Goal: Task Accomplishment & Management: Manage account settings

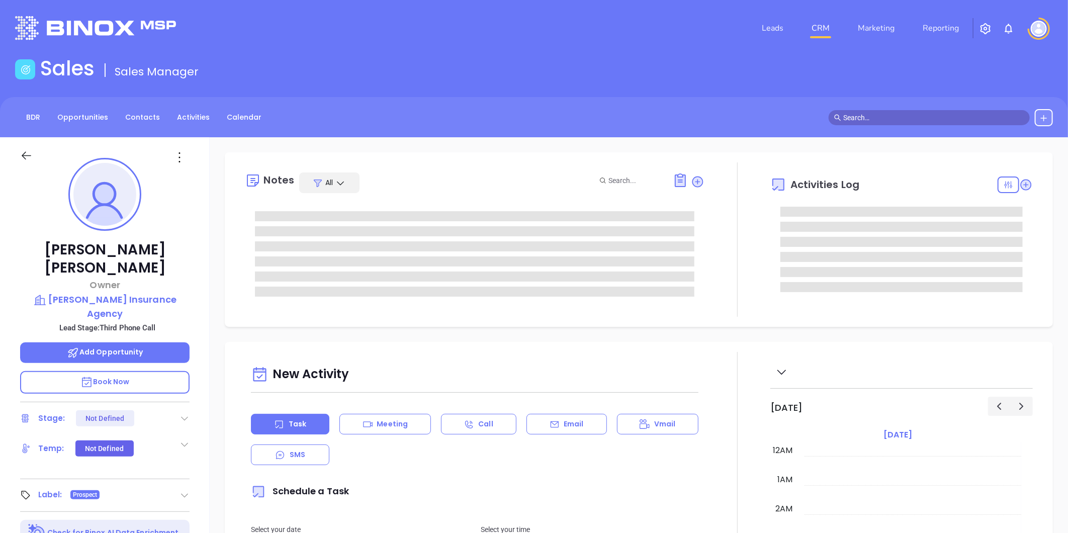
type input "10/07/2025"
type input "Liz Cruz"
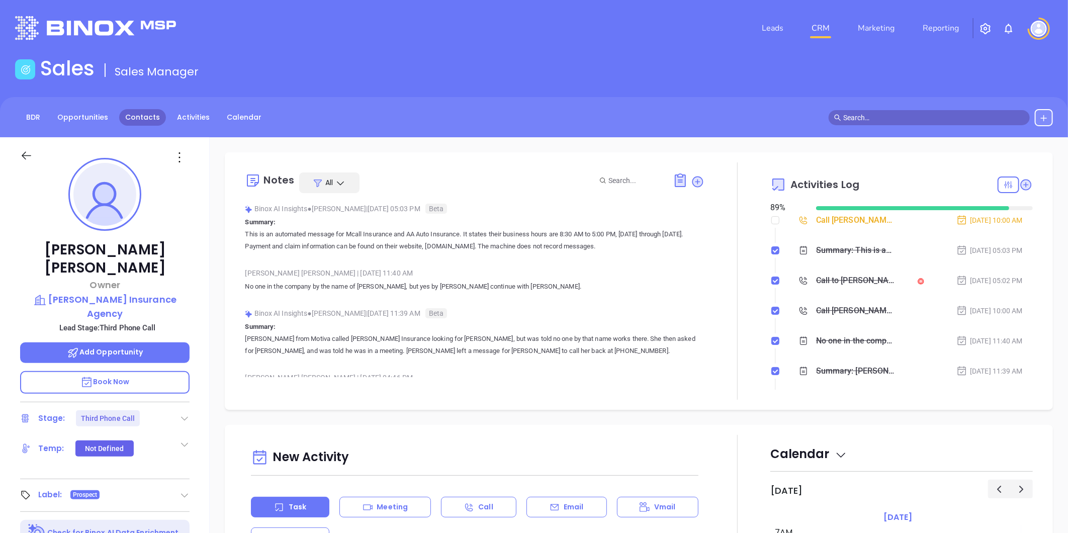
click at [139, 114] on link "Contacts" at bounding box center [142, 117] width 47 height 17
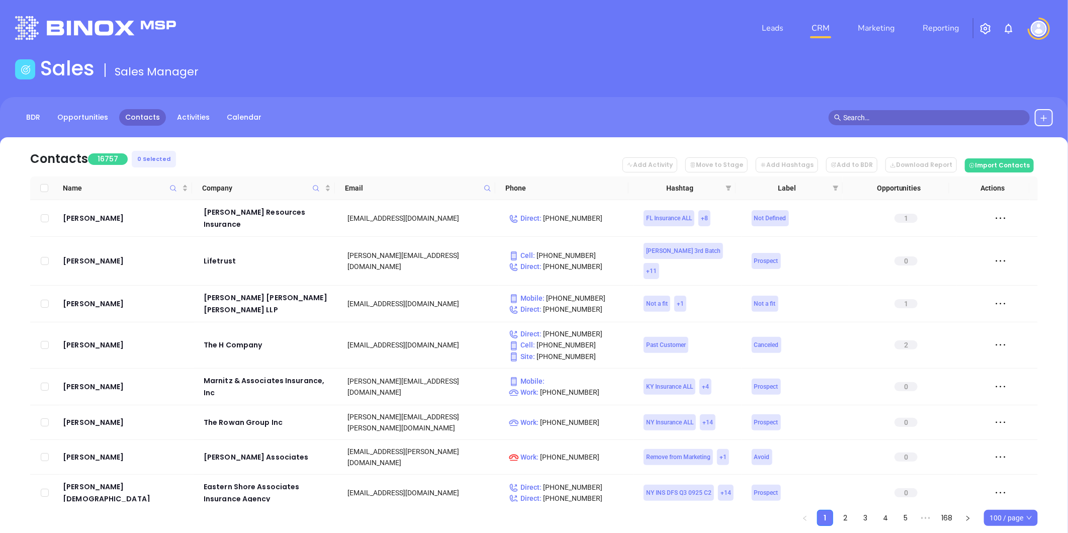
click at [486, 187] on icon at bounding box center [488, 189] width 8 height 8
drag, startPoint x: 461, startPoint y: 207, endPoint x: 456, endPoint y: 210, distance: 5.4
click at [460, 207] on input "text" at bounding box center [438, 210] width 102 height 16
paste input "smyrl-insurance.com"
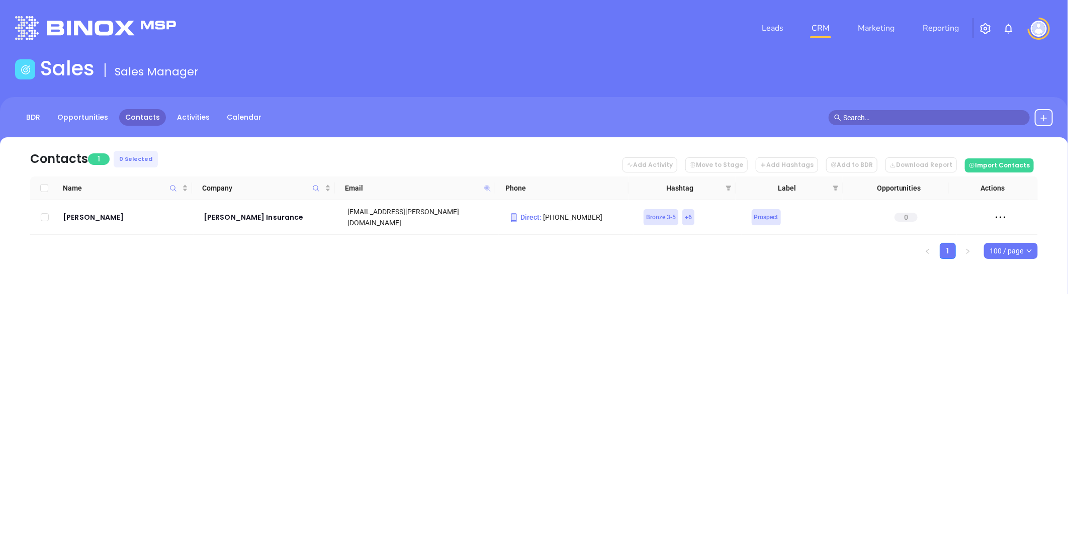
click at [487, 186] on icon at bounding box center [487, 188] width 6 height 6
paste input "reinhardts"
click at [486, 188] on icon at bounding box center [487, 188] width 6 height 6
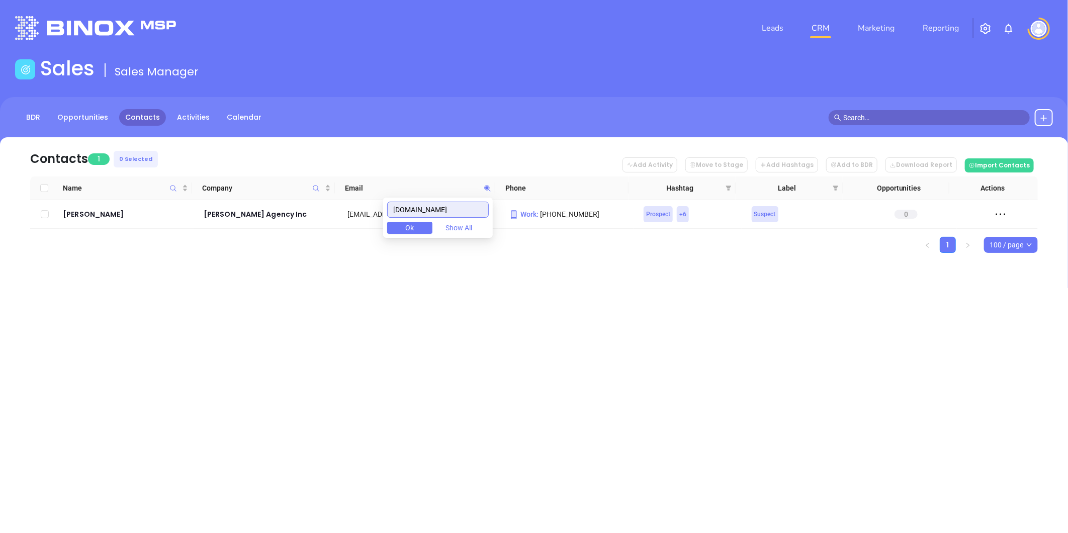
paste input "themeagheragency"
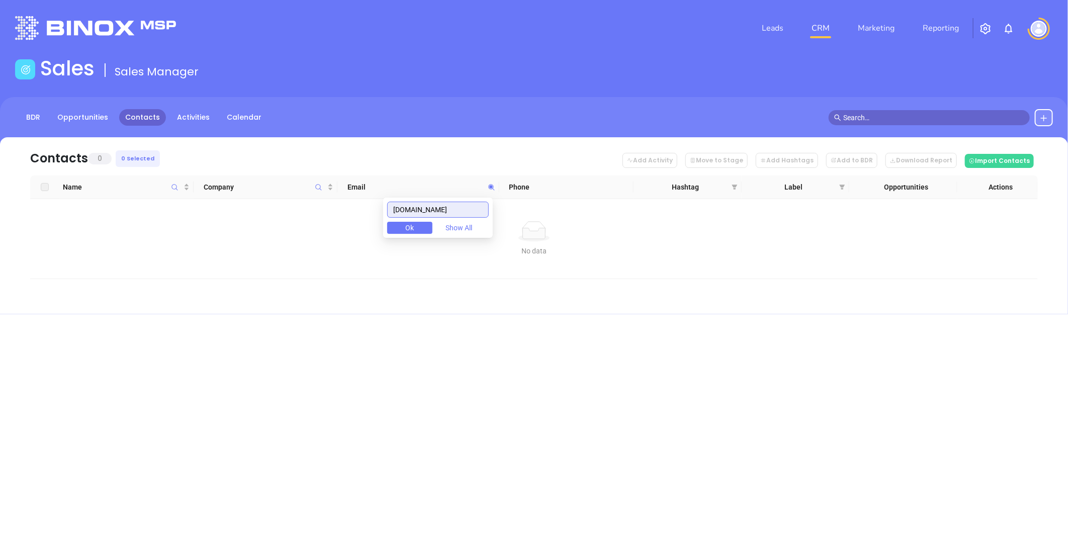
click at [463, 210] on input "themeagheragency.com" at bounding box center [438, 210] width 102 height 16
click at [462, 210] on input "themeagheragency.com" at bounding box center [438, 210] width 102 height 16
paste input "sheeleyinsurance"
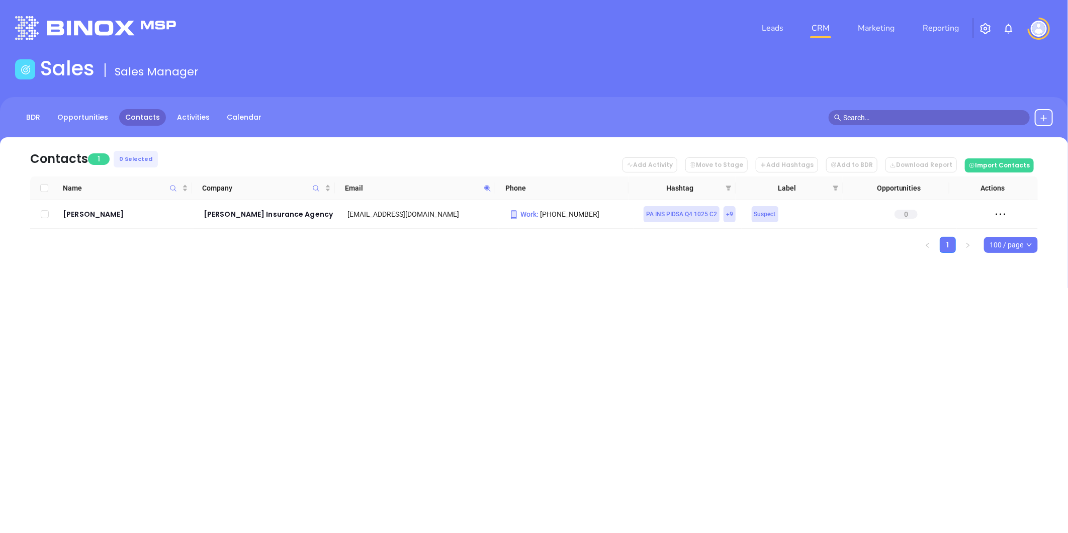
click at [360, 338] on div "Leads CRM Marketing Reporting Financial Leads Leads Sales Sales Manager BDR Opp…" at bounding box center [534, 266] width 1068 height 533
click at [563, 366] on div "Leads CRM Marketing Reporting Financial Leads Leads Sales Sales Manager BDR Opp…" at bounding box center [534, 266] width 1068 height 533
click at [485, 188] on icon at bounding box center [487, 188] width 6 height 6
paste input "finneyagency"
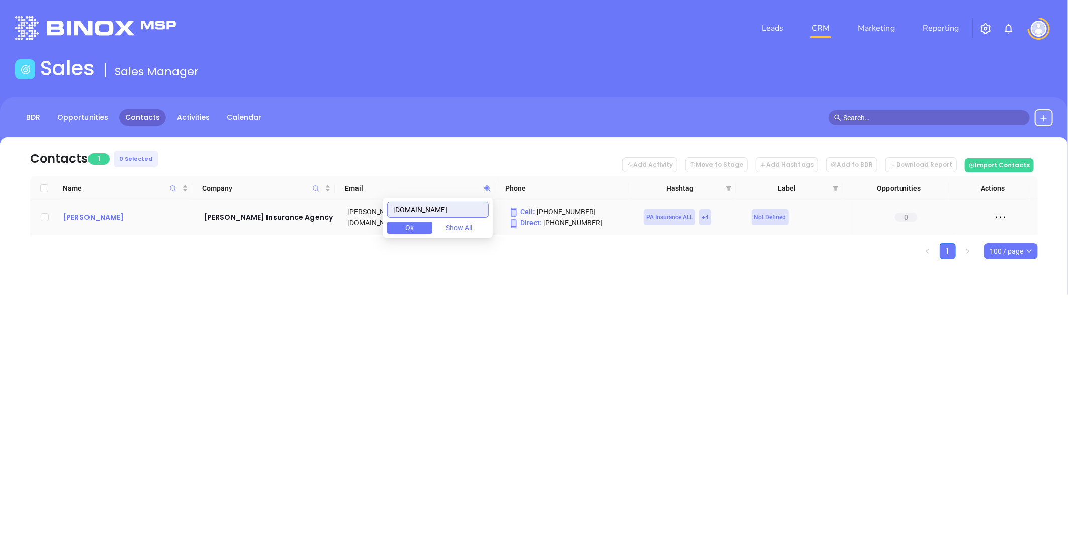
type input "finneyagency.com"
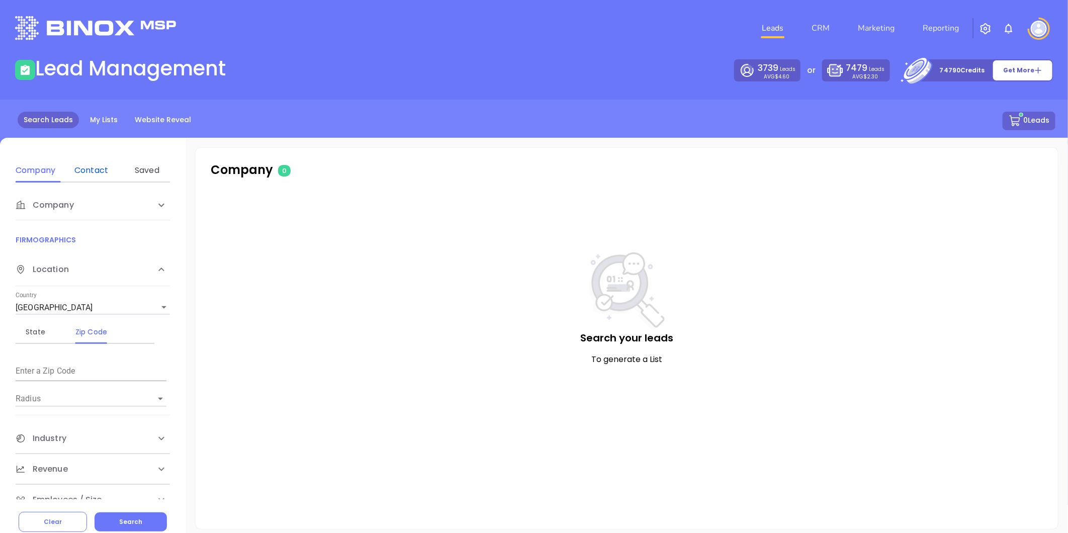
click at [87, 168] on div "Contact" at bounding box center [91, 170] width 40 height 12
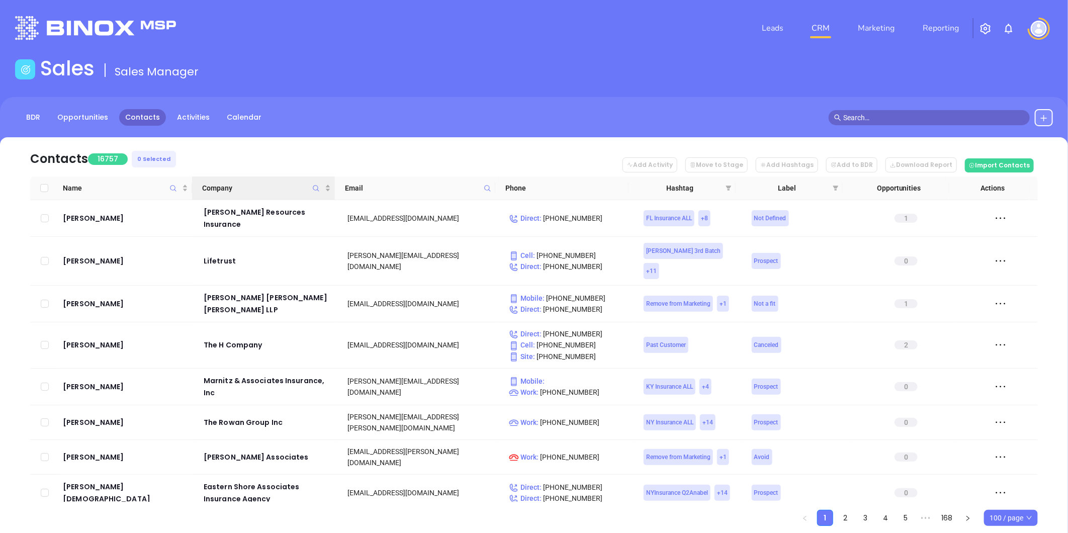
click at [317, 185] on icon "Company" at bounding box center [316, 189] width 8 height 8
paste input "Foster Insurance Agency"
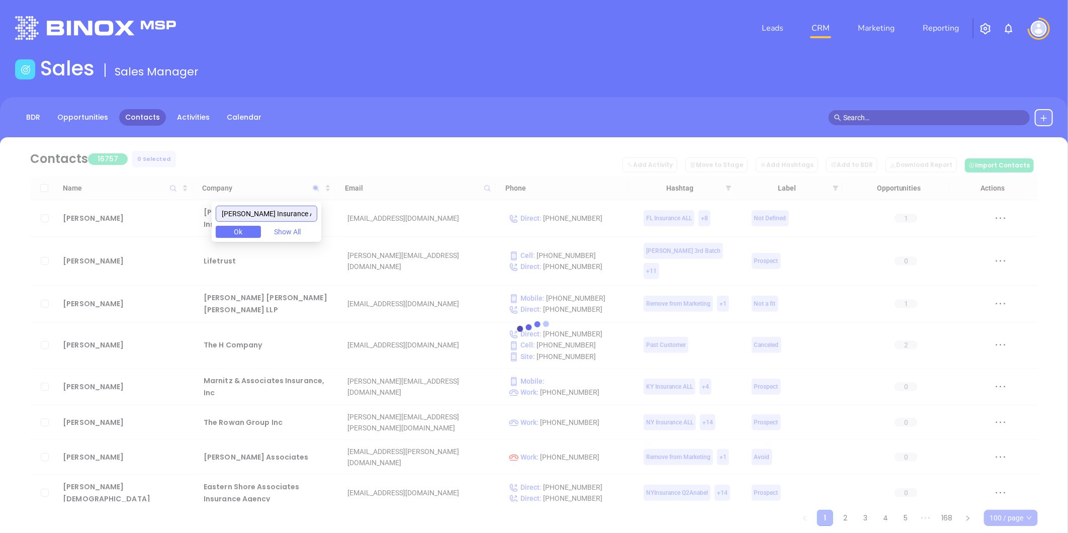
click at [230, 212] on input "Foster Insurance Agency" at bounding box center [267, 214] width 102 height 16
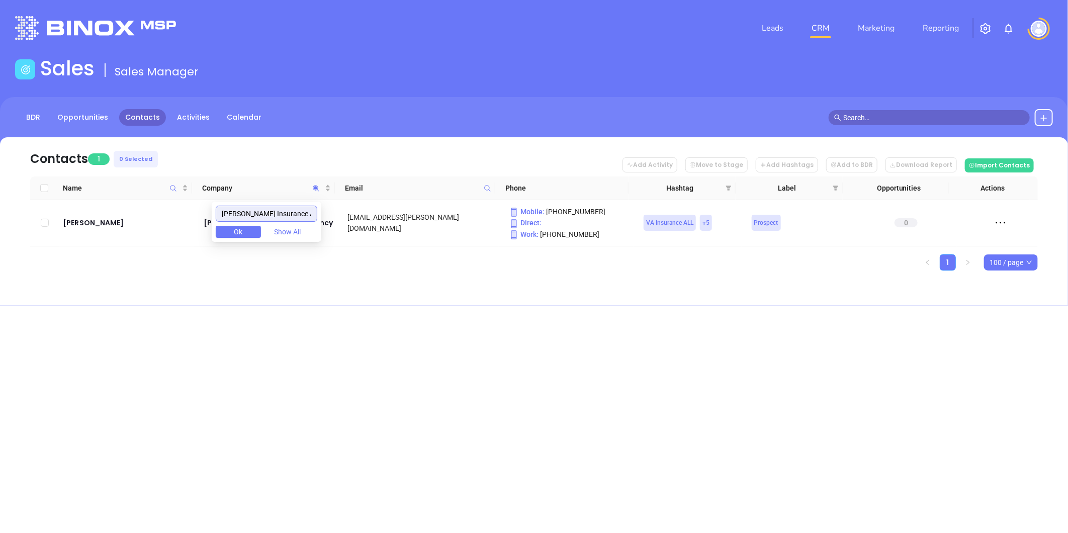
click at [290, 215] on input "Foster Insurance Agency" at bounding box center [267, 214] width 102 height 16
click at [290, 214] on input "Foster Insurance Agency" at bounding box center [267, 214] width 102 height 16
click at [289, 214] on input "Foster Insurance Agency" at bounding box center [267, 214] width 102 height 16
paste input "Meagher Insurance"
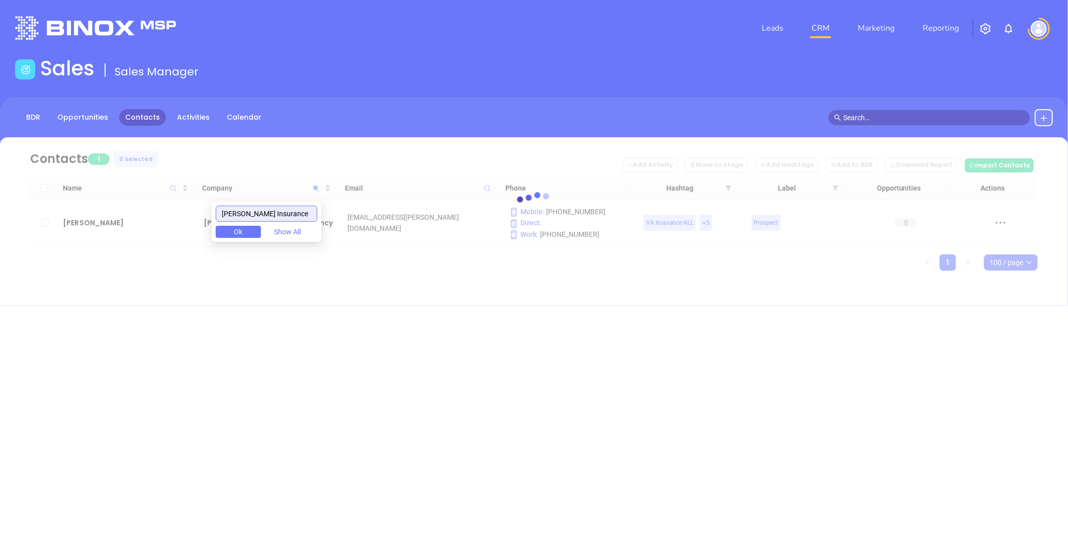
drag, startPoint x: 229, startPoint y: 217, endPoint x: 259, endPoint y: 209, distance: 31.4
click at [228, 217] on input "Meagher Insurance" at bounding box center [267, 214] width 102 height 16
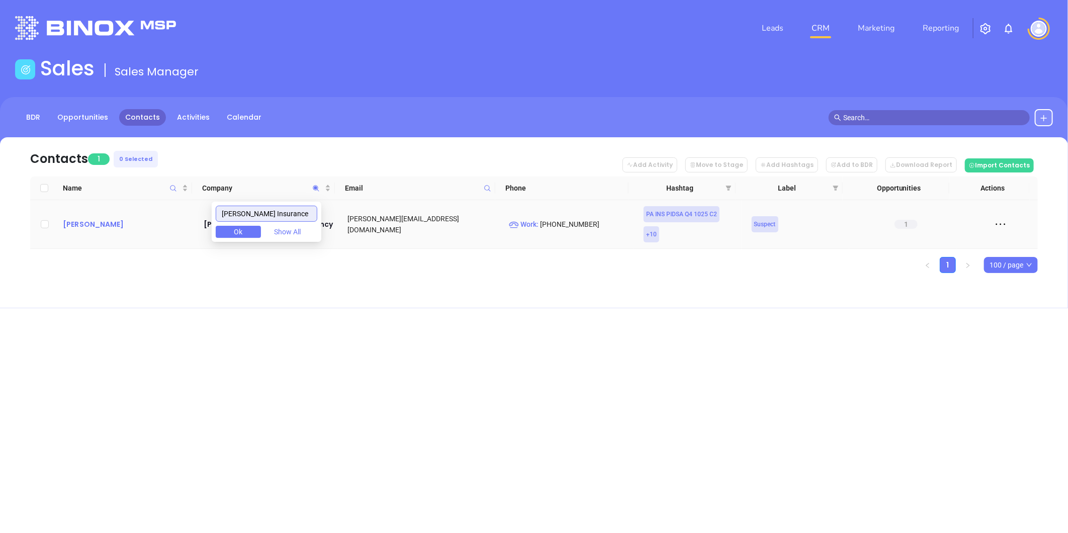
type input "Meagher Insurance"
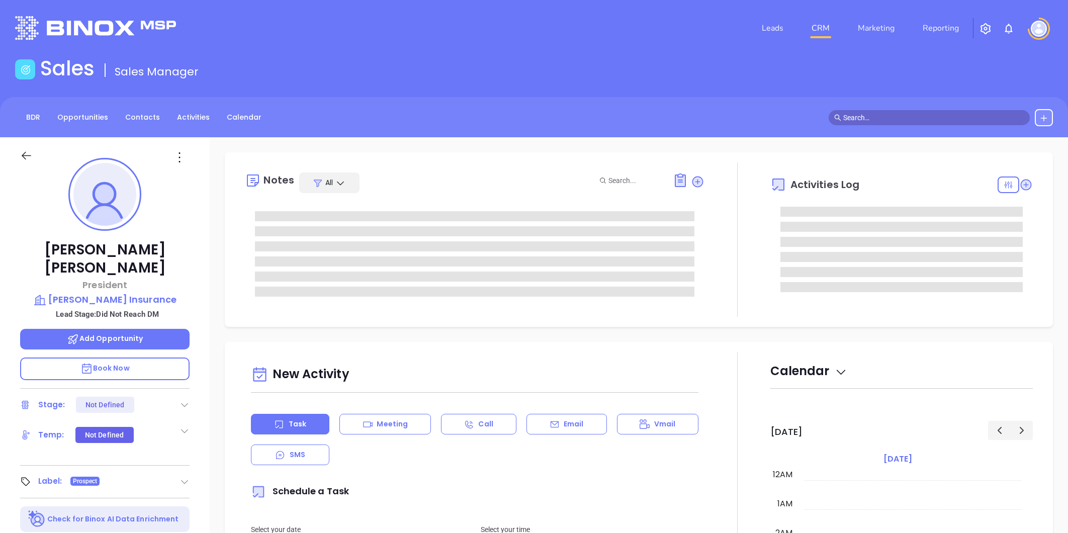
type input "[DATE]"
type input "[PERSON_NAME]"
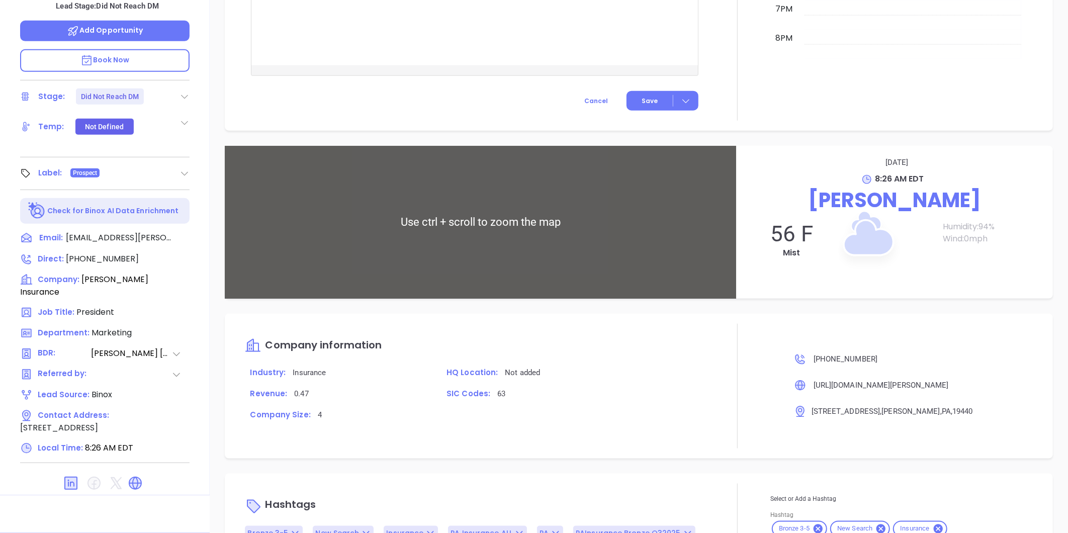
scroll to position [644, 0]
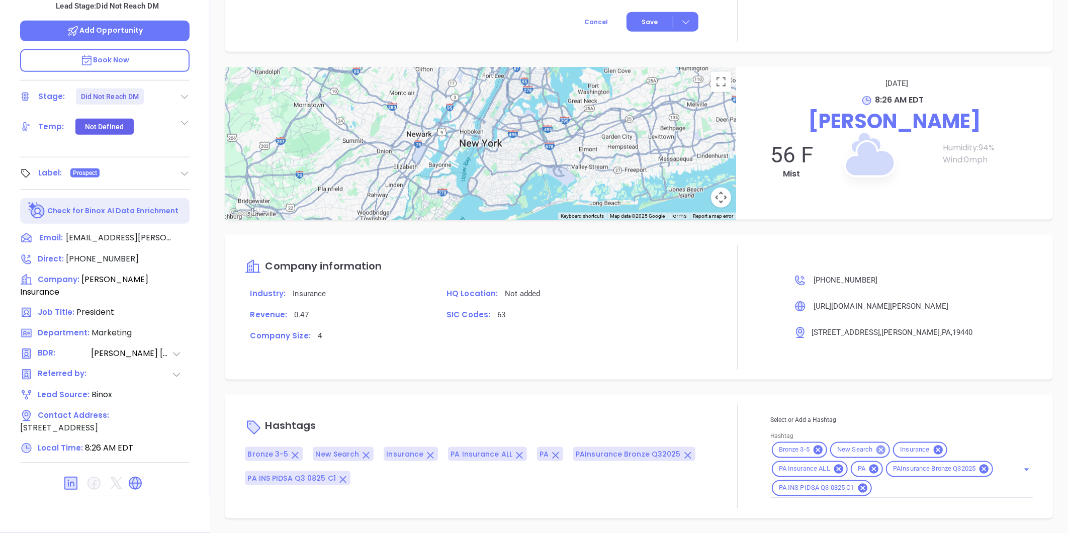
click at [875, 450] on icon at bounding box center [880, 449] width 11 height 11
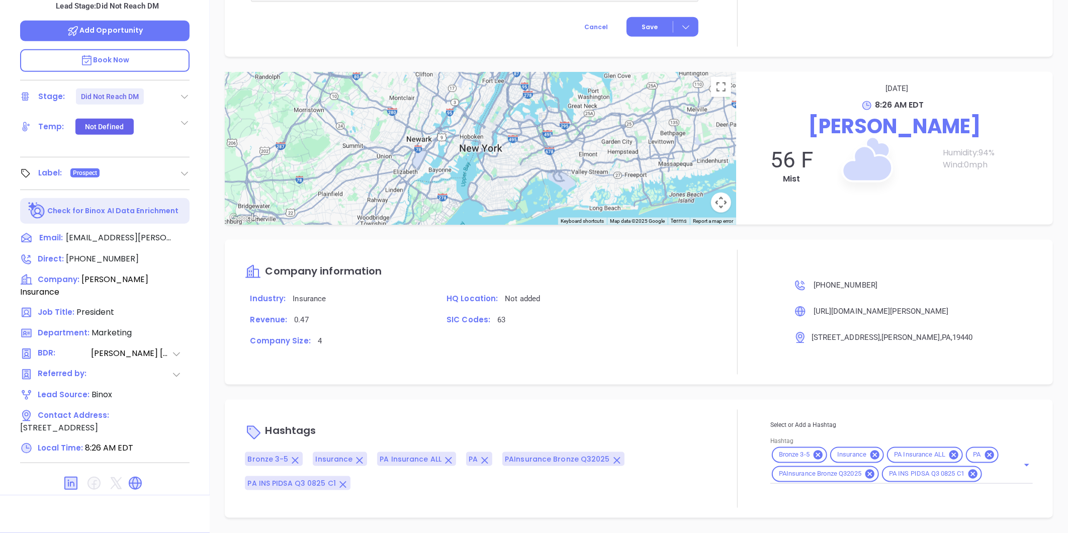
scroll to position [639, 0]
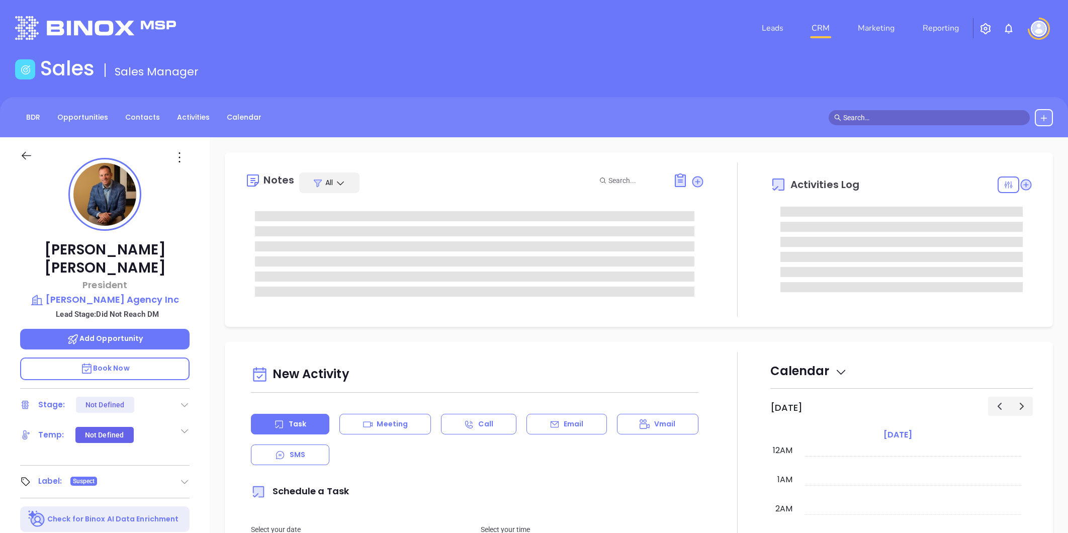
type input "[DATE]"
type input "[PERSON_NAME]"
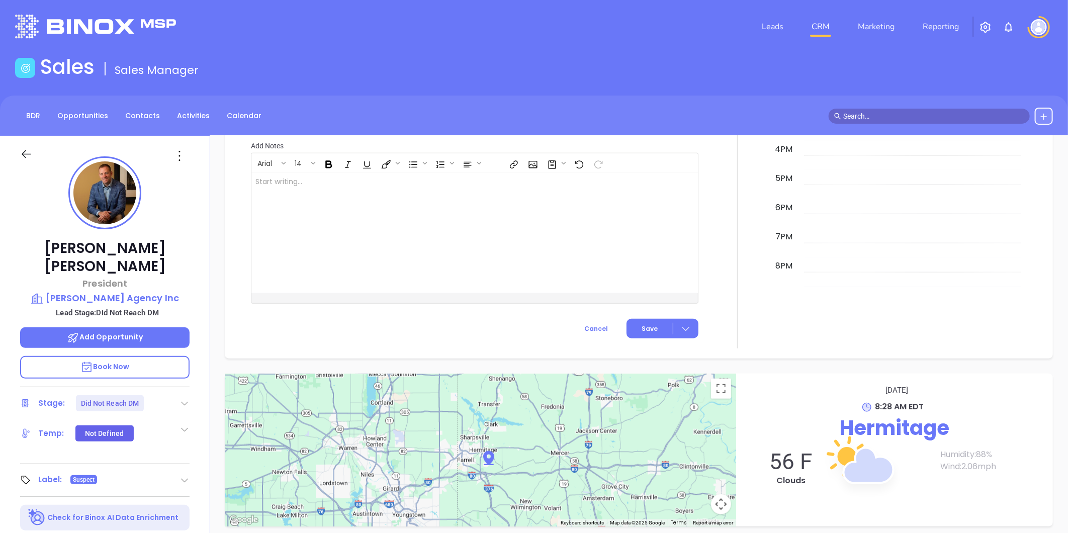
scroll to position [0, 0]
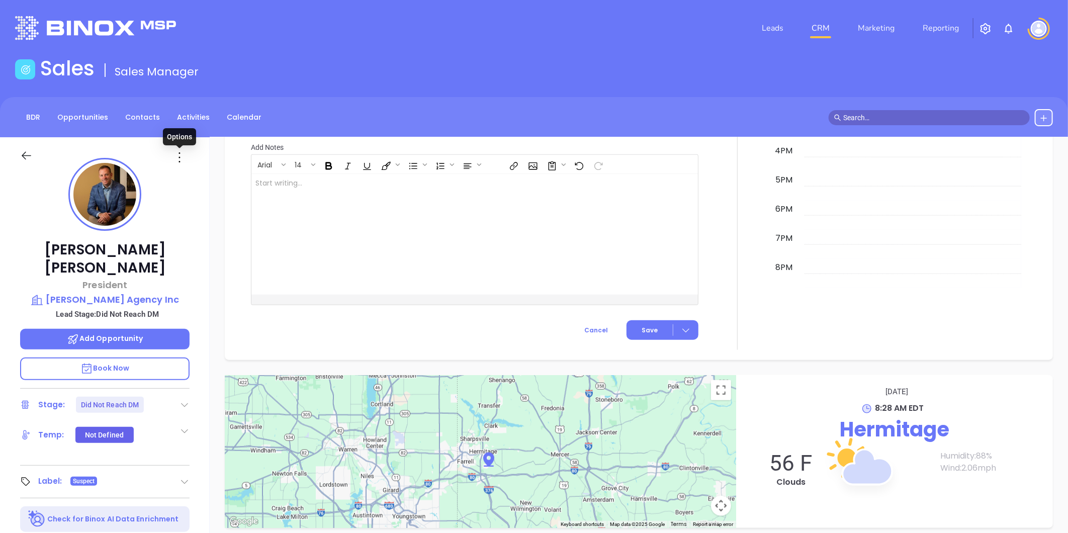
click at [179, 155] on icon at bounding box center [179, 157] width 16 height 16
click at [206, 265] on div "Edit" at bounding box center [229, 264] width 99 height 11
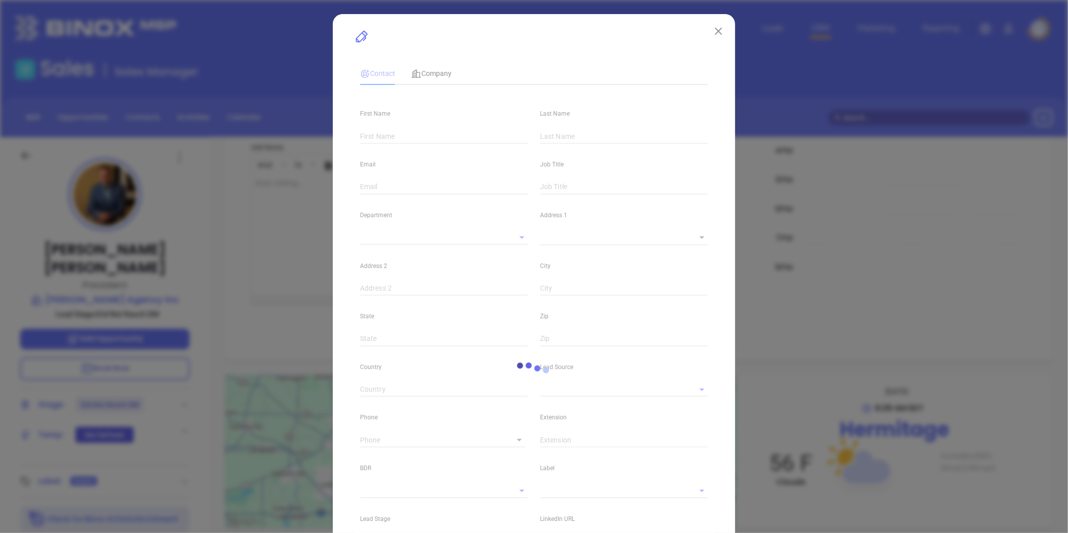
type input "Ryan"
type input "Tyson"
type input "rmtyson@reinhardts.com"
type input "President"
type input "1"
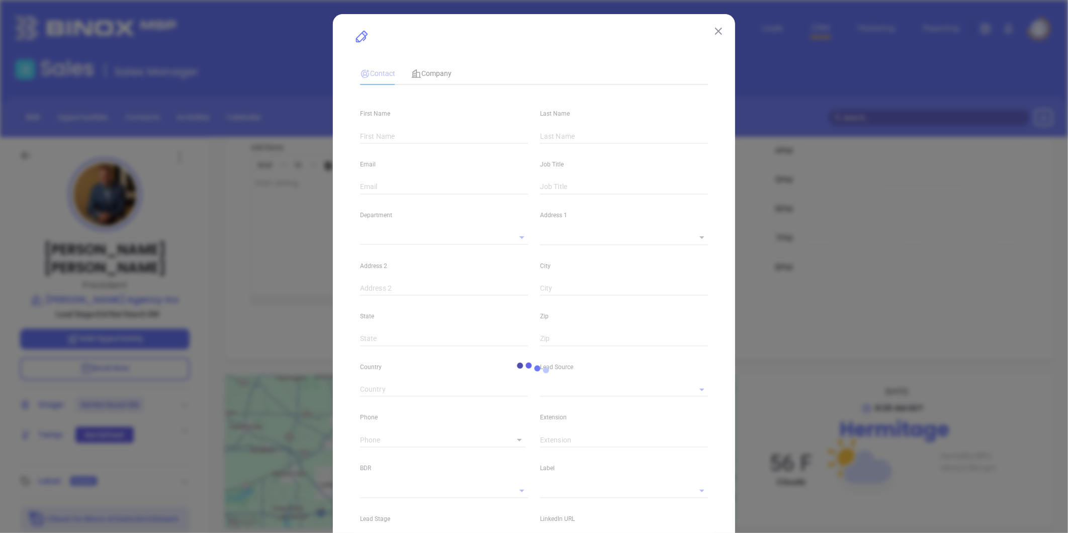
type input "www.linkedin.com/in/ryan-tyson-28102b28"
type input "Marketing"
type input "Other"
type input "[PERSON_NAME]"
type input "Did Not Reach DM"
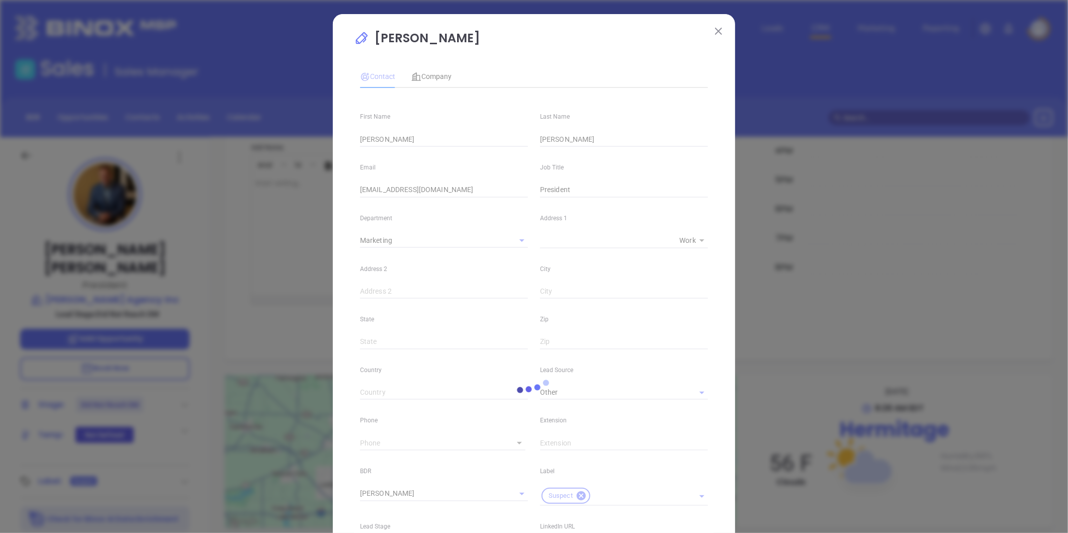
type input "(724) 342-2291"
type input "1"
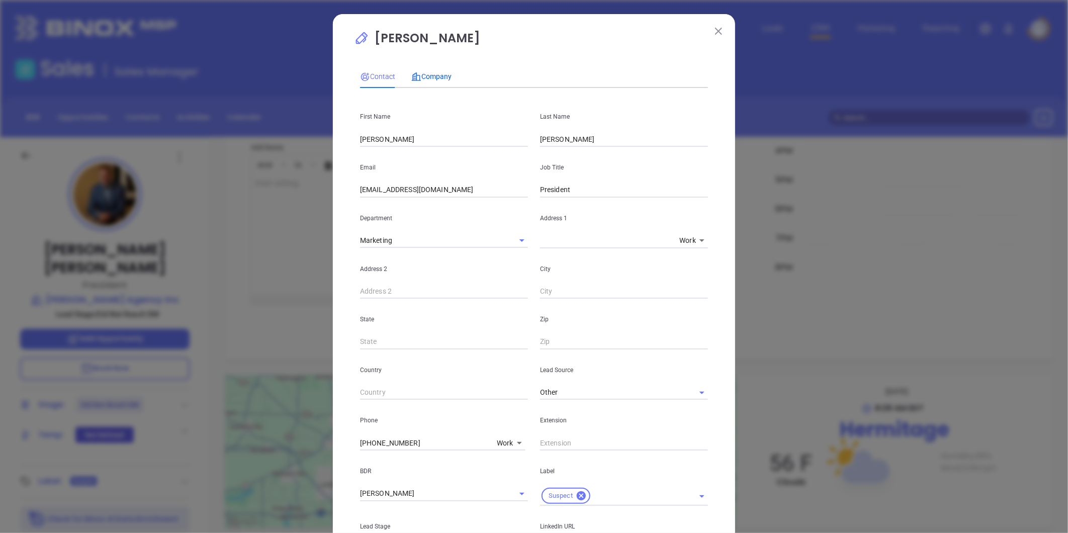
drag, startPoint x: 428, startPoint y: 74, endPoint x: 442, endPoint y: 82, distance: 16.9
click at [428, 74] on span "Company" at bounding box center [431, 76] width 40 height 8
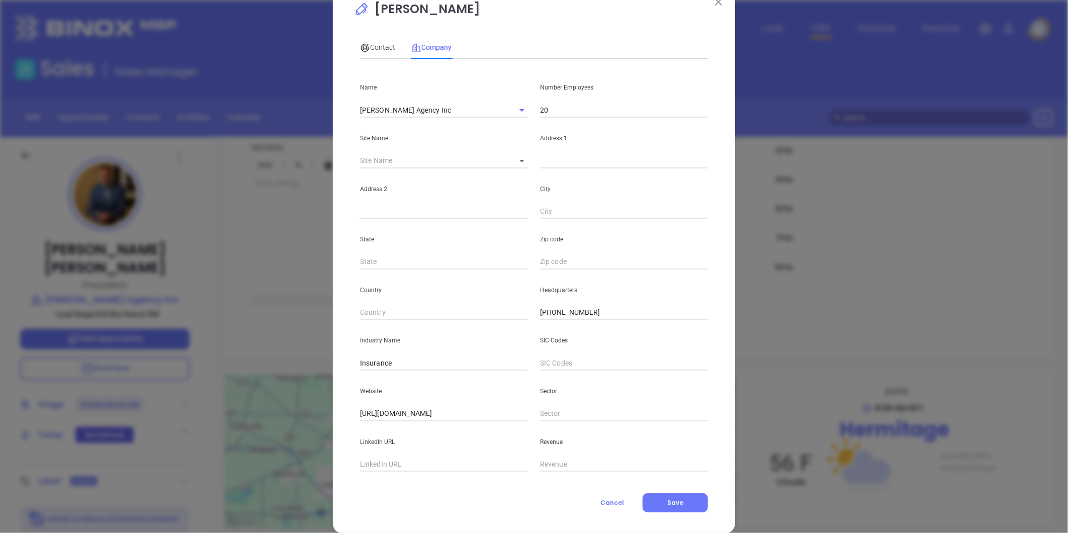
scroll to position [44, 0]
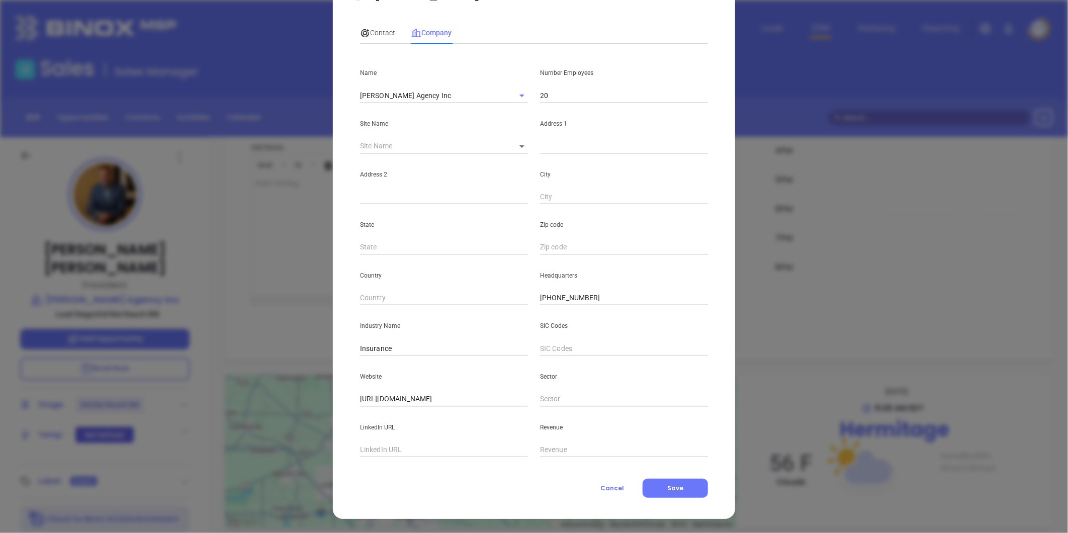
click at [388, 447] on input "text" at bounding box center [444, 449] width 168 height 15
paste input "https://www.linkedin.com/company/reinhardt-s-agency-inc/"
type input "https://www.linkedin.com/company/reinhardt-s-agency-inc/"
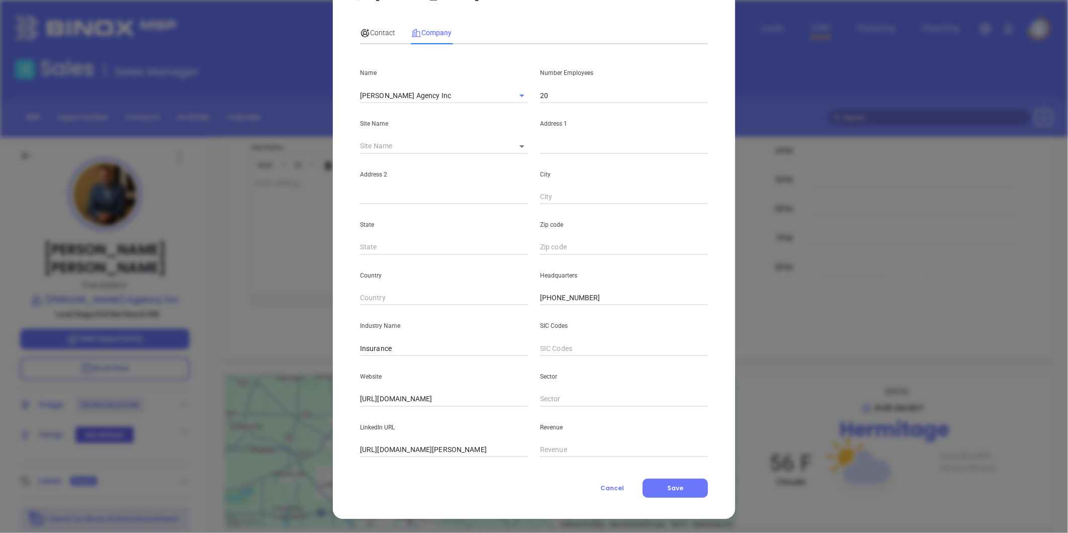
click at [518, 143] on body "Leads CRM Marketing Reporting Financial Leads Leads Sales Sales Manager BDR Opp…" at bounding box center [534, 266] width 1068 height 533
click at [521, 152] on li "Hermitage" at bounding box center [530, 147] width 53 height 18
type input "Hermitage"
type input "81473"
type input "3775 E State Street"
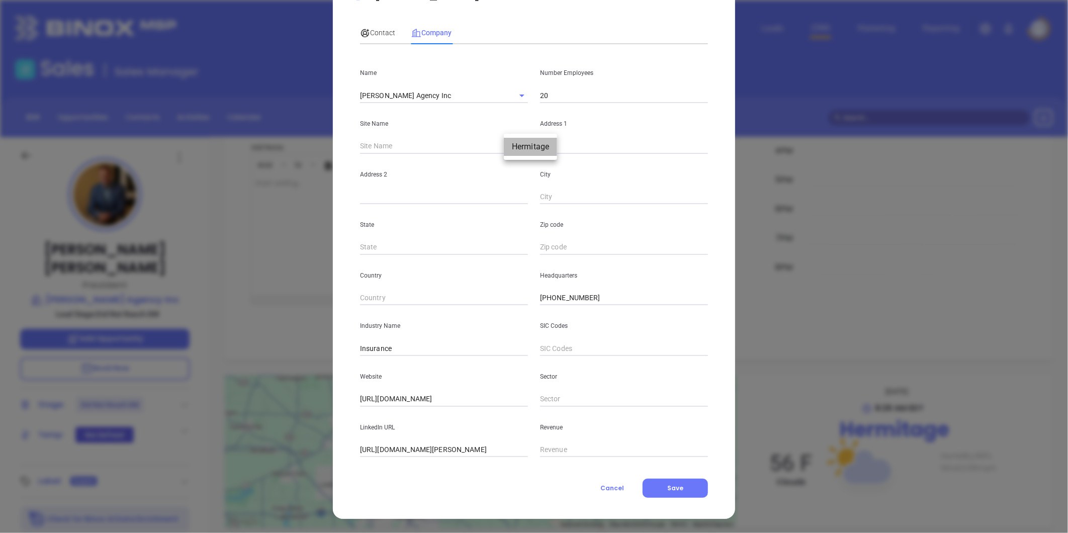
type input "Hermitage"
type input "PA"
type input "16148"
click at [375, 32] on span "Contact" at bounding box center [377, 33] width 35 height 8
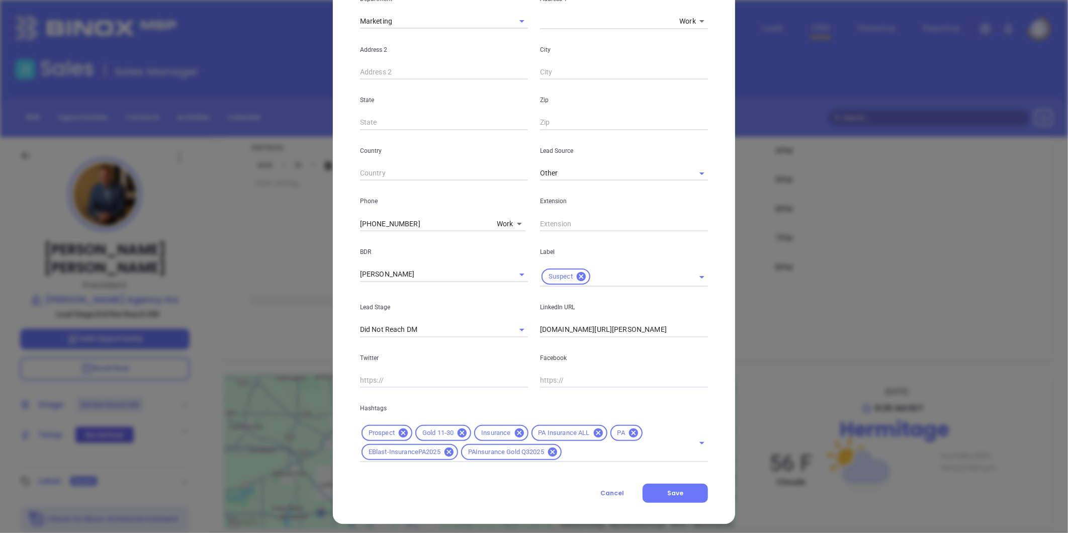
scroll to position [224, 0]
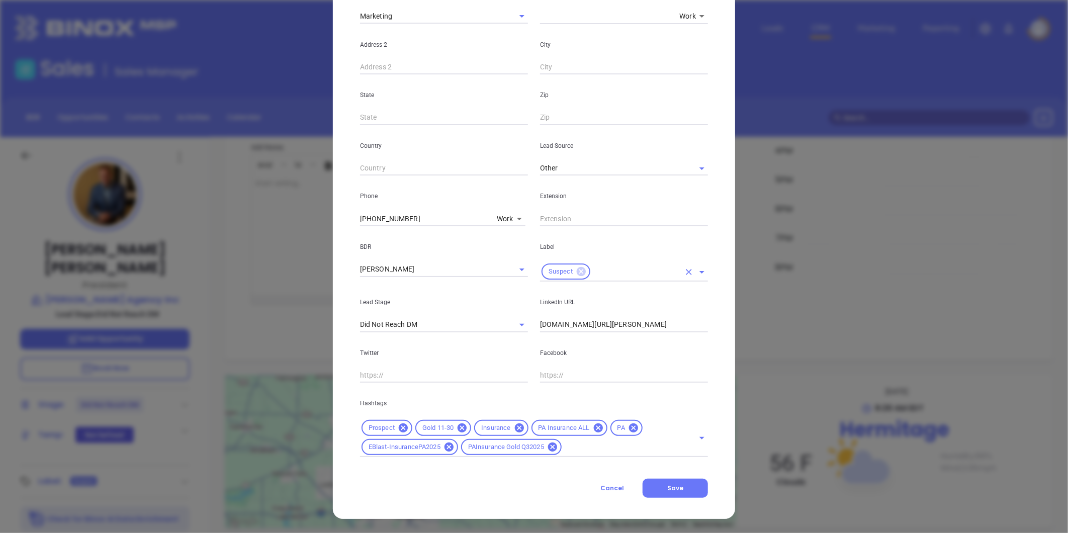
click at [577, 270] on icon at bounding box center [581, 271] width 9 height 9
click at [576, 270] on input "text" at bounding box center [610, 274] width 140 height 15
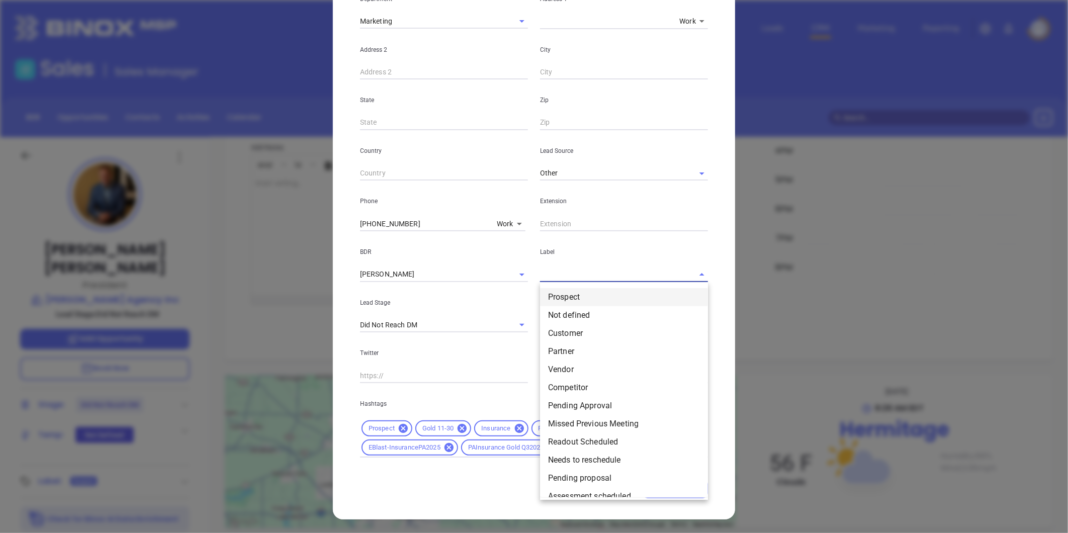
click at [584, 294] on li "Prospect" at bounding box center [624, 297] width 168 height 18
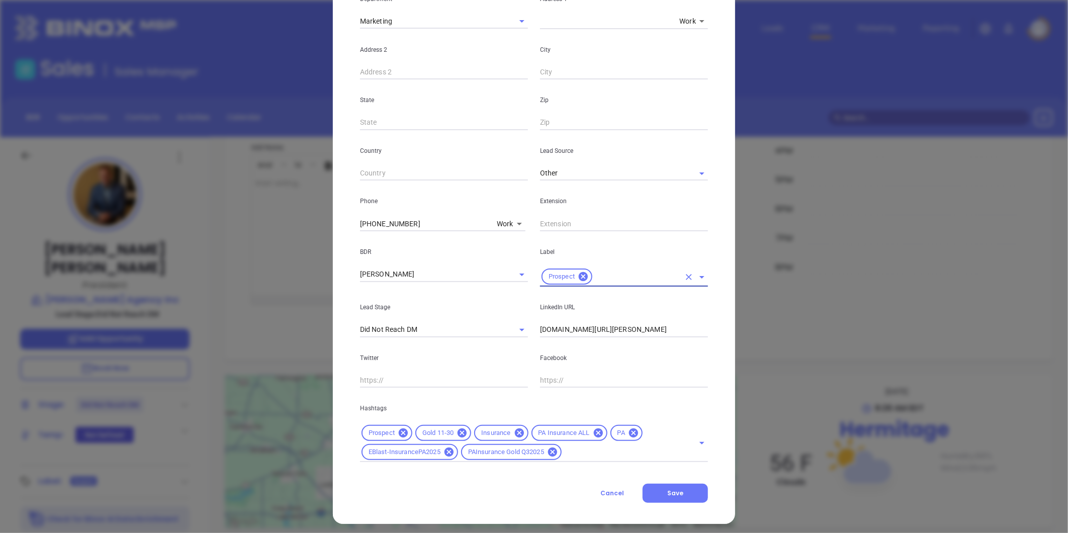
click at [597, 329] on input "www.linkedin.com/in/ryan-tyson-28102b28" at bounding box center [624, 329] width 168 height 15
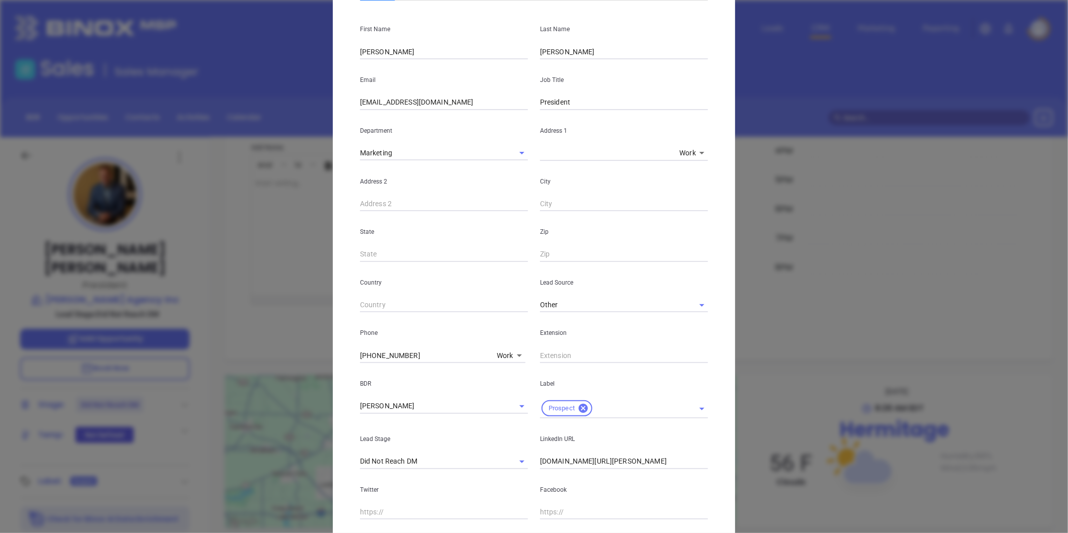
scroll to position [224, 0]
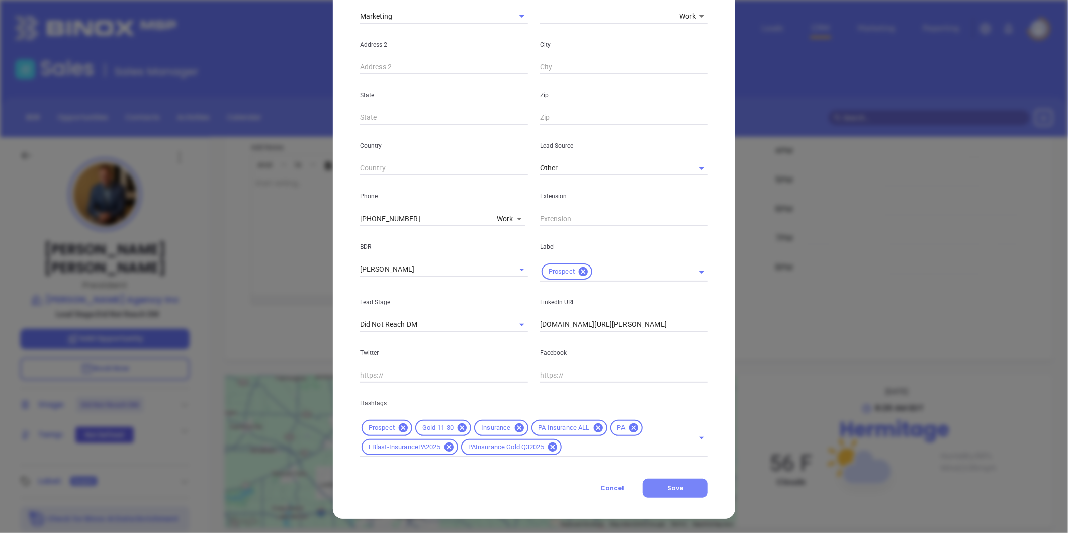
click at [690, 484] on button "Save" at bounding box center [675, 488] width 65 height 19
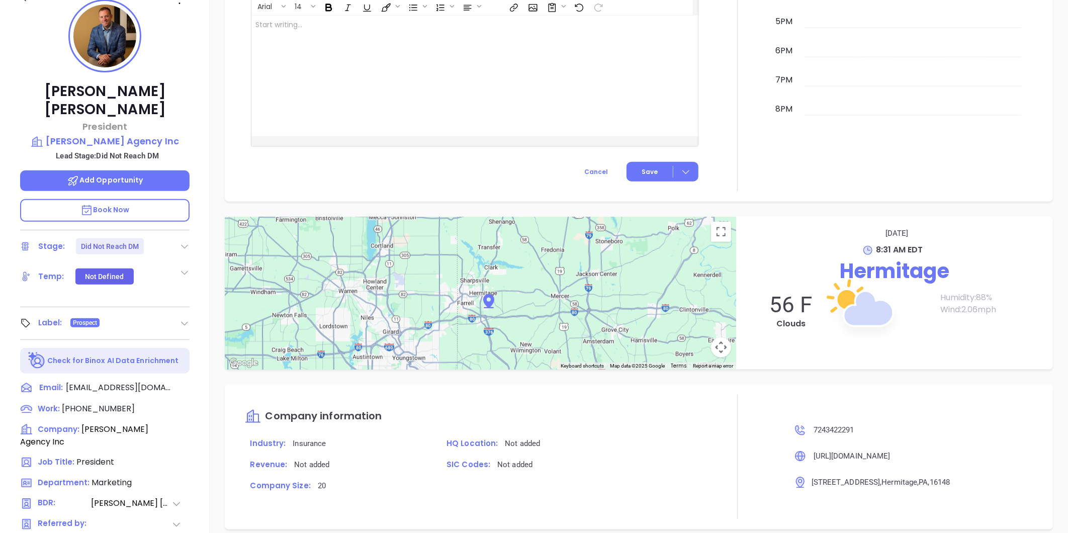
scroll to position [308, 0]
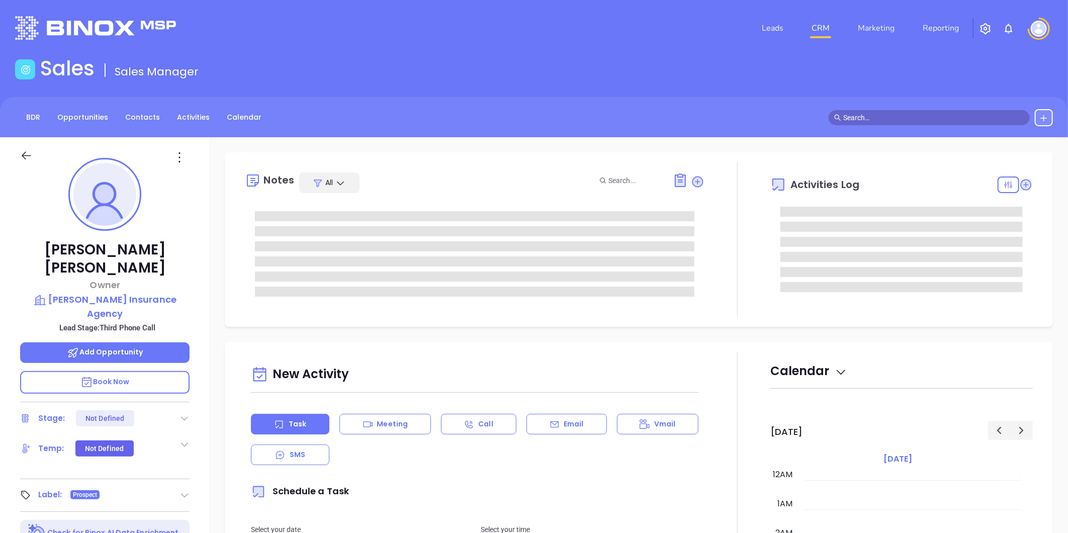
type input "[DATE]"
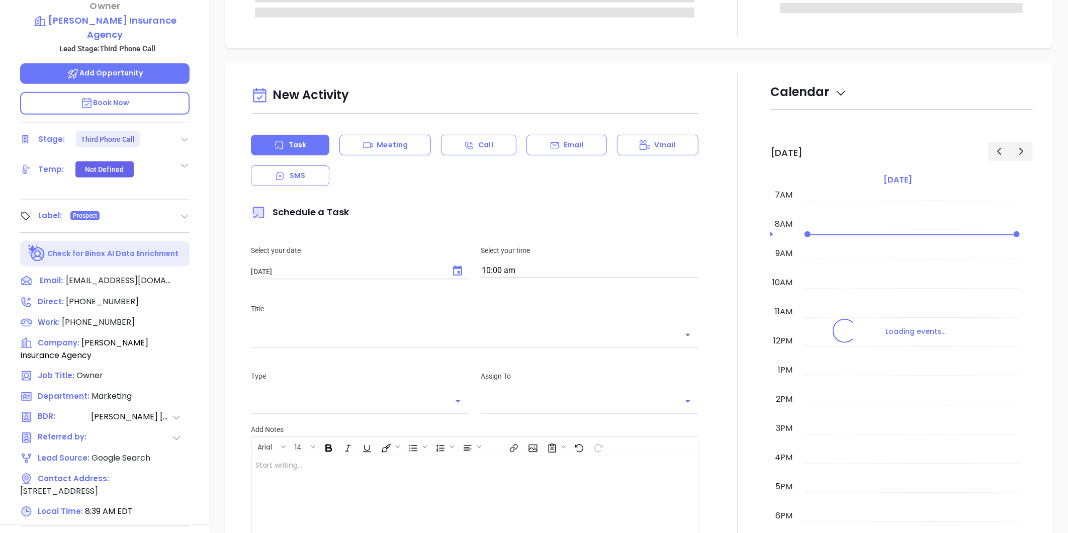
type input "[PERSON_NAME]"
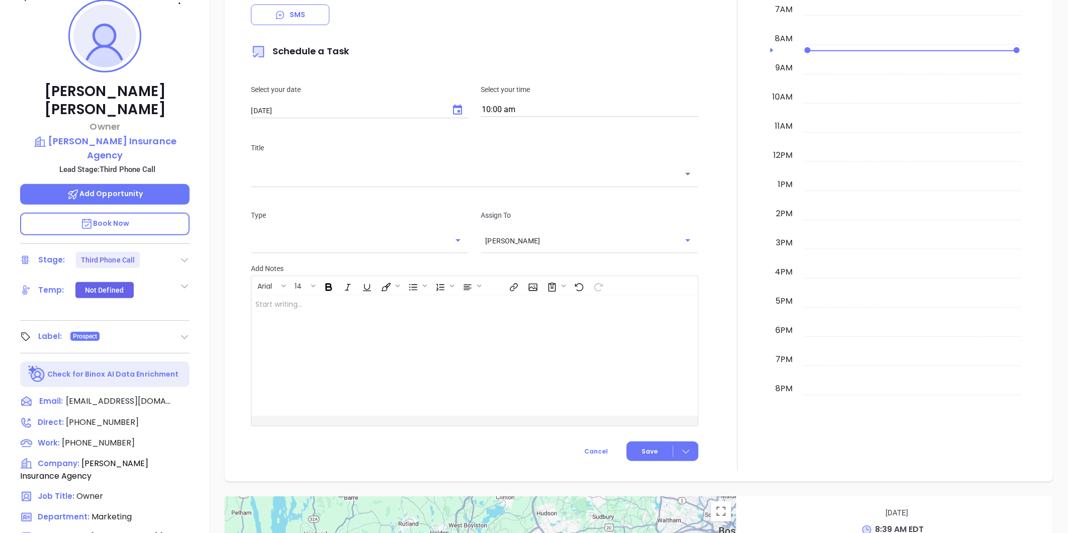
scroll to position [29, 0]
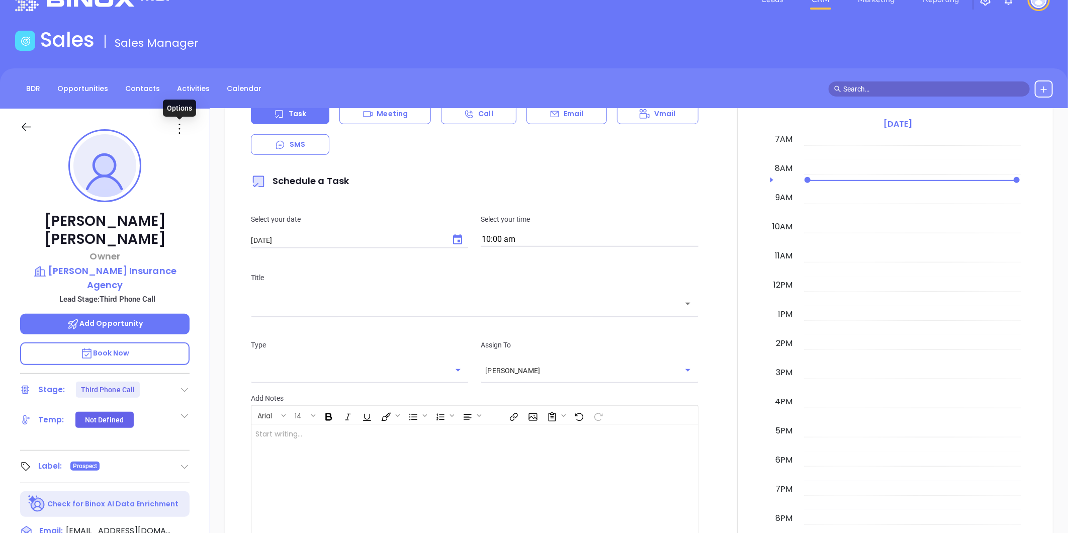
click at [180, 130] on icon at bounding box center [179, 129] width 16 height 16
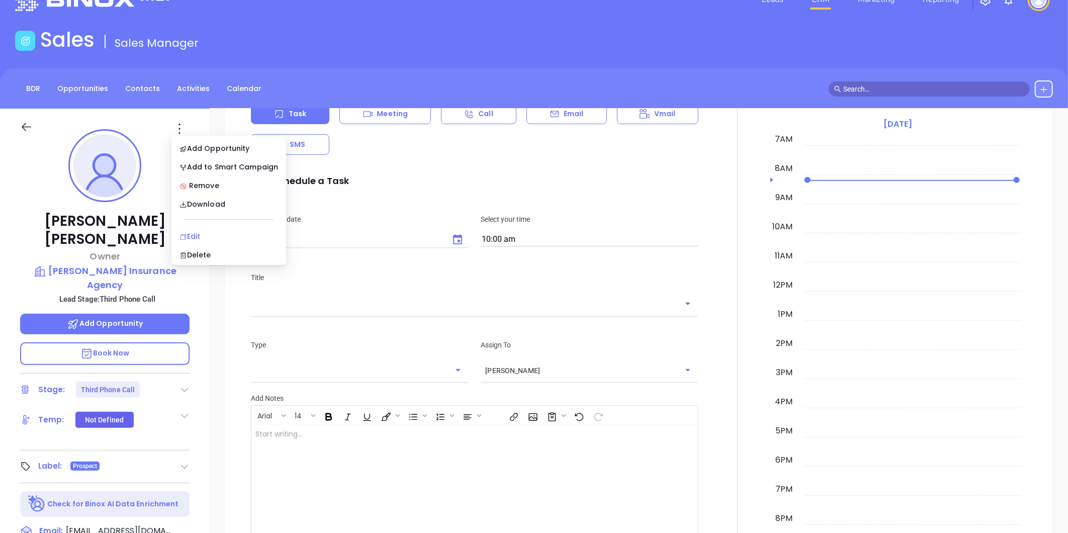
click at [192, 237] on div "Edit" at bounding box center [229, 236] width 99 height 11
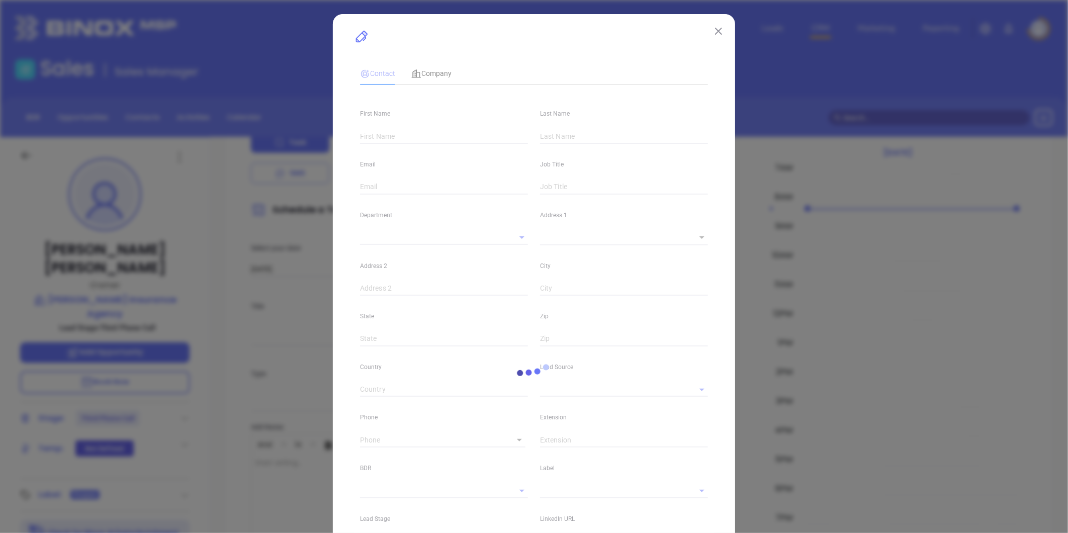
type input "Chris"
type input "Mccall"
type input "chrismccall@mccallinsurance.com"
type input "Owner"
type textarea "835 Tanyard Road"
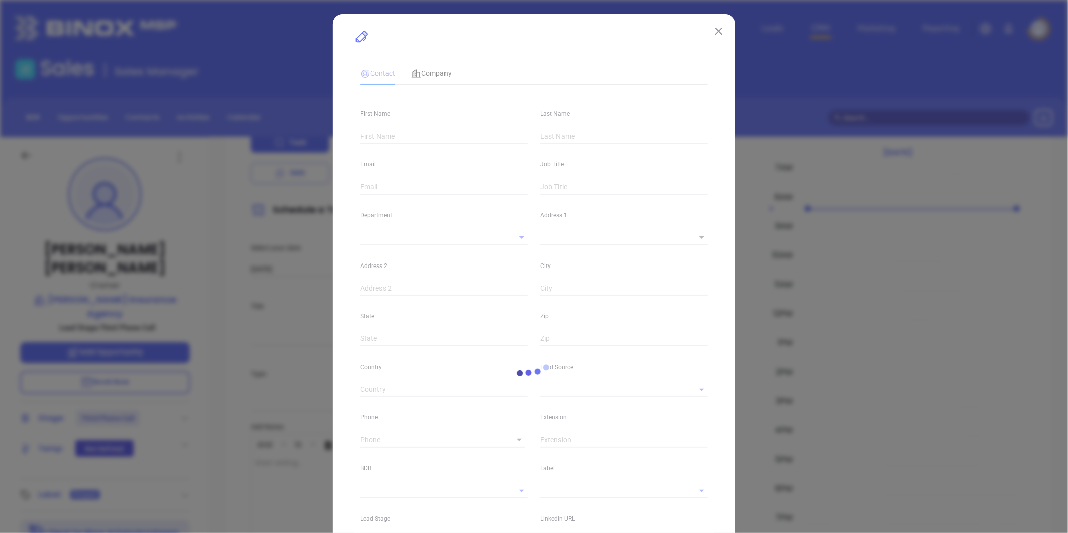
type input "1"
type input "Rocky Mount"
type input "VA"
type input "24151-0248"
type input "www.linkedin.com/in/chris-mccall-21171220"
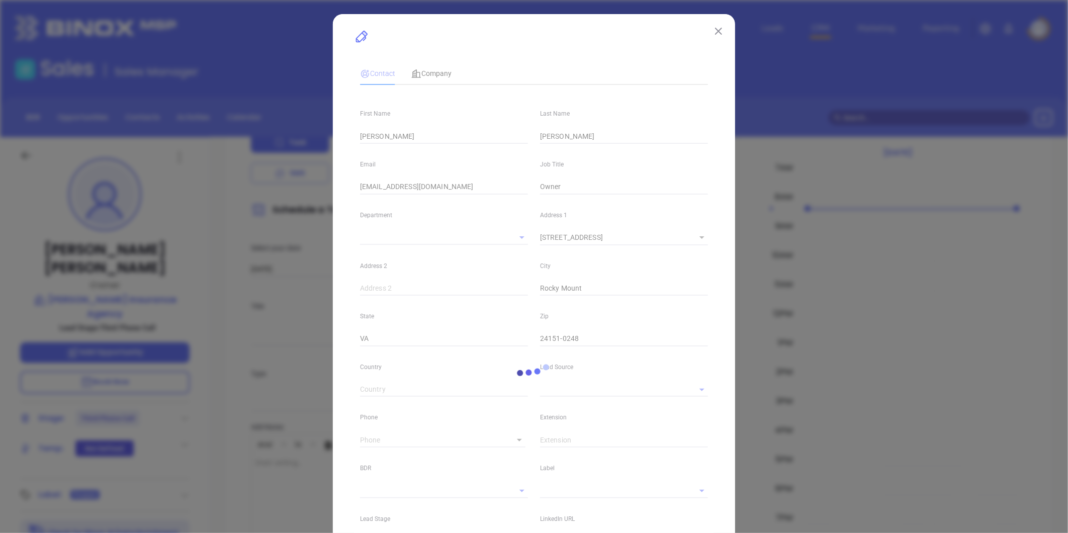
type input "Marketing"
type input "Google Search"
type input "[PERSON_NAME]"
type input "Third Phone Call"
type input "[PHONE_NUMBER]"
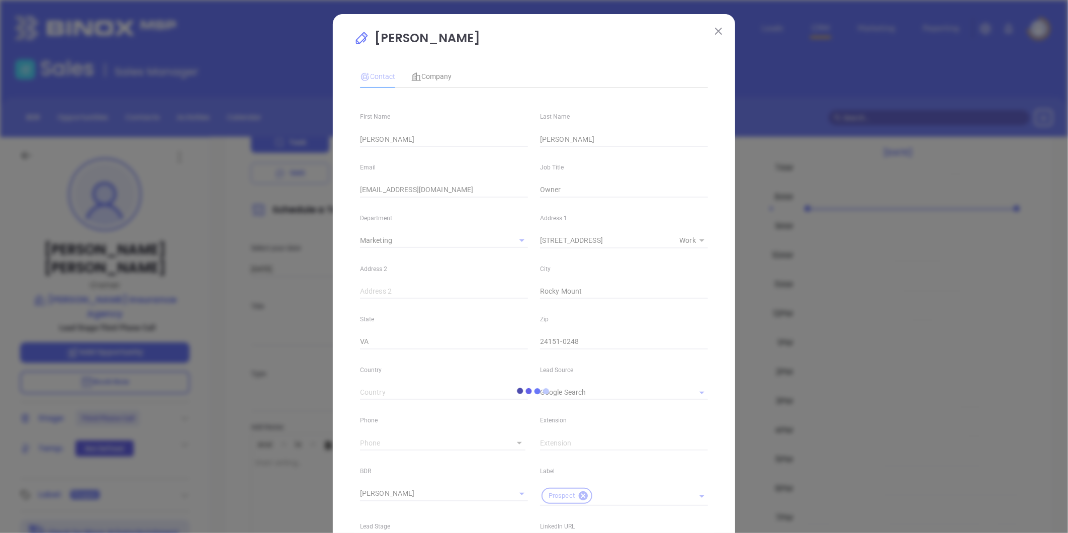
type input "1"
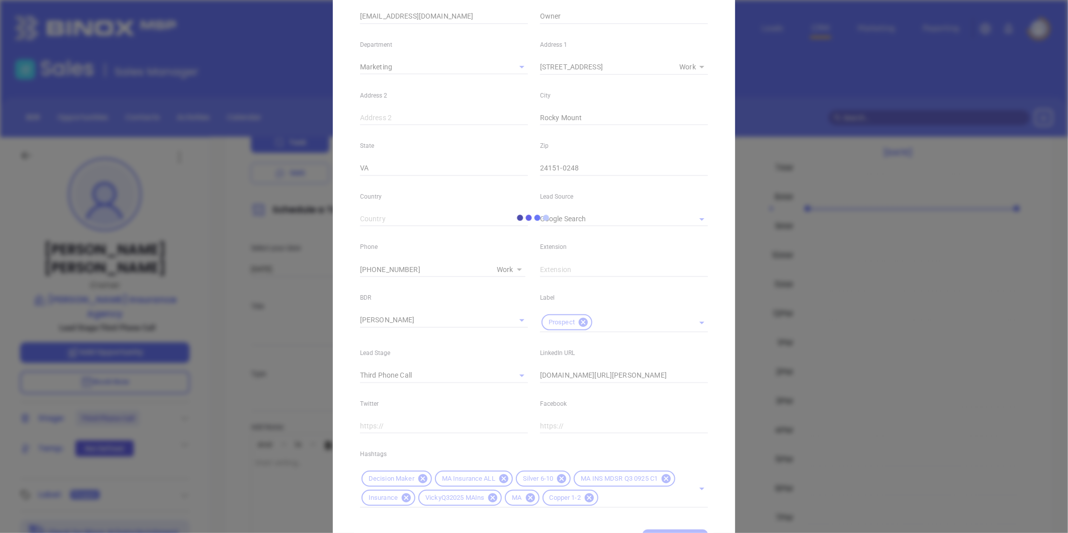
scroll to position [223, 0]
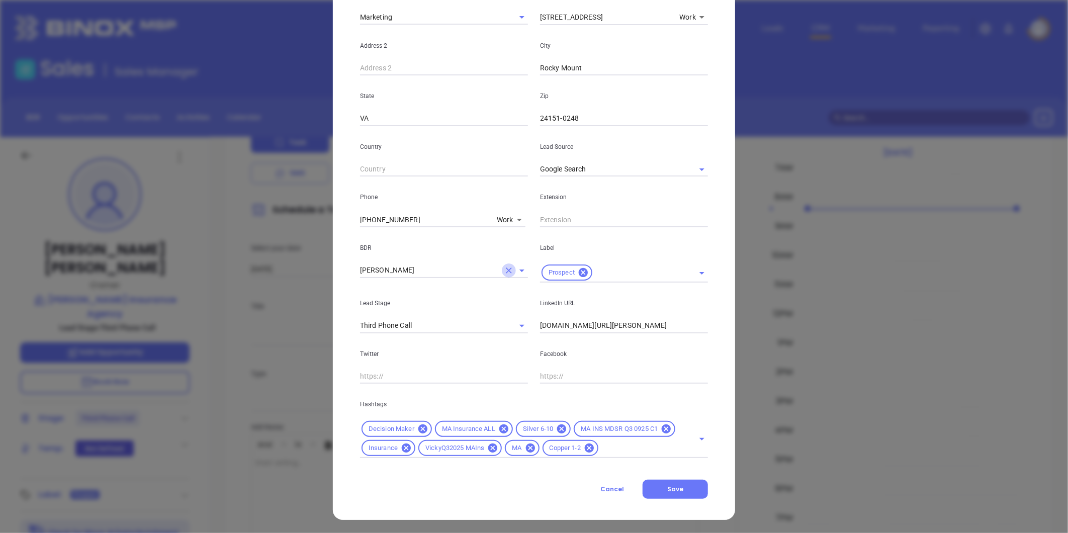
click at [504, 270] on icon "Clear" at bounding box center [509, 270] width 10 height 10
click at [506, 324] on icon "Clear" at bounding box center [509, 326] width 6 height 6
click at [674, 496] on button "Save" at bounding box center [675, 489] width 65 height 19
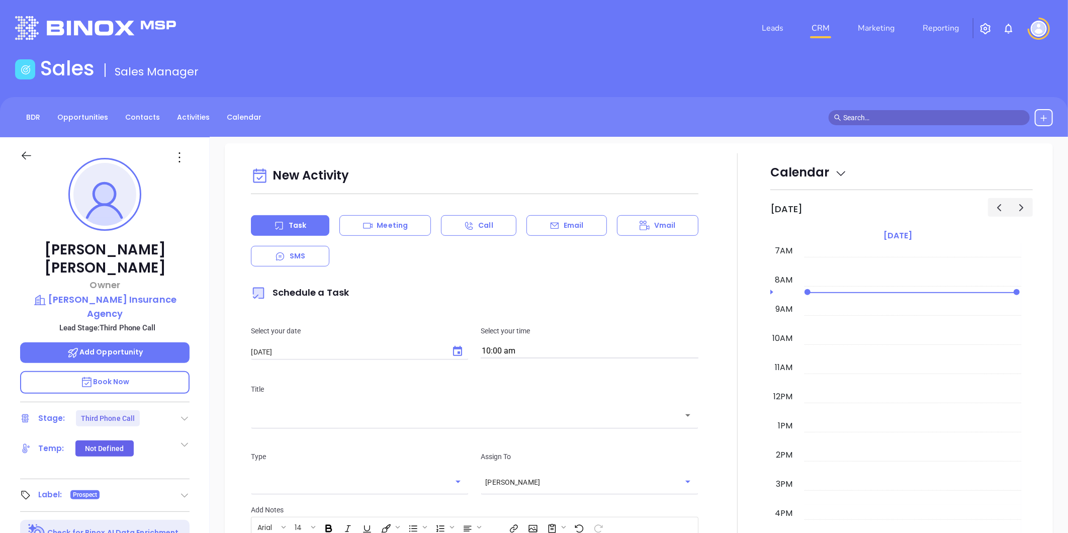
scroll to position [365, 0]
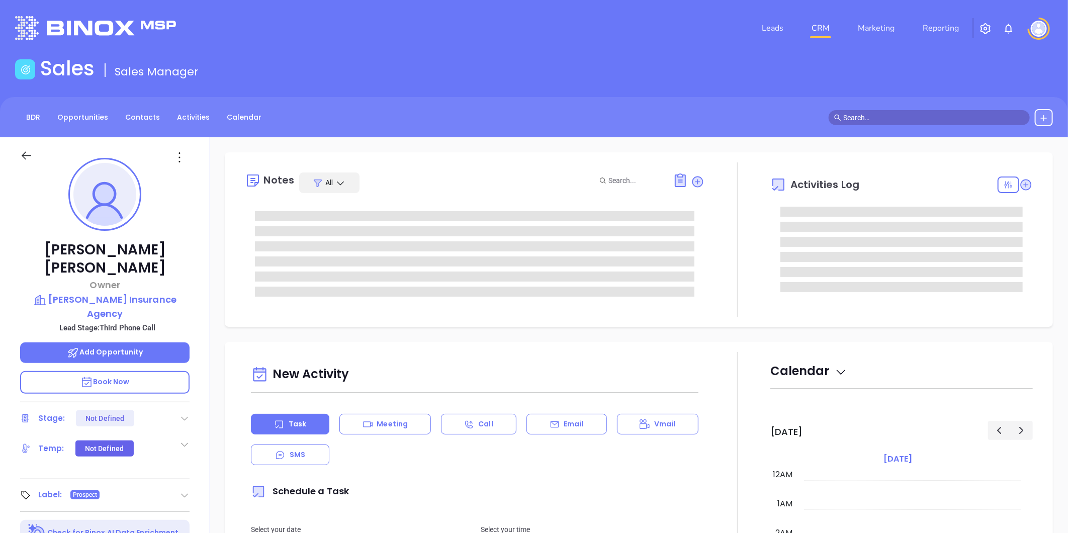
type input "[DATE]"
type input "[PERSON_NAME]"
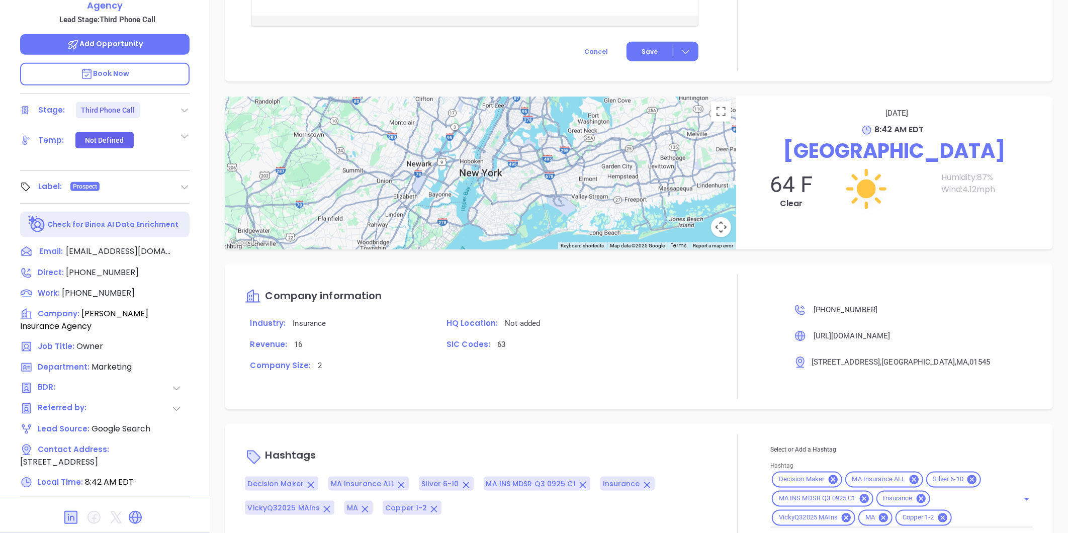
scroll to position [644, 0]
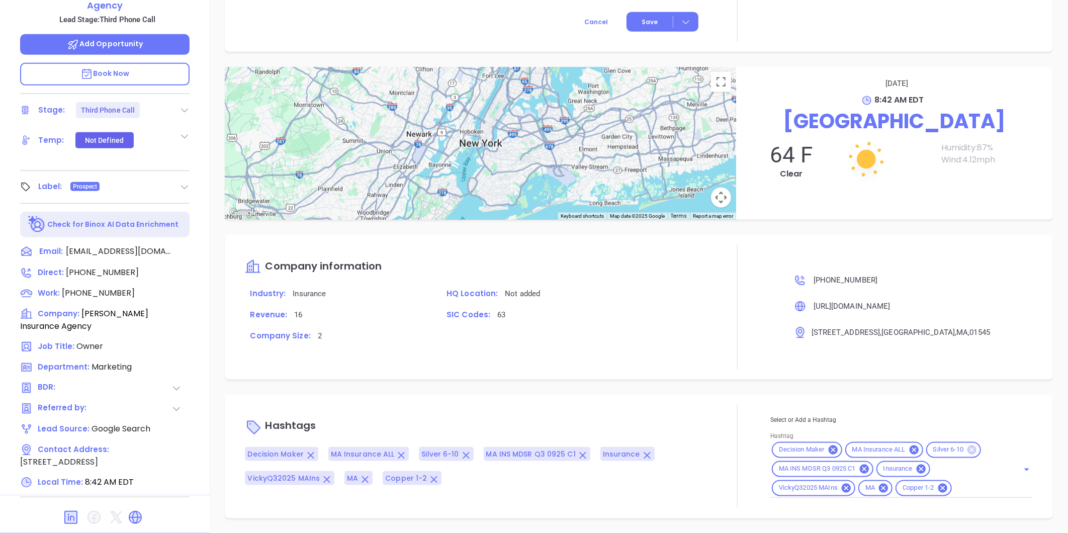
click at [967, 449] on icon at bounding box center [971, 450] width 9 height 9
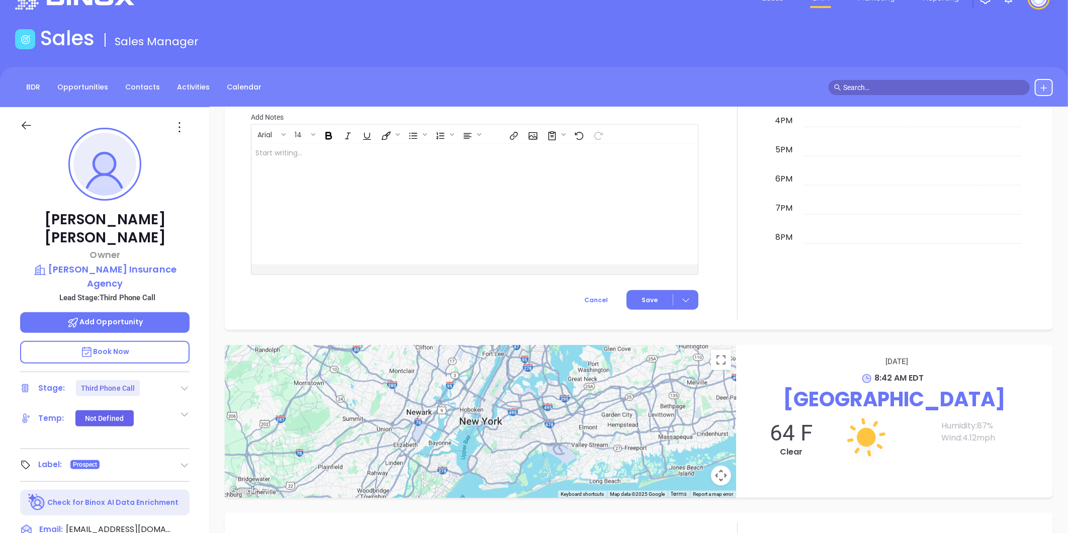
scroll to position [29, 0]
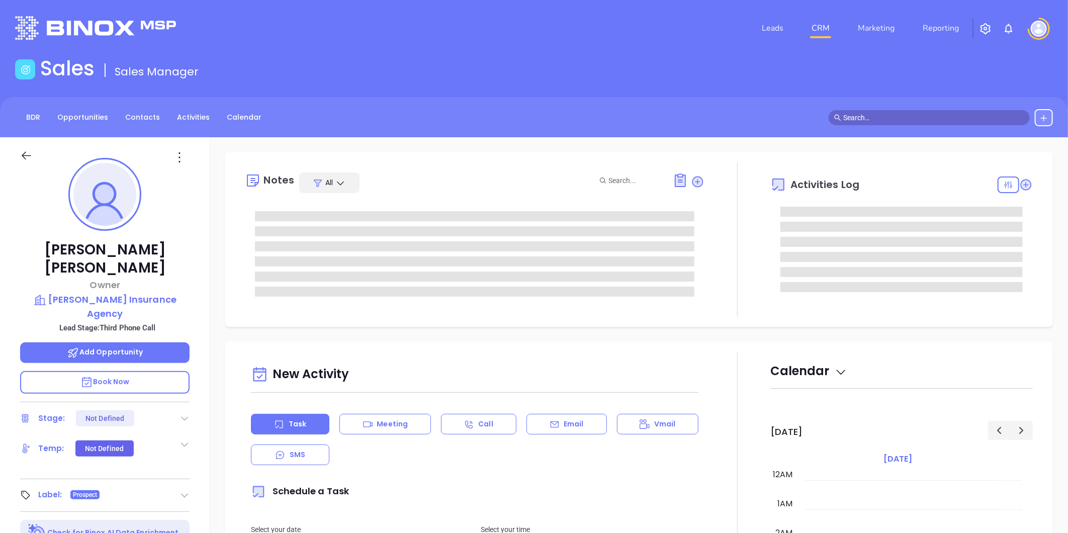
type input "10:00 am"
type input "[DATE]"
type input "[PERSON_NAME]"
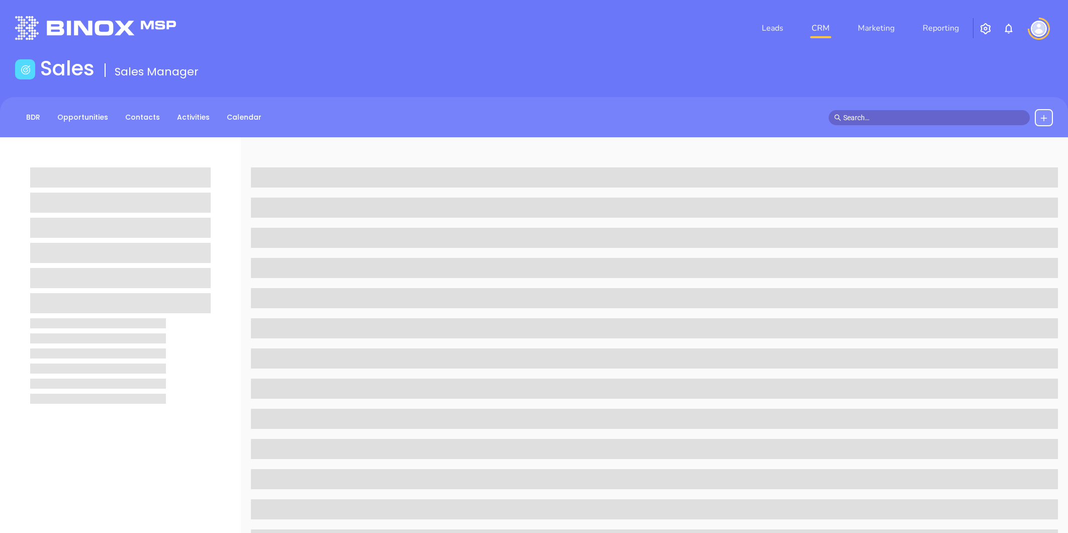
scroll to position [29, 0]
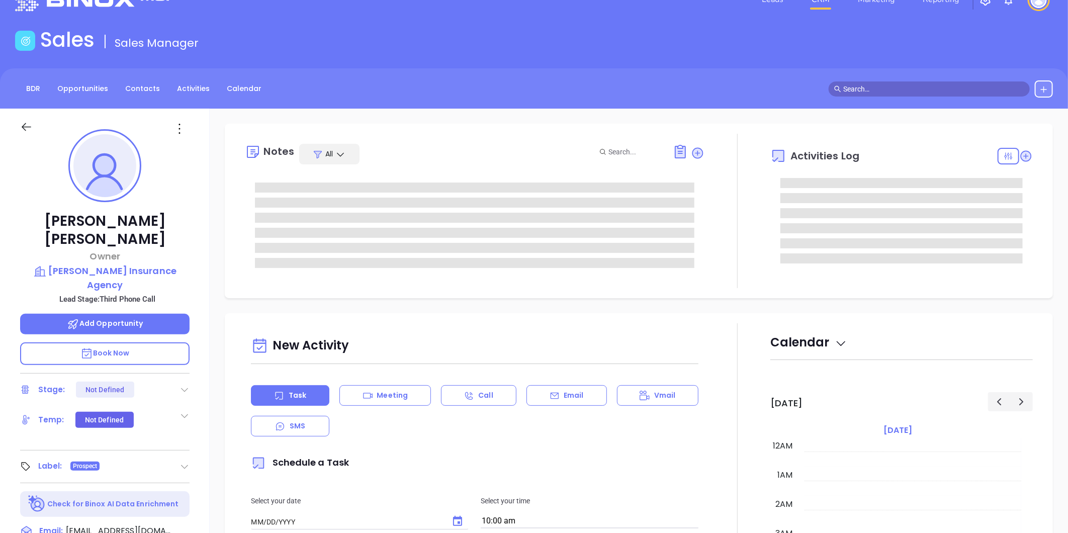
type input "[DATE]"
type input "[PERSON_NAME]"
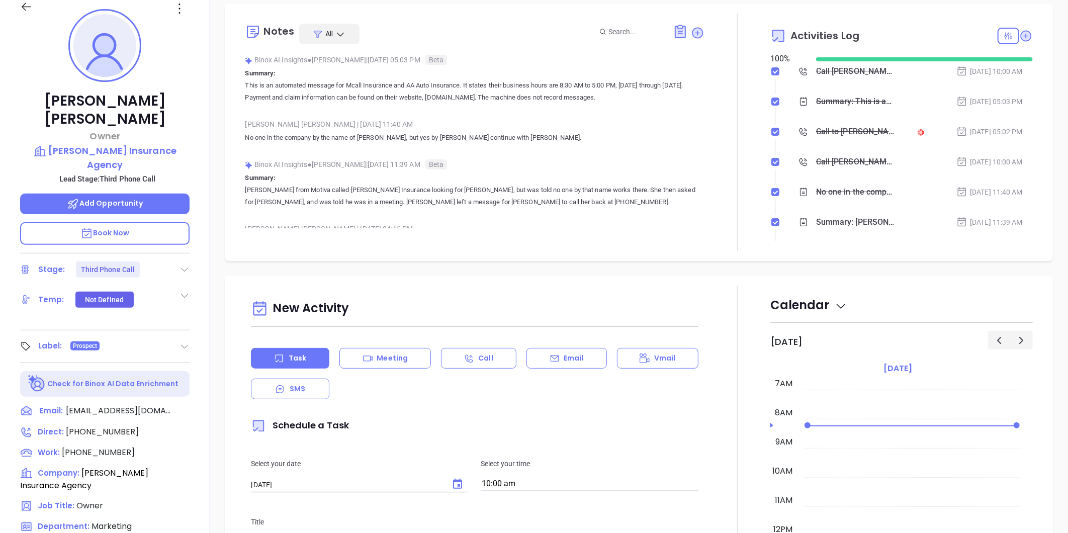
scroll to position [141, 0]
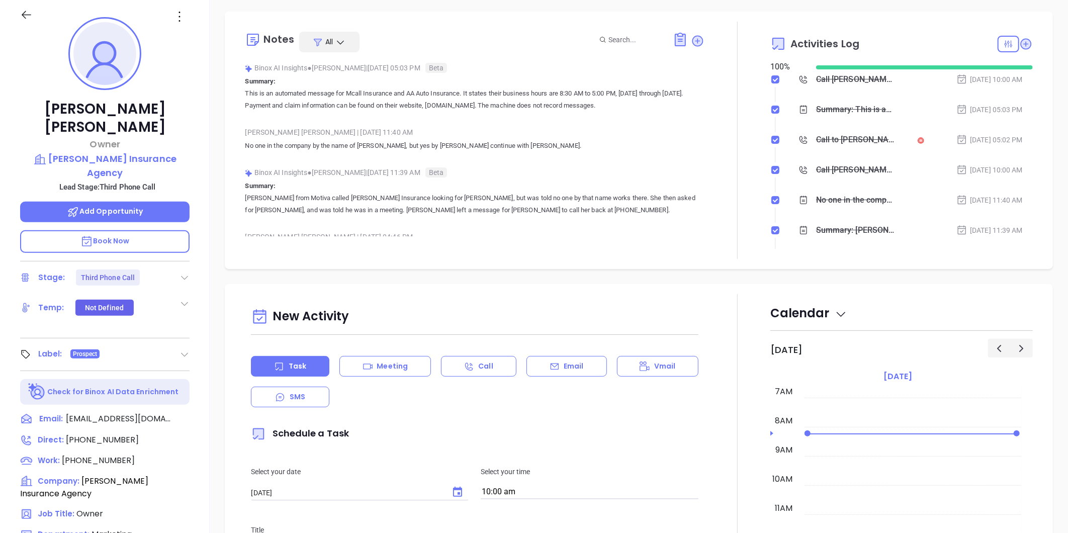
click at [184, 273] on icon at bounding box center [185, 278] width 10 height 10
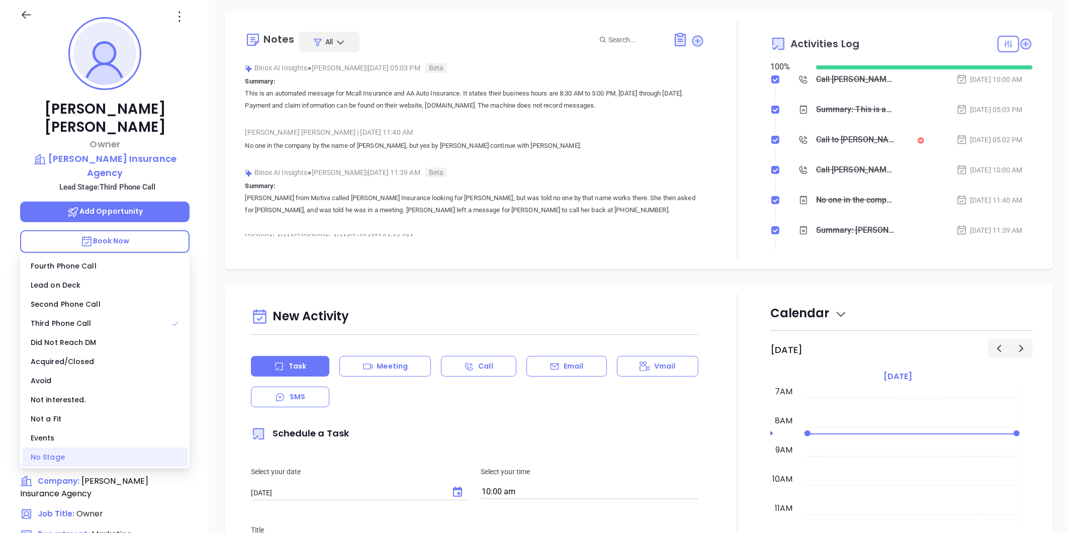
click at [93, 454] on div "No Stage" at bounding box center [104, 457] width 165 height 19
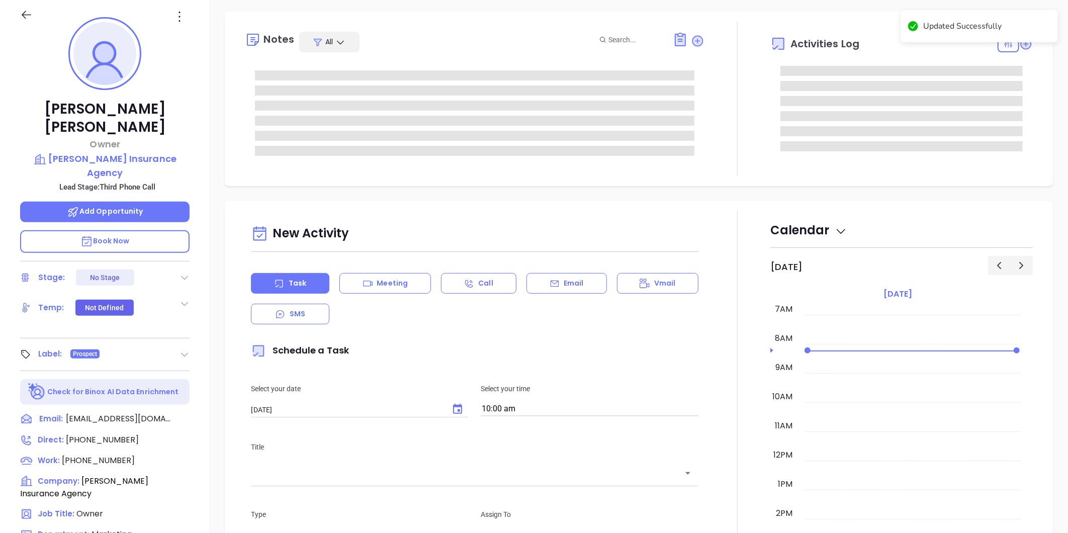
click at [203, 72] on div "[PERSON_NAME] Owner [PERSON_NAME] Insurance Agency Lead Stage: Third Phone Call…" at bounding box center [105, 329] width 210 height 666
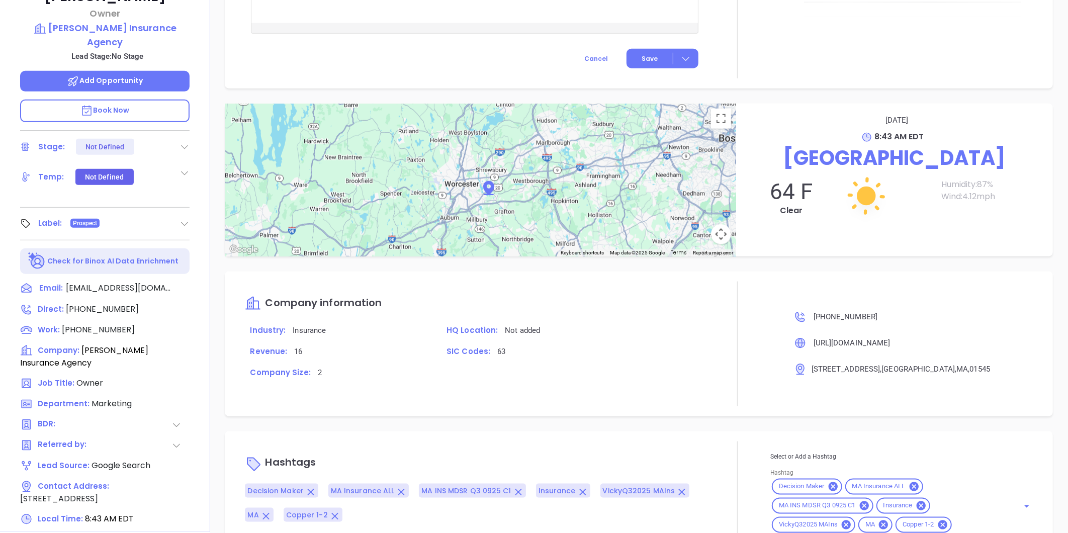
scroll to position [252, 0]
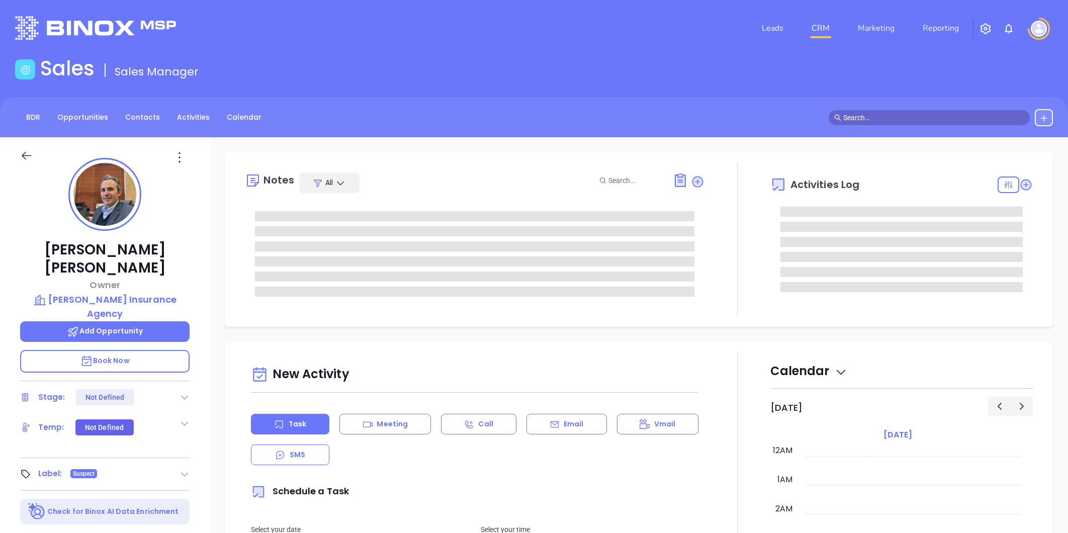
type input "Liz Cruz"
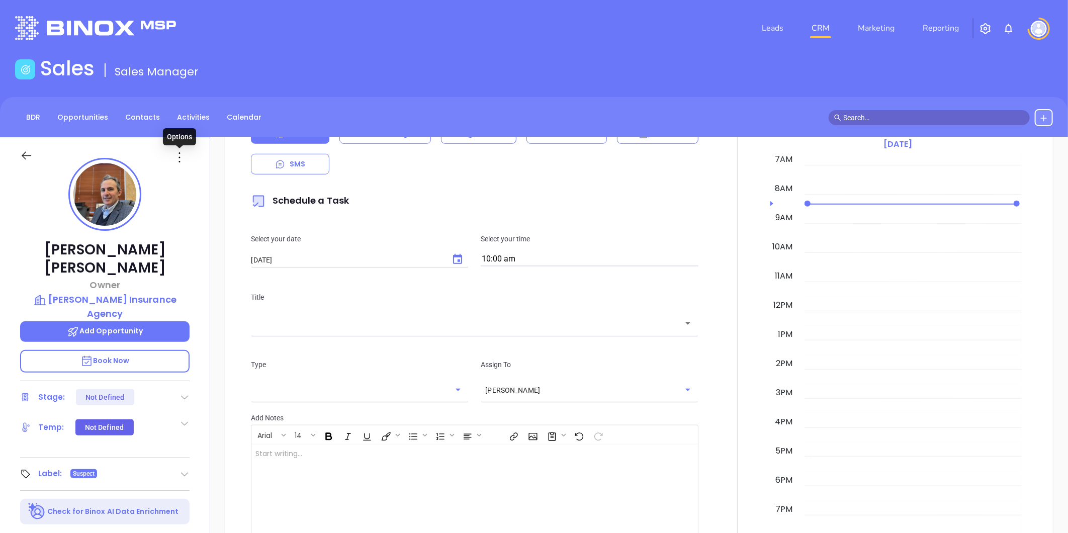
click at [177, 158] on icon at bounding box center [179, 157] width 16 height 16
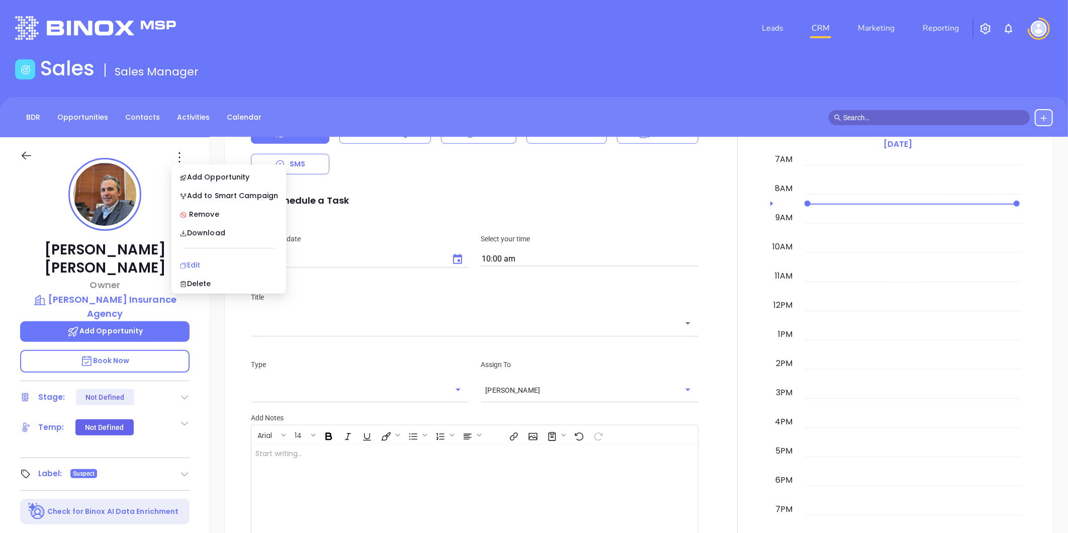
click at [202, 262] on div "Edit" at bounding box center [229, 264] width 99 height 11
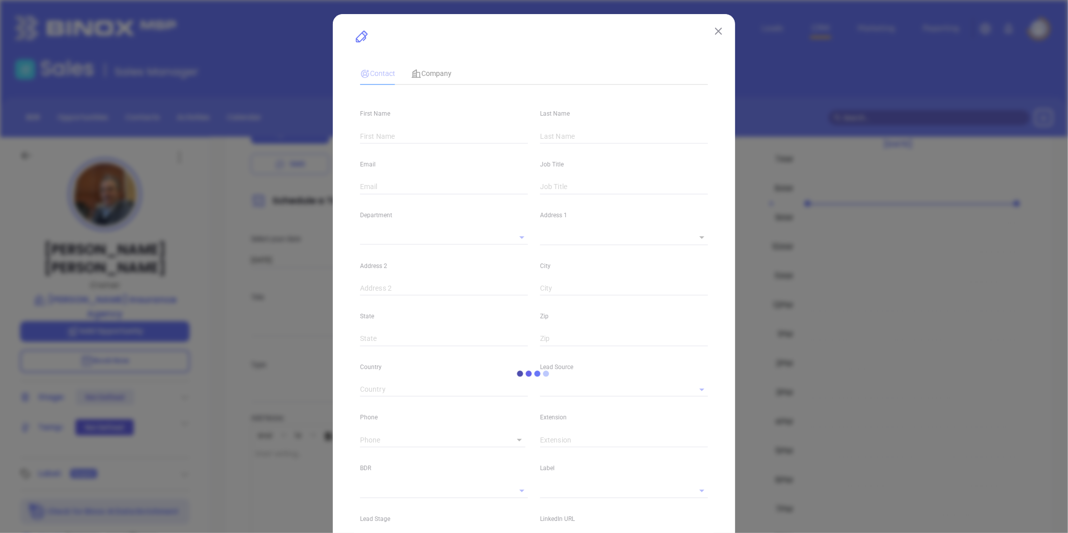
type input "Paul"
type input "Meagher"
type input "paul@meagheragency.com"
type input "Owner"
type textarea "416 Main St"
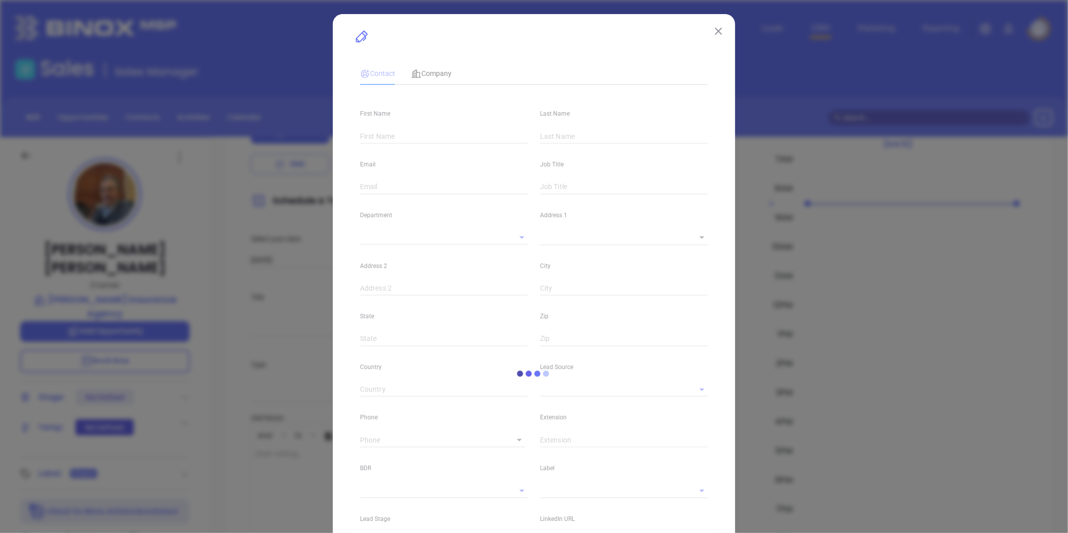
type input "1"
type input "Honesdale"
type input "Pennsylvania"
type input "18431"
type input "United States"
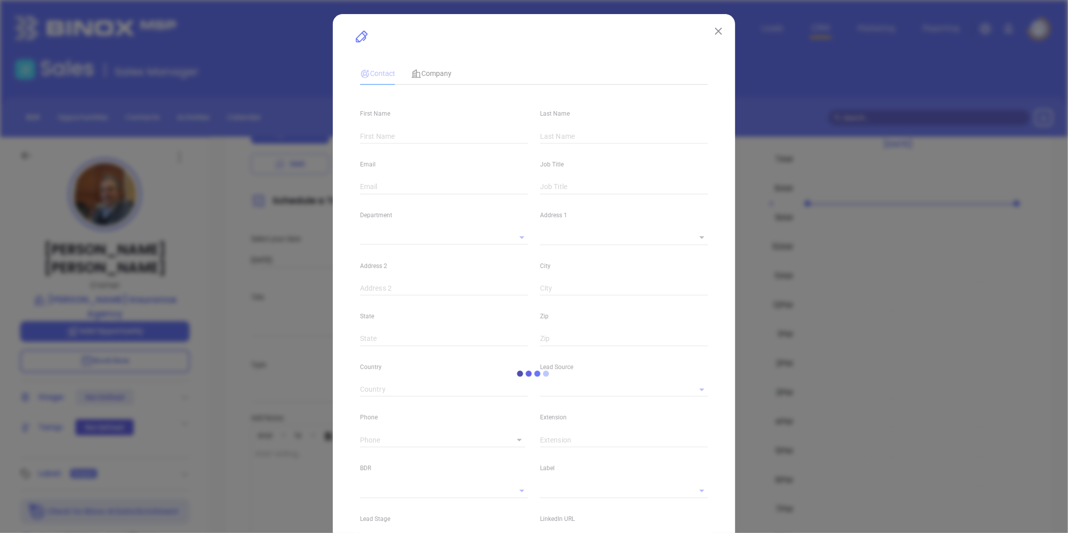
type input "www.linkedin.com/in/paul-meagher-b9450732"
type input "Marketing"
type input "Other"
type input "Vicky Mendoza"
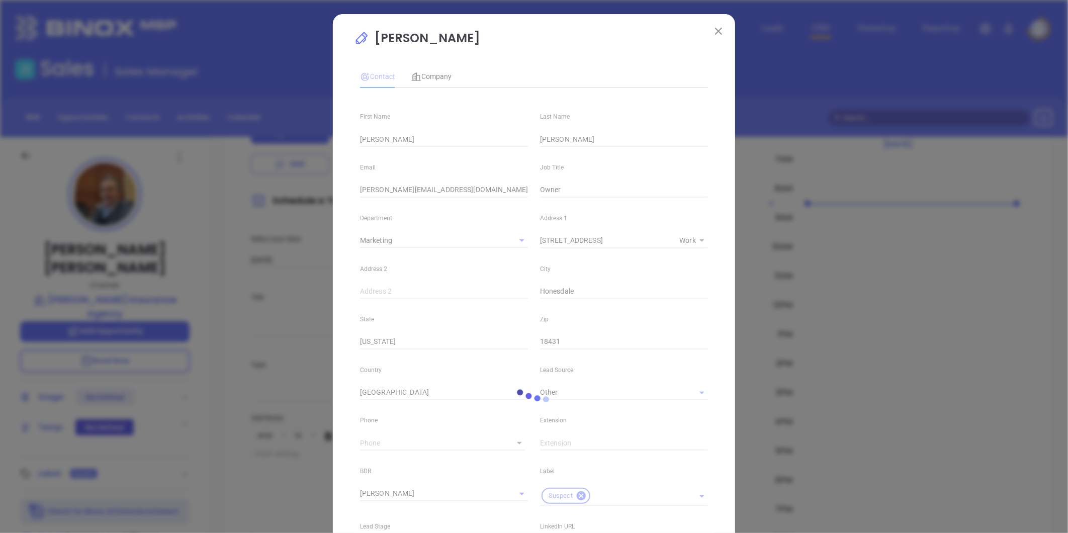
type input "(570) 253-0466"
type input "1"
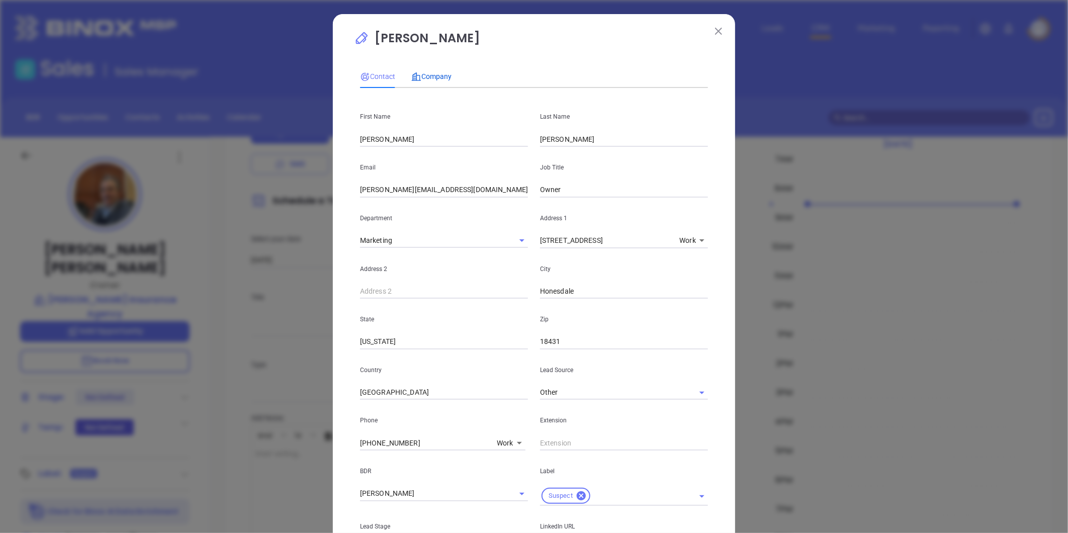
click at [429, 74] on span "Company" at bounding box center [431, 76] width 40 height 8
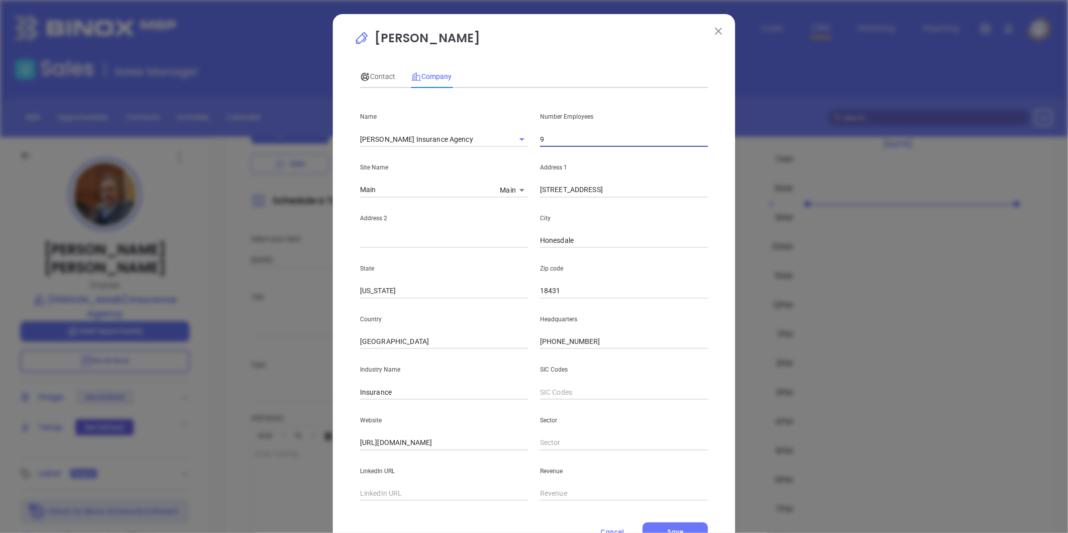
click at [559, 144] on input "9" at bounding box center [624, 139] width 168 height 15
type input "14"
click at [431, 351] on div "Industry Name Insurance" at bounding box center [444, 374] width 180 height 51
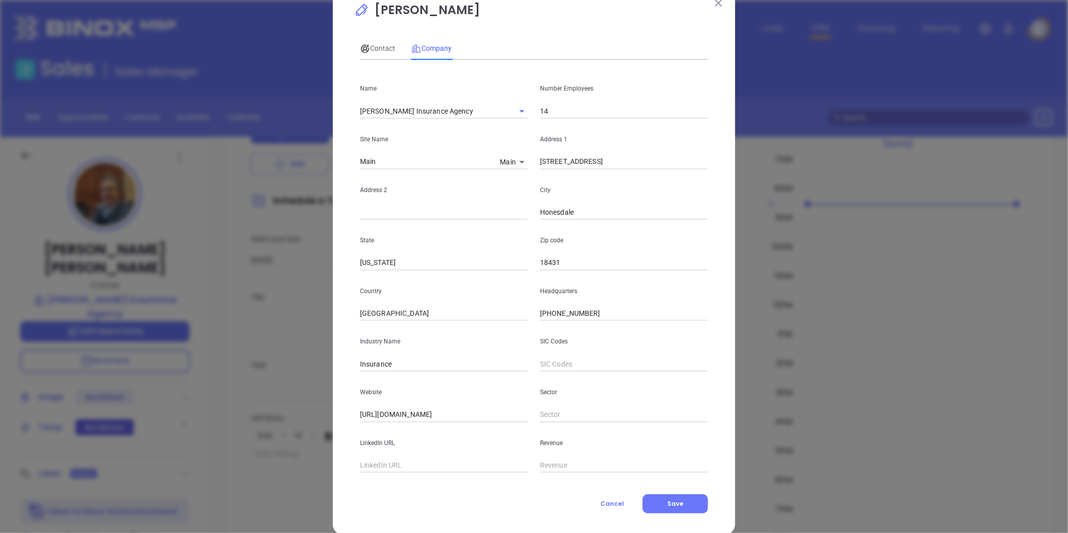
scroll to position [44, 0]
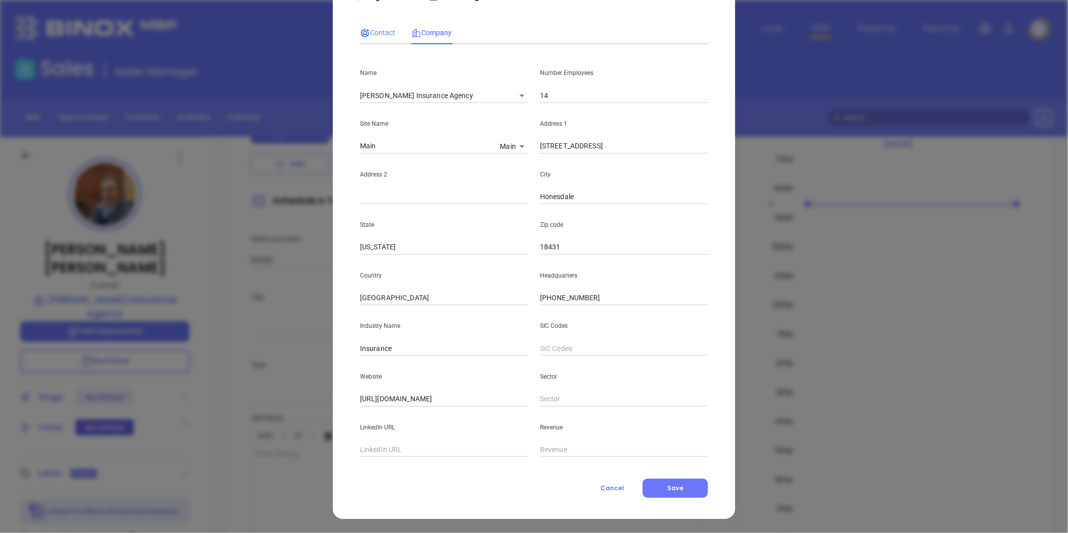
click at [377, 31] on span "Contact" at bounding box center [377, 33] width 35 height 8
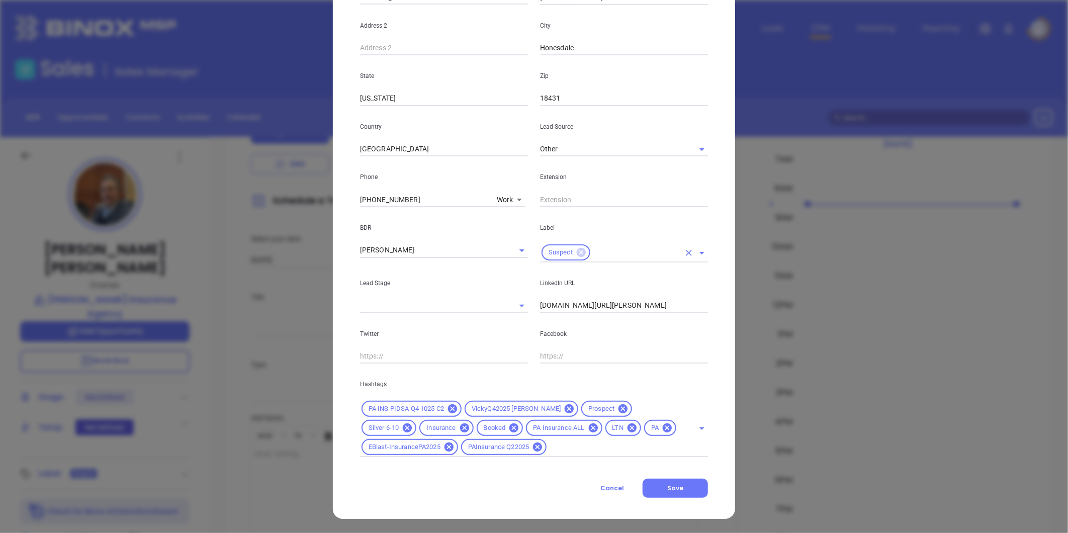
click at [577, 249] on icon at bounding box center [581, 252] width 9 height 9
click at [575, 250] on input "text" at bounding box center [610, 254] width 140 height 15
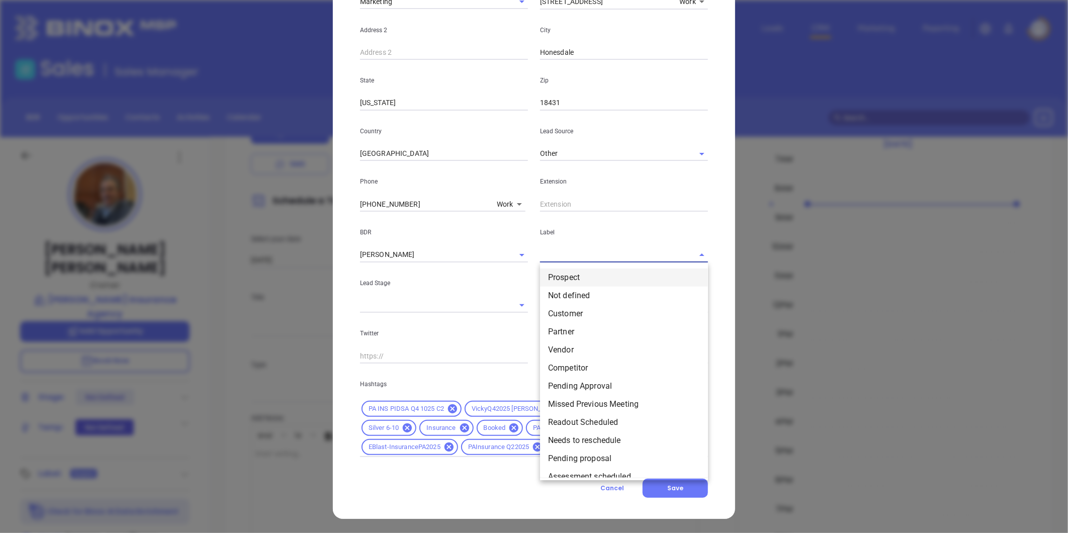
click at [584, 279] on li "Prospect" at bounding box center [624, 278] width 168 height 18
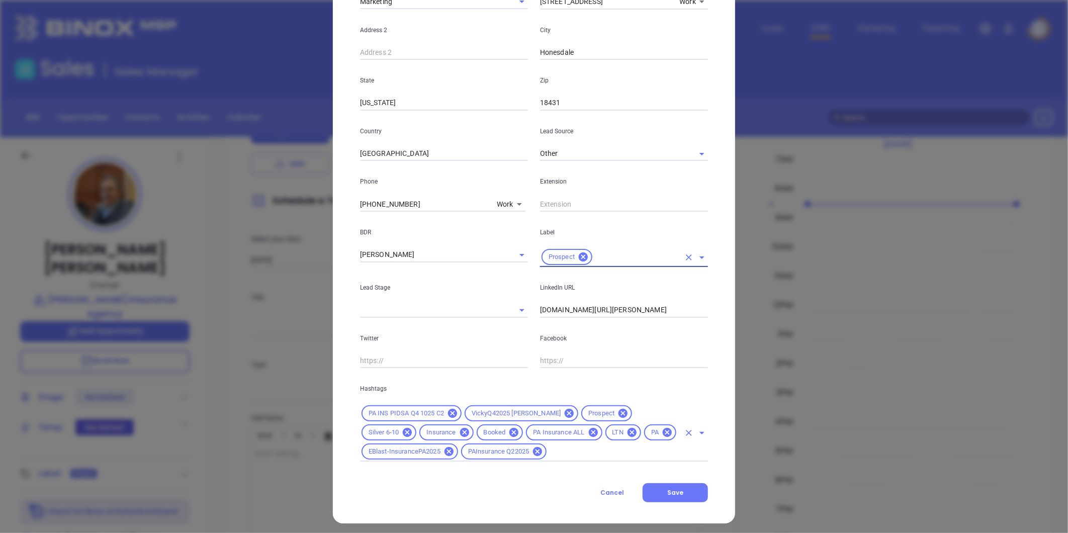
click at [412, 428] on icon at bounding box center [407, 432] width 9 height 9
click at [469, 460] on div "PA INS PIDSA Q4 1025 C2 VickyQ42025 PAIns Prospect Insurance Booked PA Insuranc…" at bounding box center [534, 433] width 348 height 58
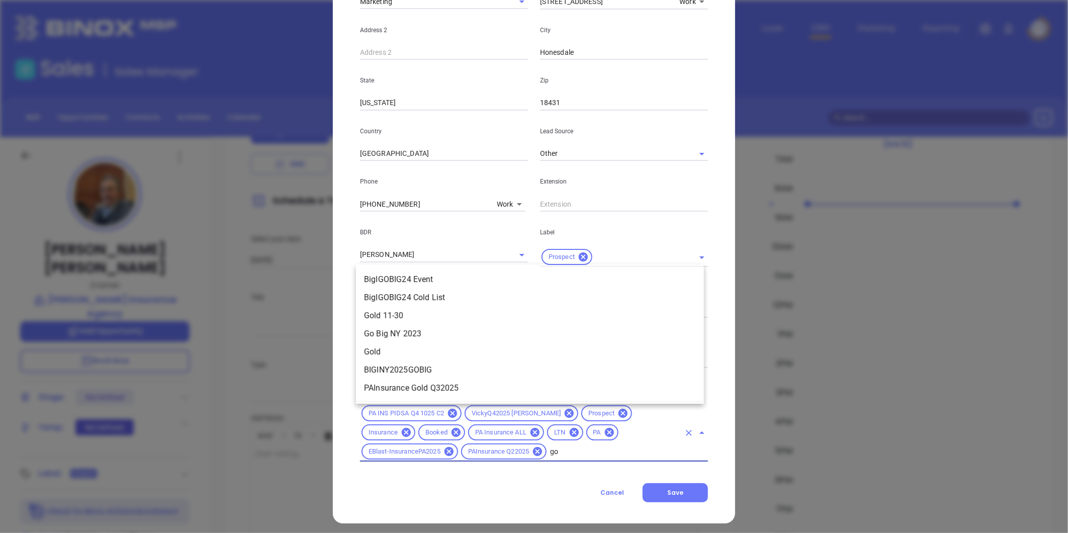
type input "gol"
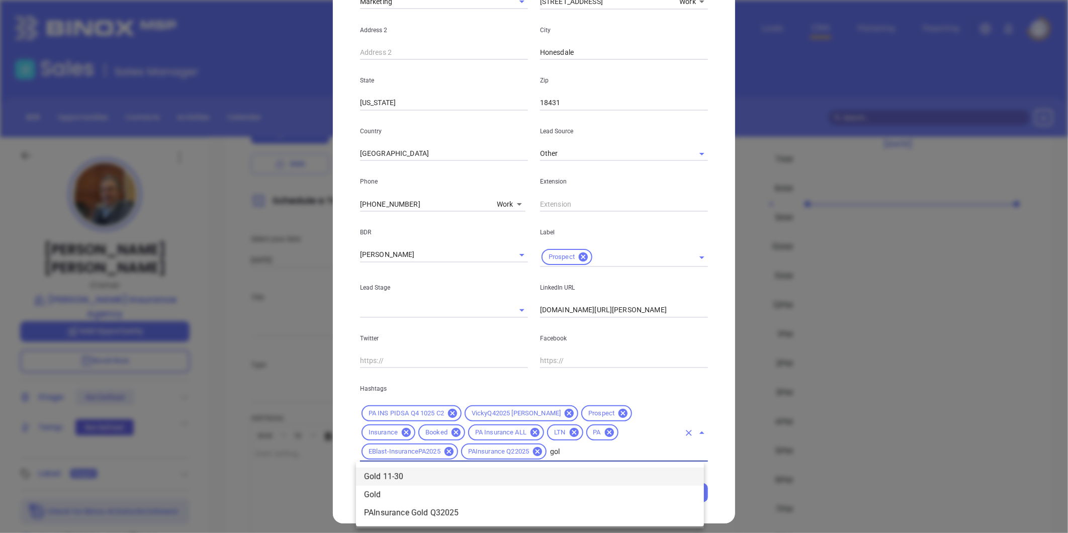
click at [430, 466] on ul "Gold 11-30 Gold PAInsurance Gold Q32025" at bounding box center [530, 495] width 348 height 62
click at [407, 473] on li "Gold 11-30" at bounding box center [530, 477] width 348 height 18
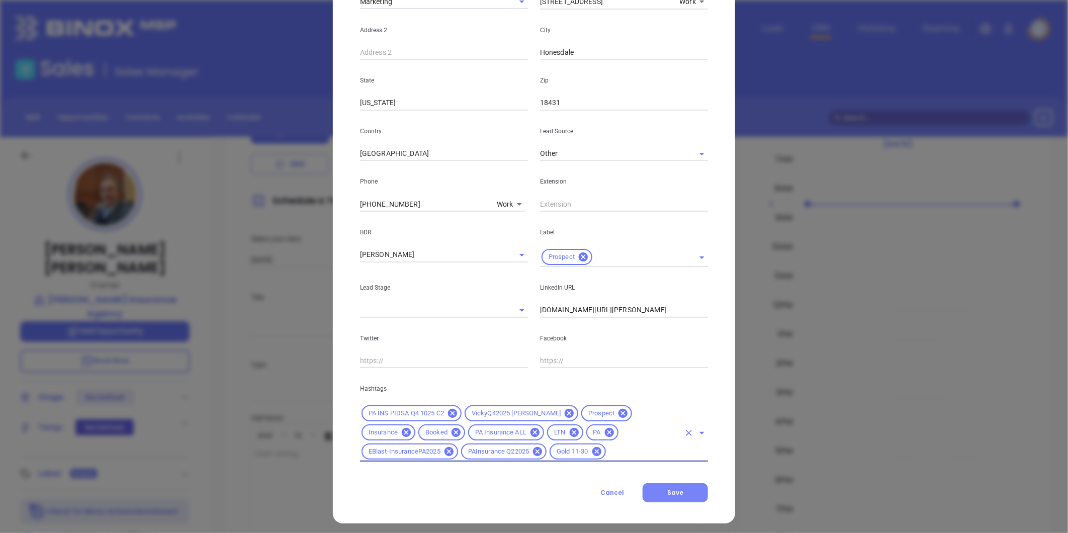
click at [674, 489] on span "Save" at bounding box center [675, 492] width 16 height 9
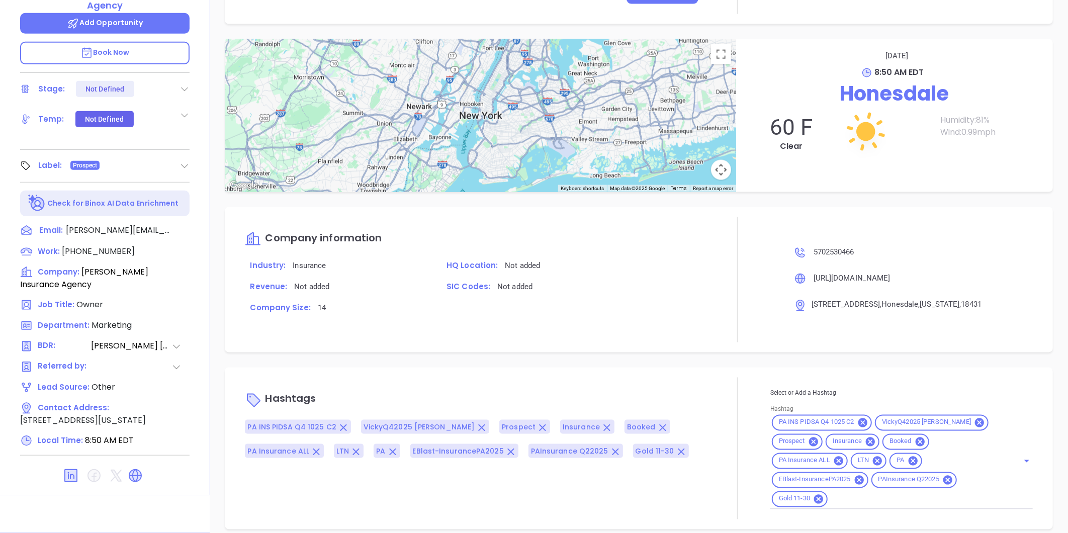
scroll to position [0, 0]
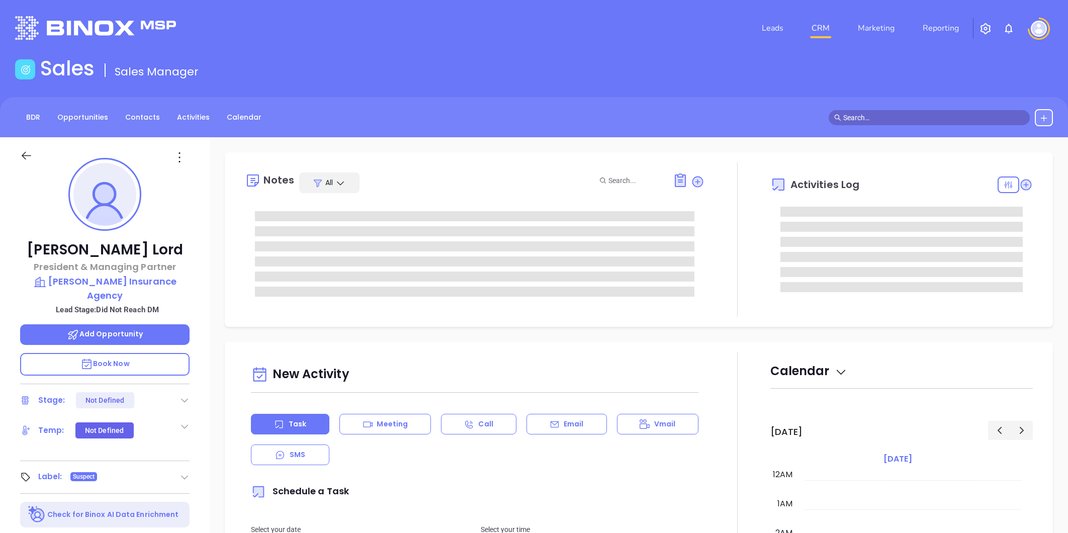
type input "[DATE]"
type input "[PERSON_NAME]"
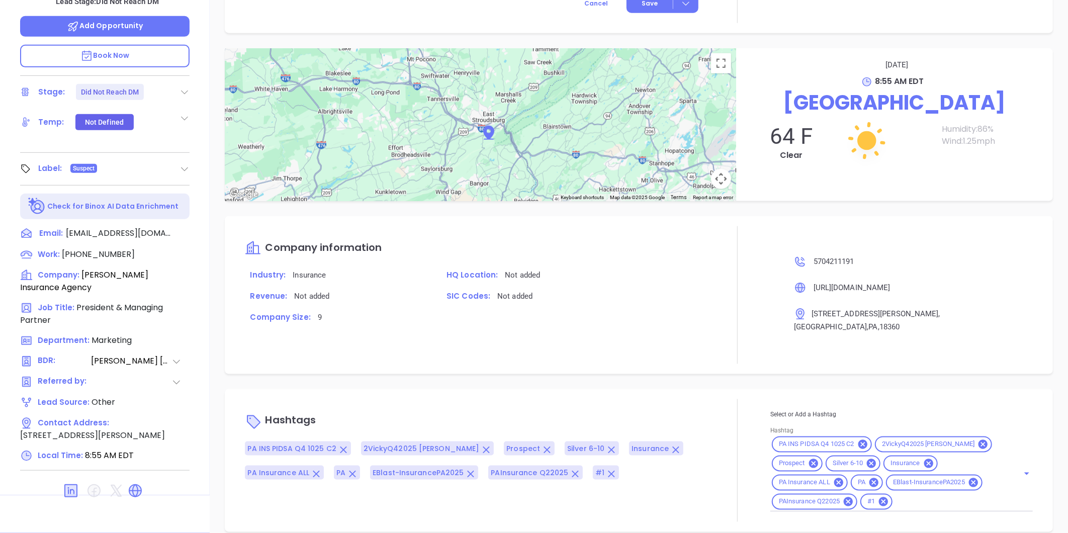
scroll to position [84, 0]
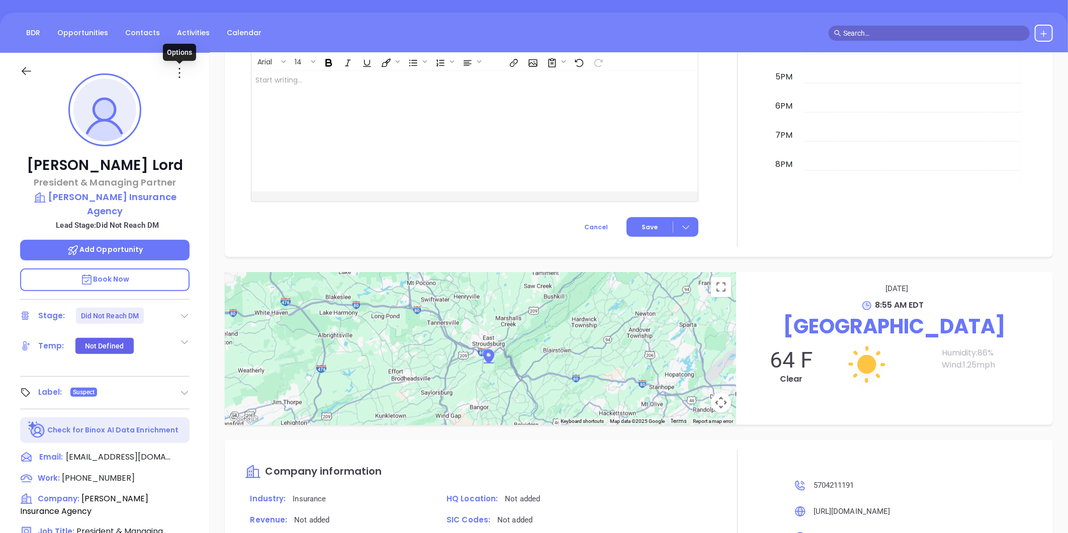
click at [176, 68] on icon at bounding box center [179, 73] width 16 height 16
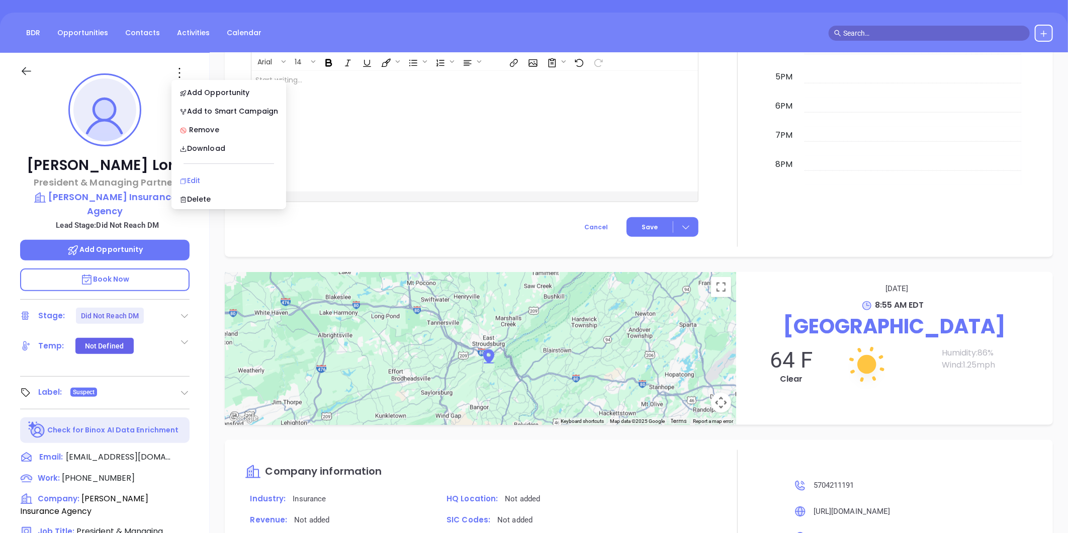
click at [195, 172] on li "Edit" at bounding box center [228, 180] width 111 height 21
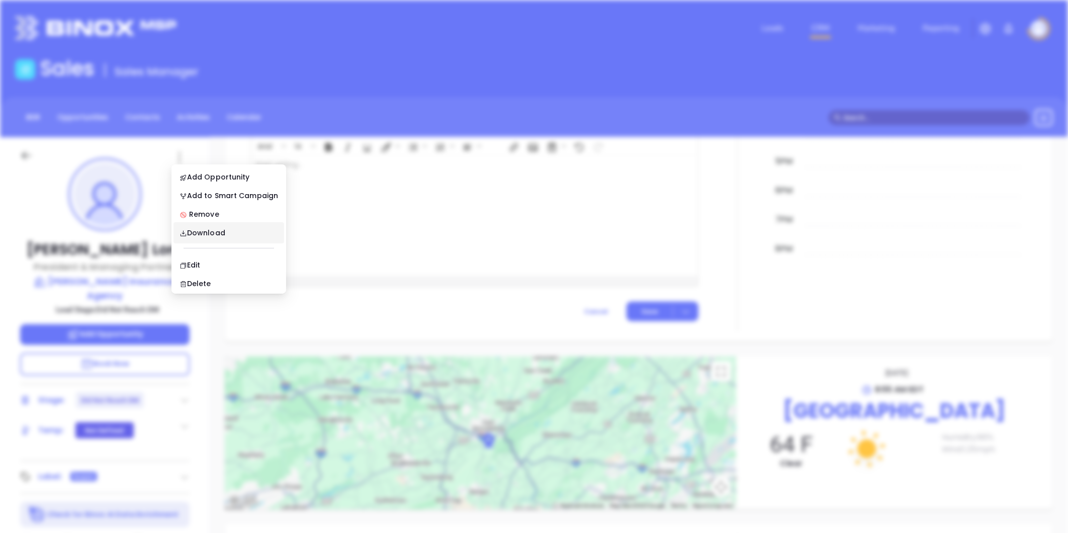
scroll to position [0, 0]
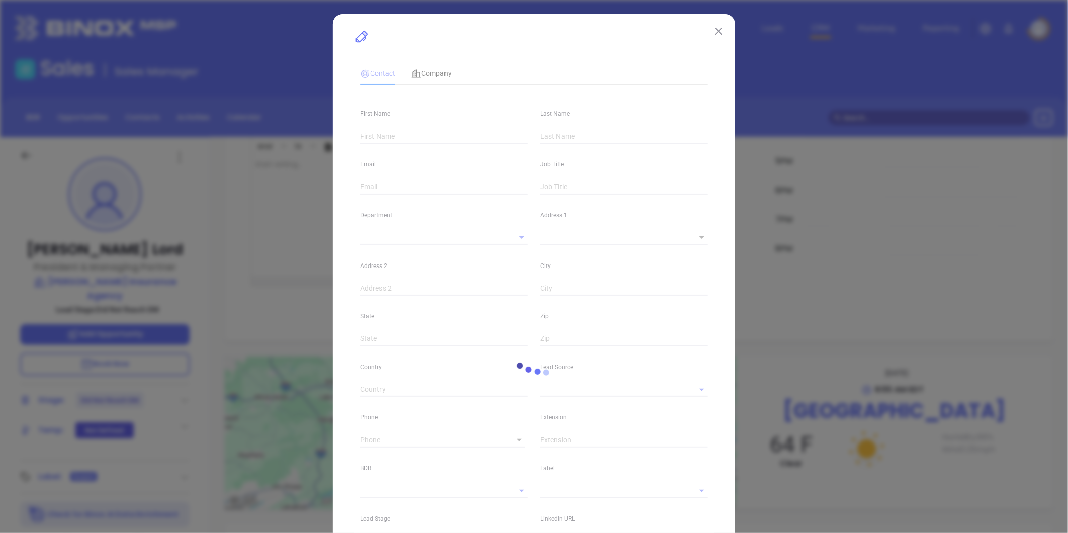
type input "Christopher"
type input "Lord"
type input "clord@sheeleyinsurance.com"
type input "President & Managing Partner"
type input "1"
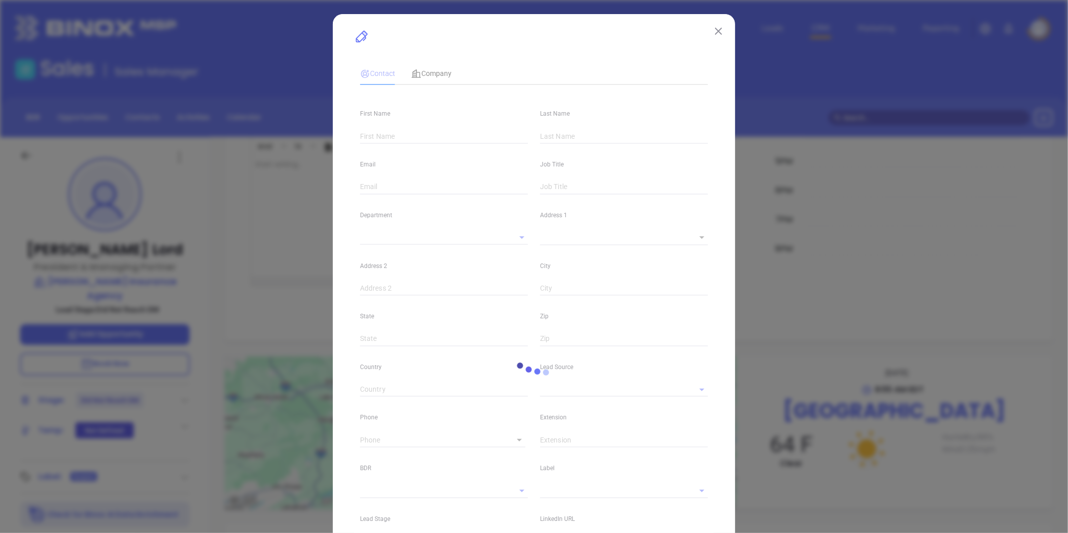
type input "www.linkedin.com/in/christopher-lord-3247a314"
type input "Marketing"
type input "Other"
type input "Vicky Mendoza"
type input "Did Not Reach DM"
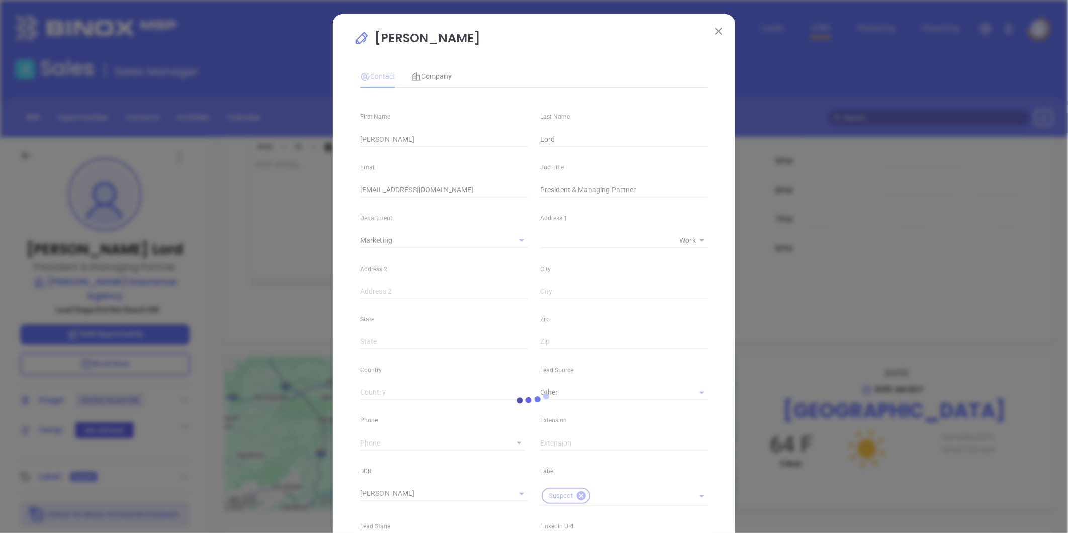
type input "(570) 421-1191"
type input "1"
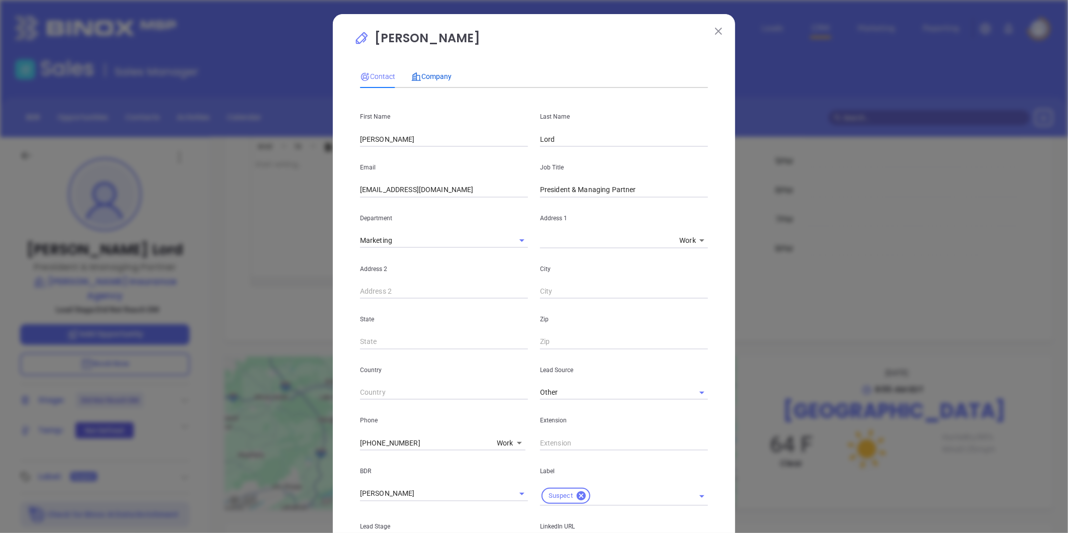
click at [432, 71] on div "Company" at bounding box center [431, 76] width 40 height 11
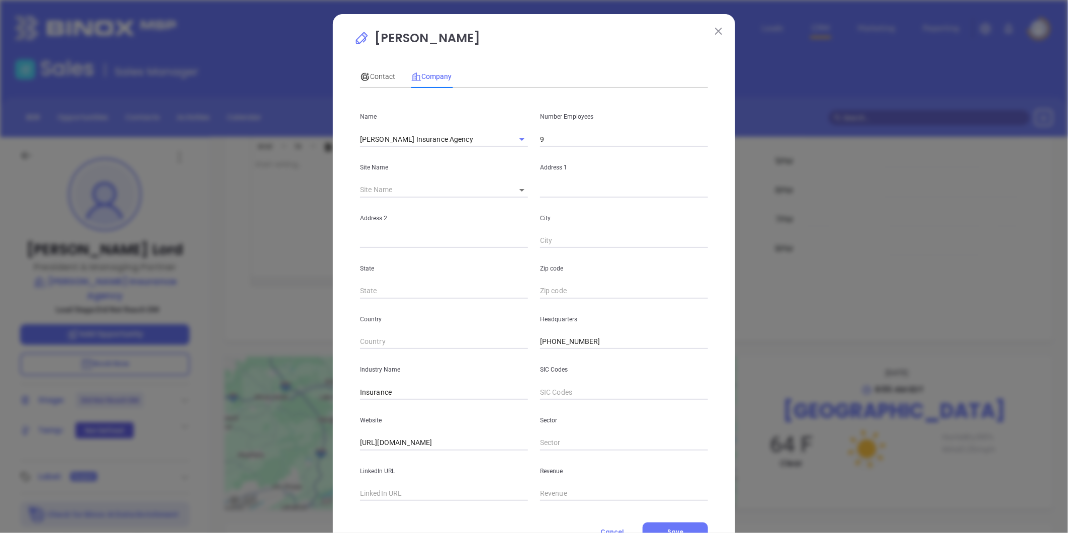
click at [411, 491] on input "text" at bounding box center [444, 493] width 168 height 15
paste input "https://www.linkedin.com/company/sheeley-insurance-agency-inc/about/"
type input "https://www.linkedin.com/company/sheeley-insurance-agency-inc/about/"
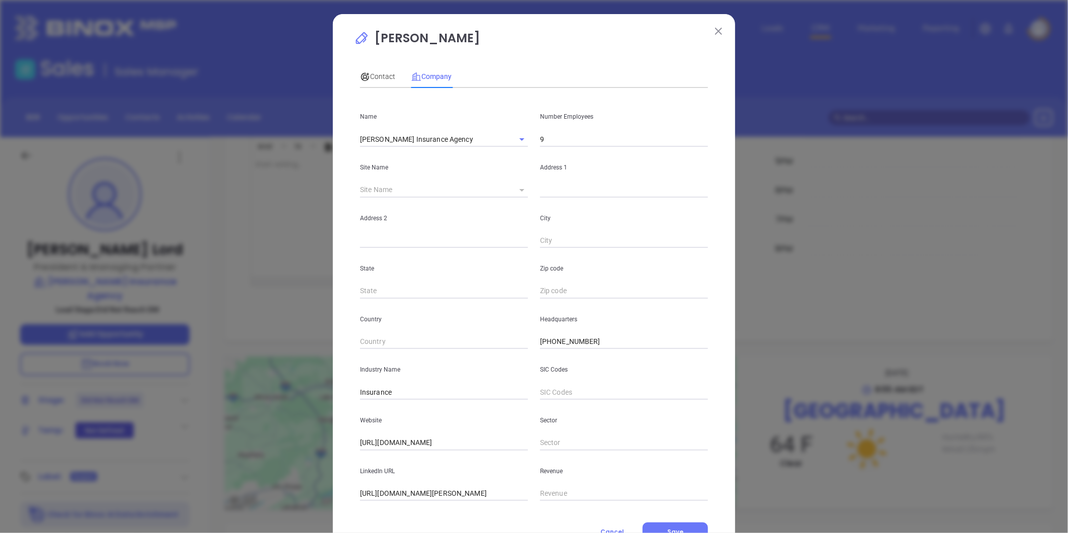
click at [519, 189] on icon at bounding box center [521, 190] width 5 height 3
click at [515, 192] on body "Leads CRM Marketing Reporting Financial Leads Leads Sales Sales Manager BDR Opp…" at bounding box center [534, 266] width 1068 height 533
click at [530, 192] on li "Stroudsburg" at bounding box center [551, 191] width 94 height 18
type input "Stroudsburg"
type input "81320"
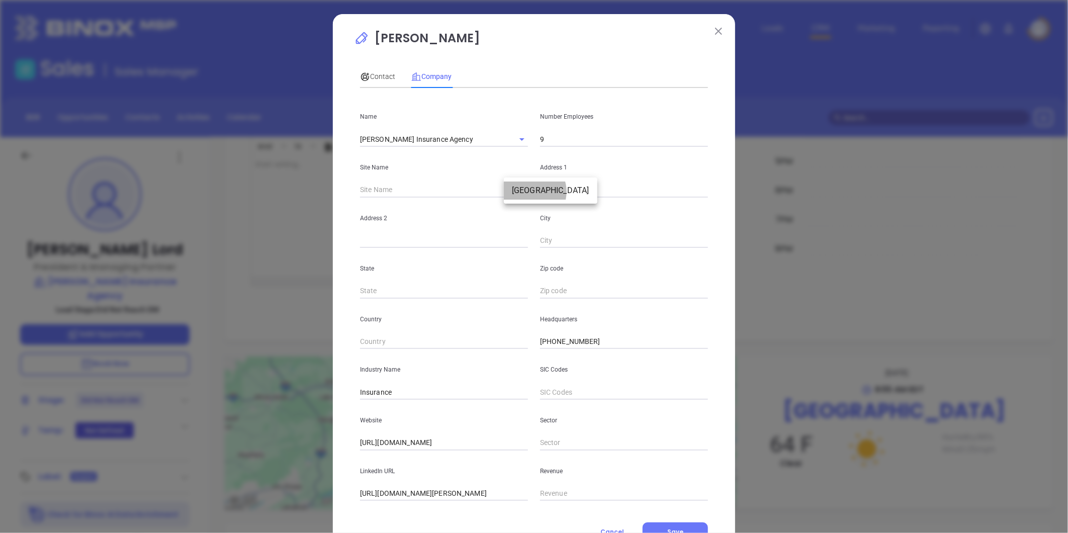
type input "900 Scott Street"
type input "Stroudsburg"
type input "PA"
type input "18360"
click at [377, 78] on span "Contact" at bounding box center [377, 76] width 35 height 8
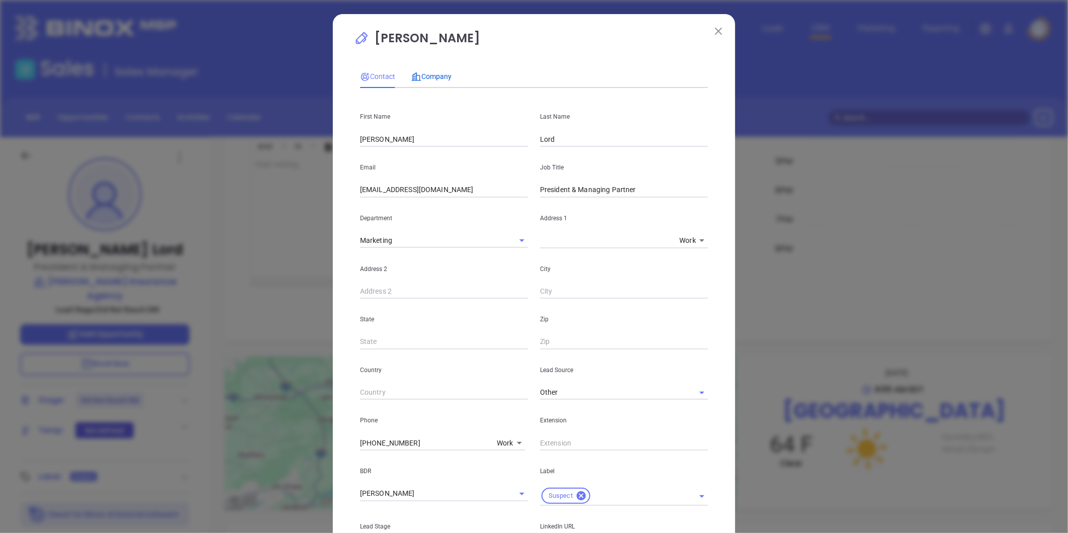
click at [429, 73] on span "Company" at bounding box center [431, 76] width 40 height 8
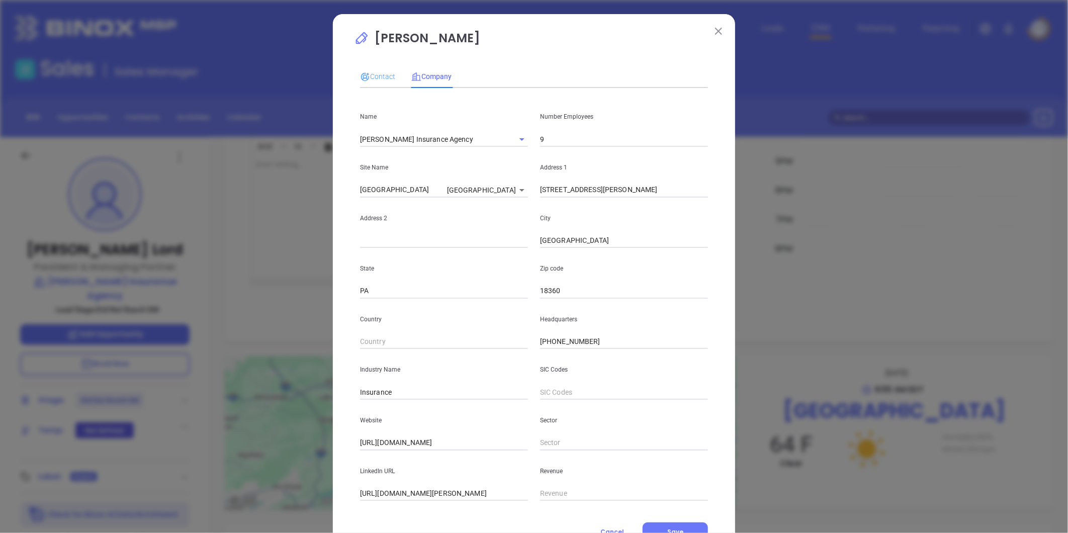
click at [368, 69] on div "Contact" at bounding box center [377, 76] width 35 height 23
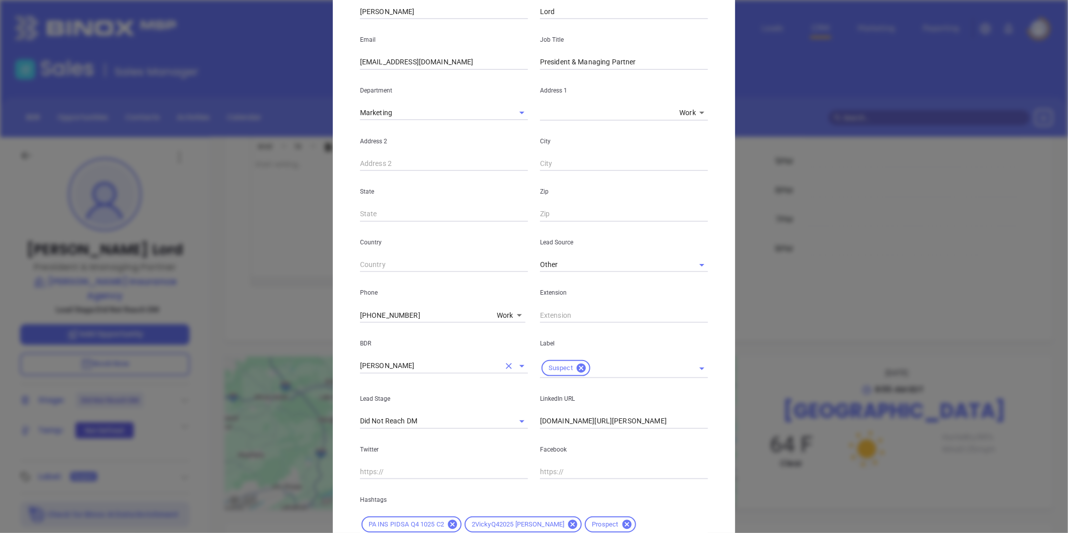
scroll to position [167, 0]
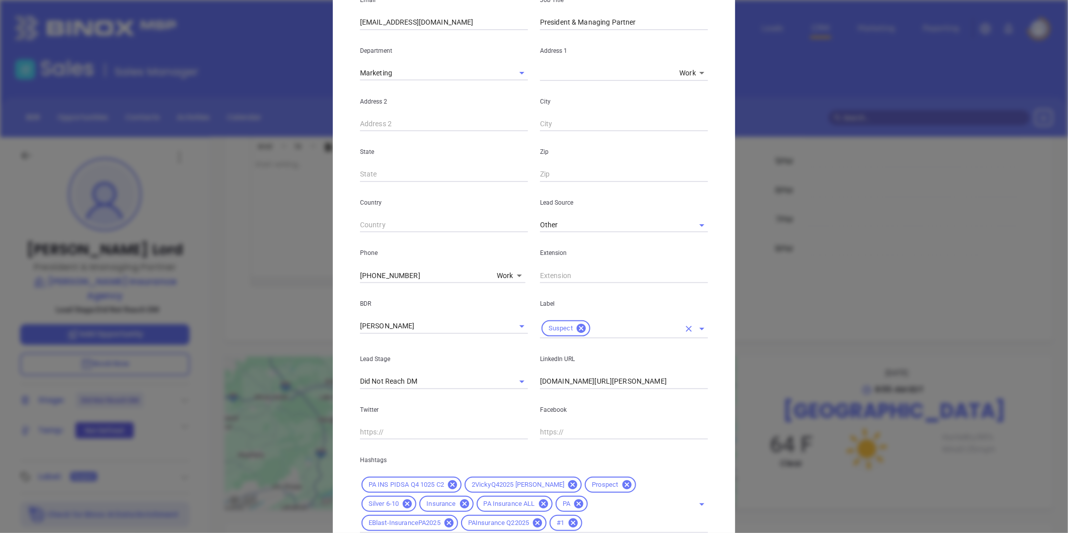
drag, startPoint x: 580, startPoint y: 331, endPoint x: 572, endPoint y: 322, distance: 11.4
click at [579, 331] on icon at bounding box center [581, 328] width 9 height 9
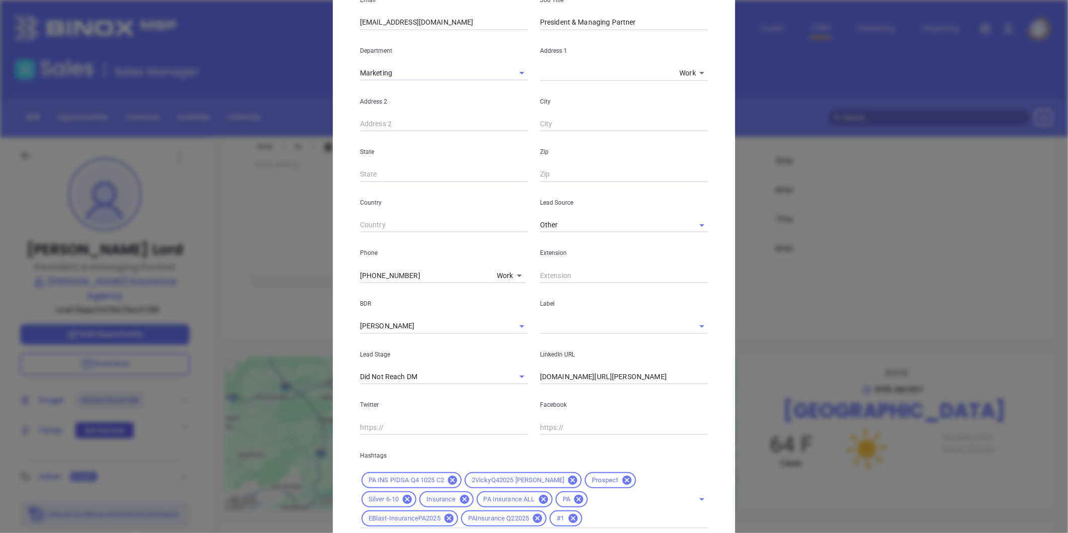
click at [572, 322] on input "text" at bounding box center [610, 326] width 140 height 15
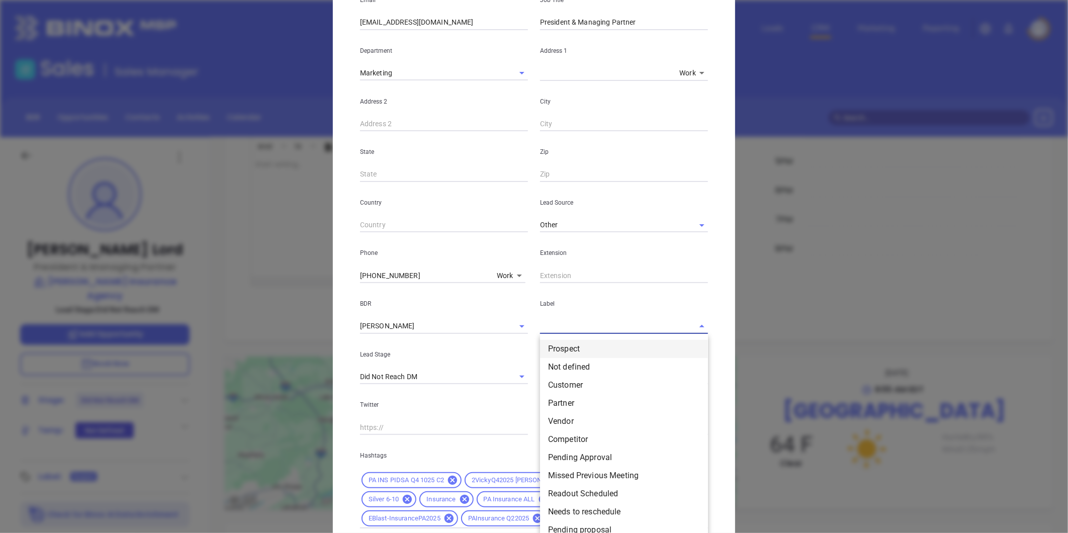
drag, startPoint x: 567, startPoint y: 348, endPoint x: 567, endPoint y: 340, distance: 7.5
click at [567, 347] on li "Prospect" at bounding box center [624, 349] width 168 height 18
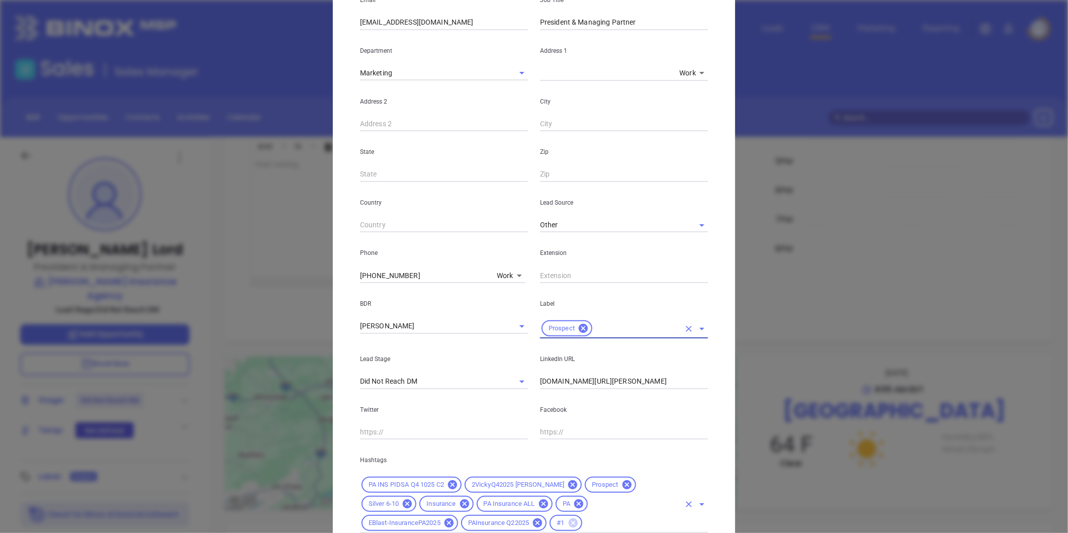
click at [568, 522] on icon at bounding box center [572, 522] width 9 height 9
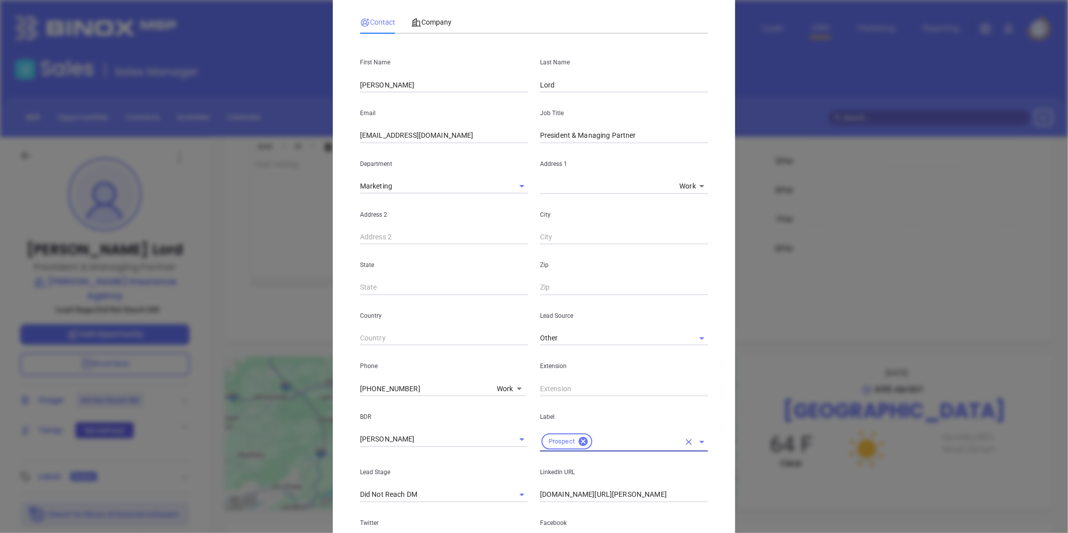
scroll to position [0, 0]
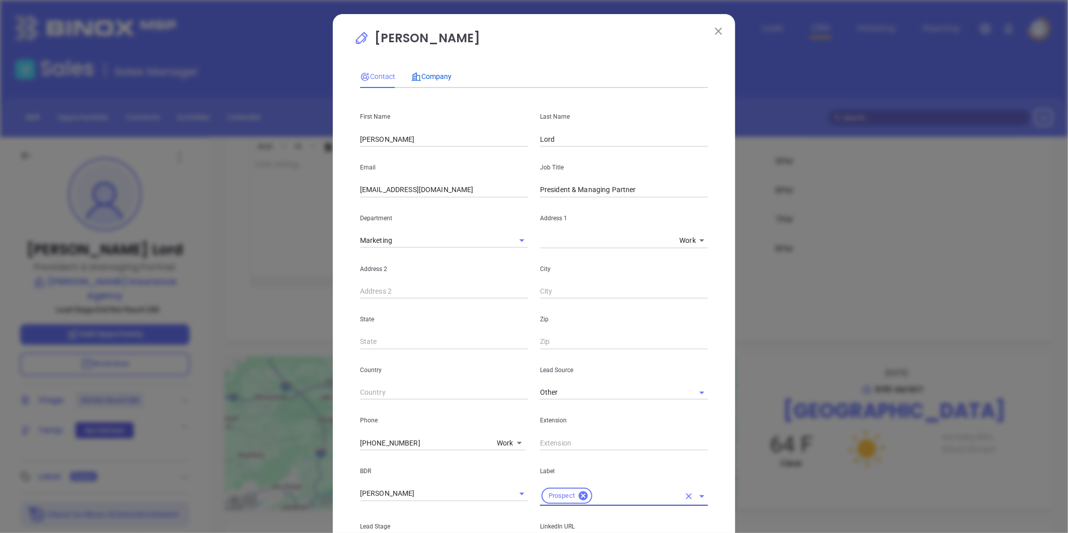
click at [435, 78] on span "Company" at bounding box center [431, 76] width 40 height 8
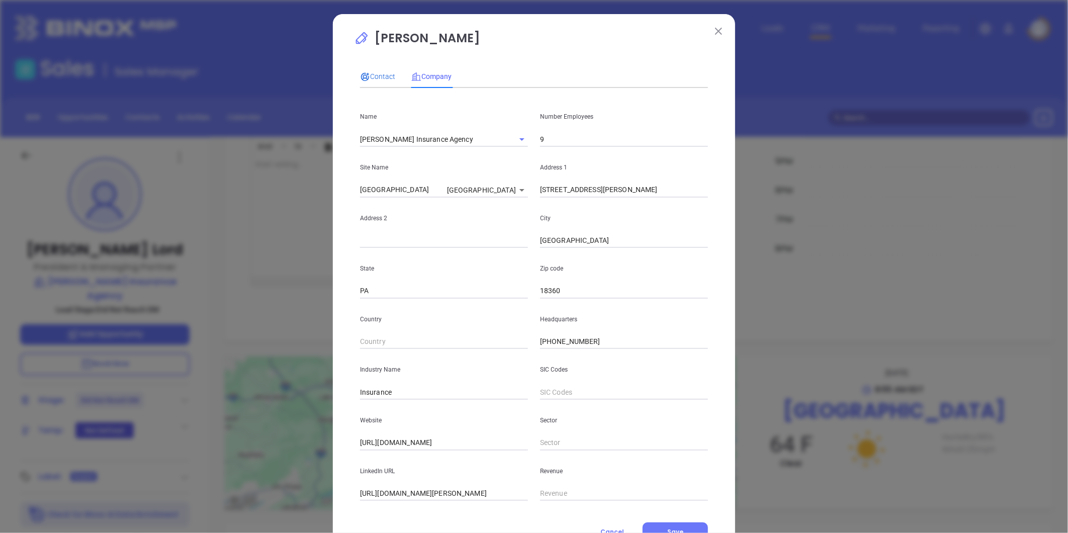
click at [370, 80] on span "Contact" at bounding box center [377, 76] width 35 height 8
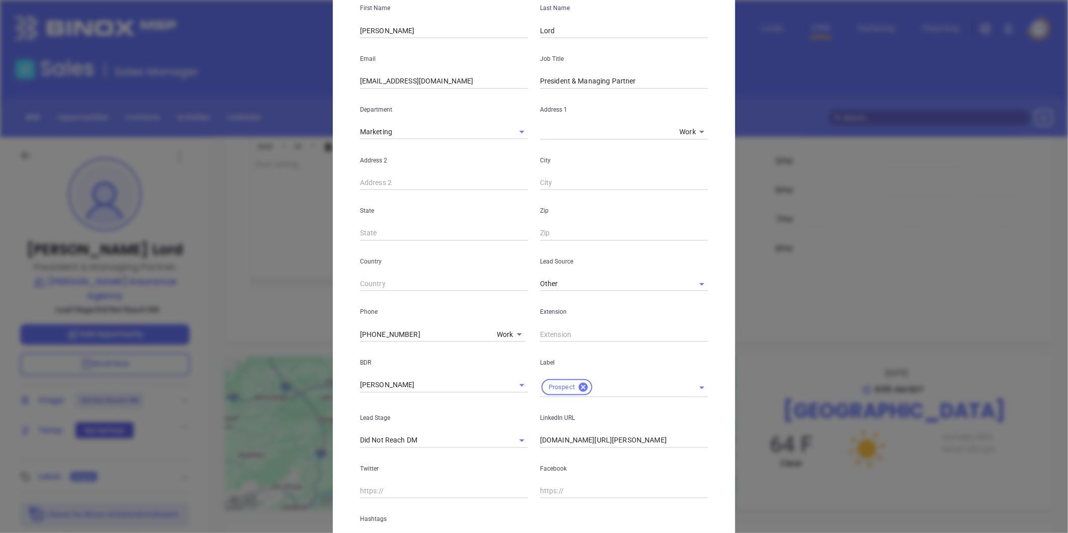
scroll to position [243, 0]
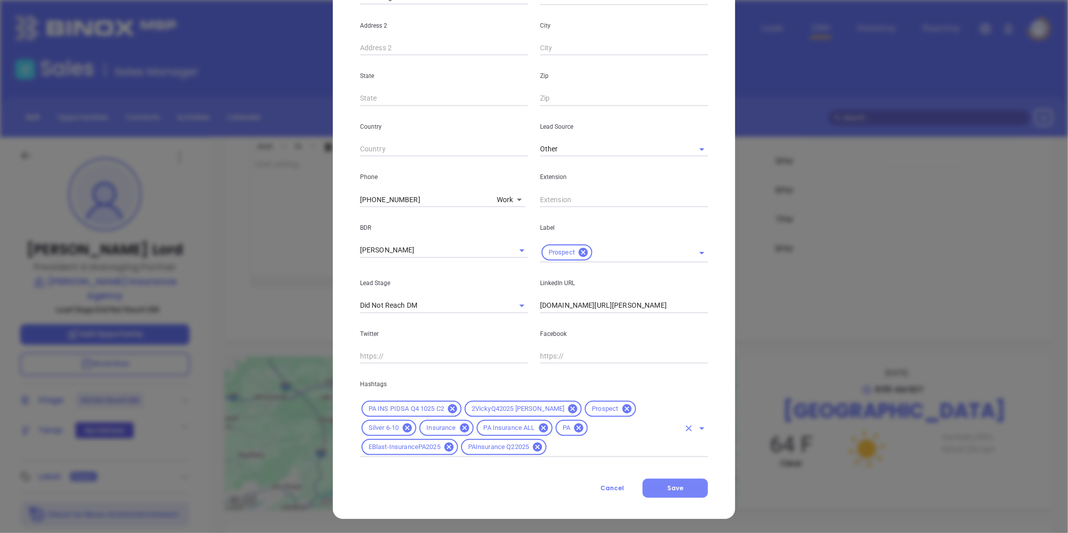
click at [672, 489] on span "Save" at bounding box center [675, 488] width 16 height 9
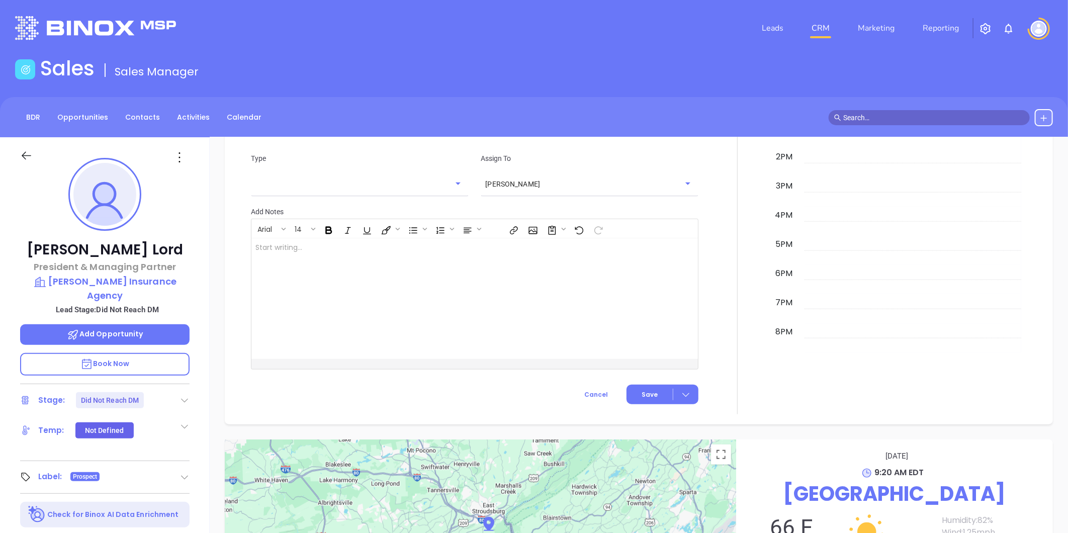
scroll to position [663, 0]
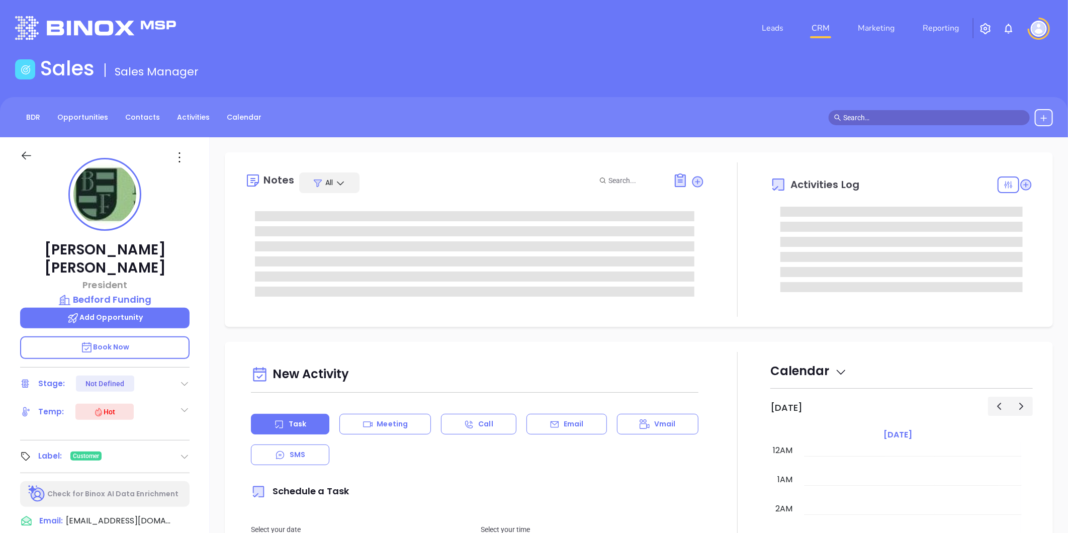
type input "[DATE]"
type input "[PERSON_NAME]"
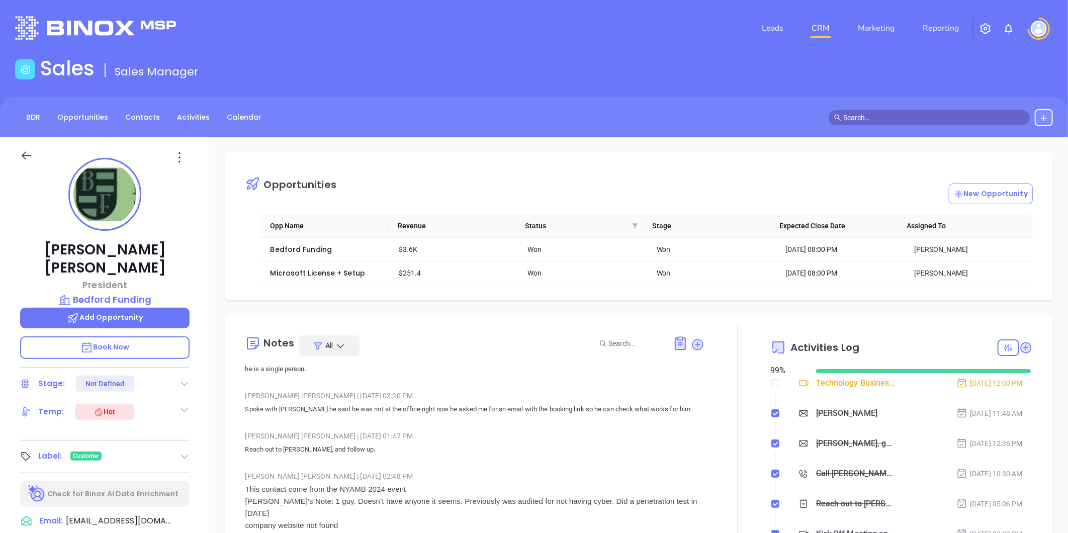
scroll to position [56, 0]
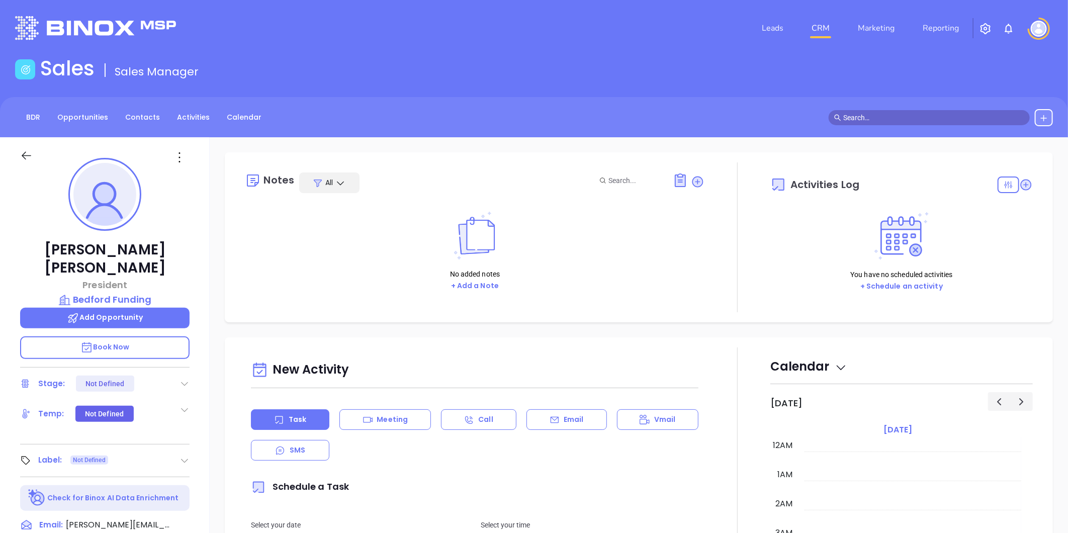
scroll to position [205, 0]
type input "[PERSON_NAME]"
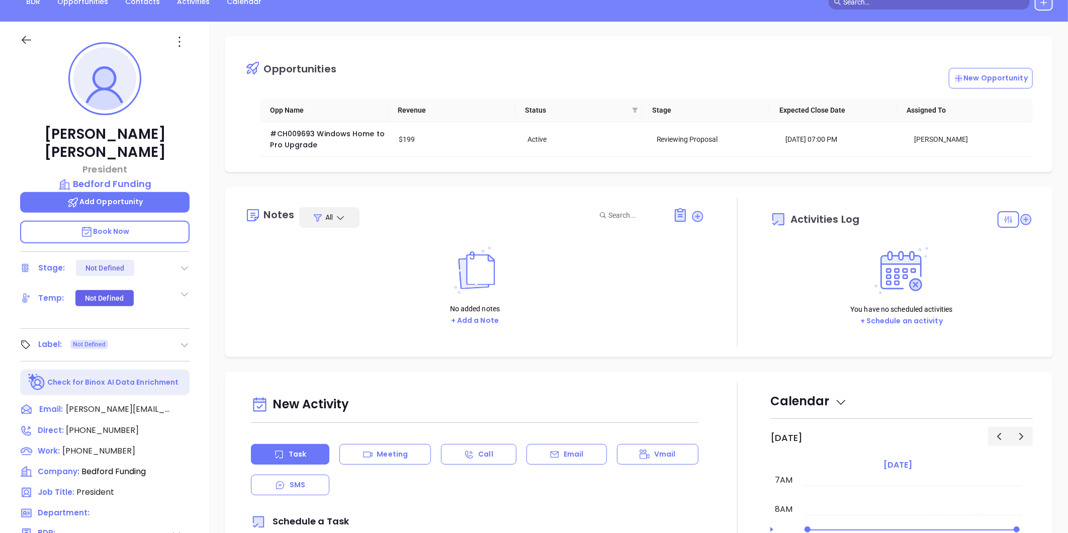
scroll to position [197, 0]
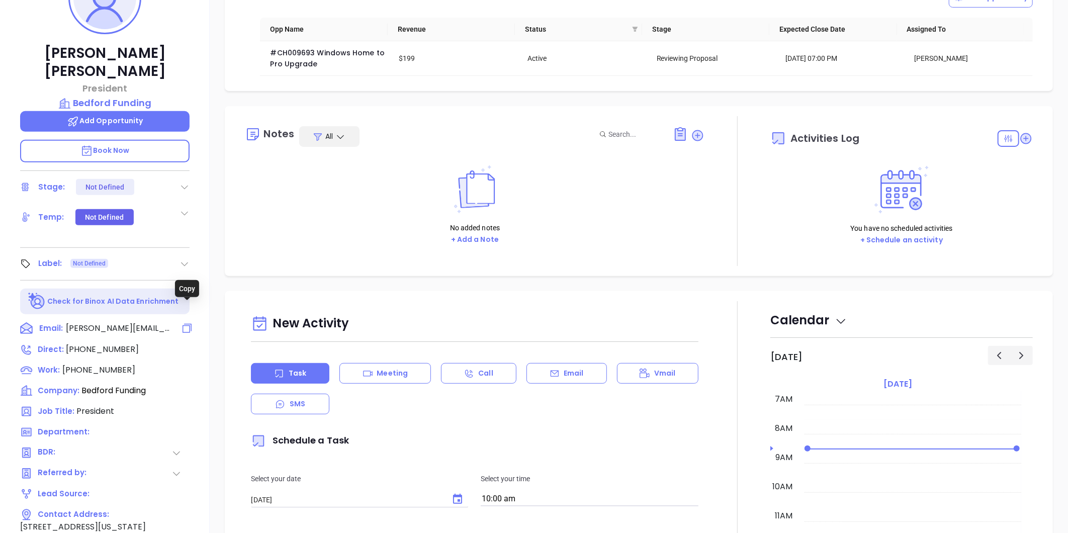
click at [188, 322] on icon at bounding box center [187, 328] width 12 height 12
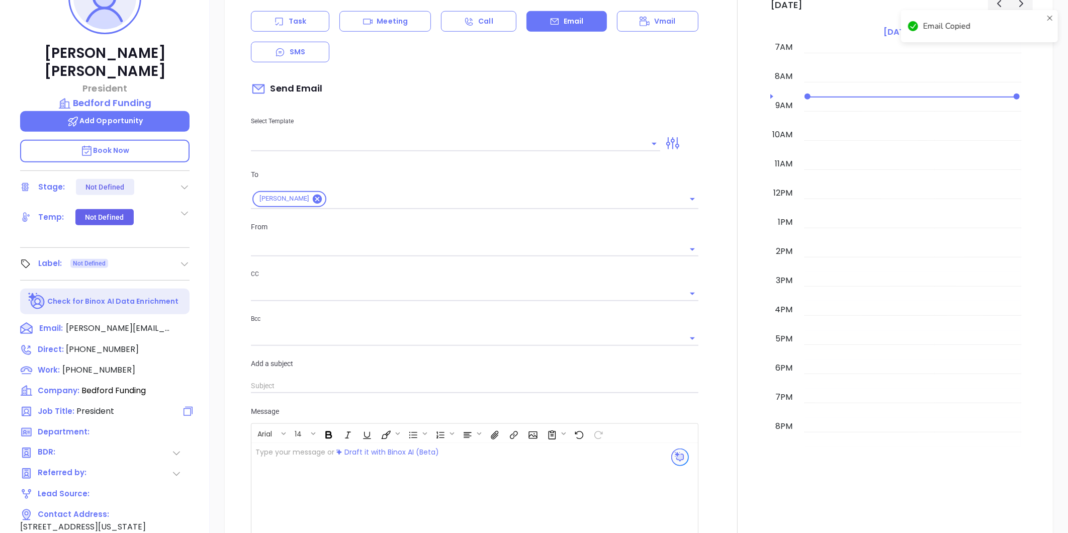
scroll to position [137, 0]
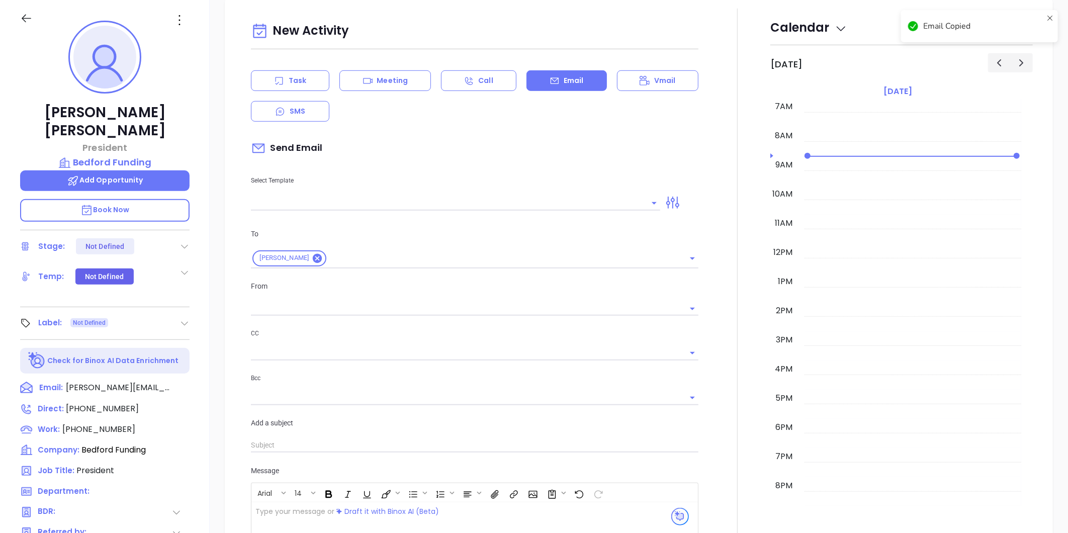
type input "[PERSON_NAME]"
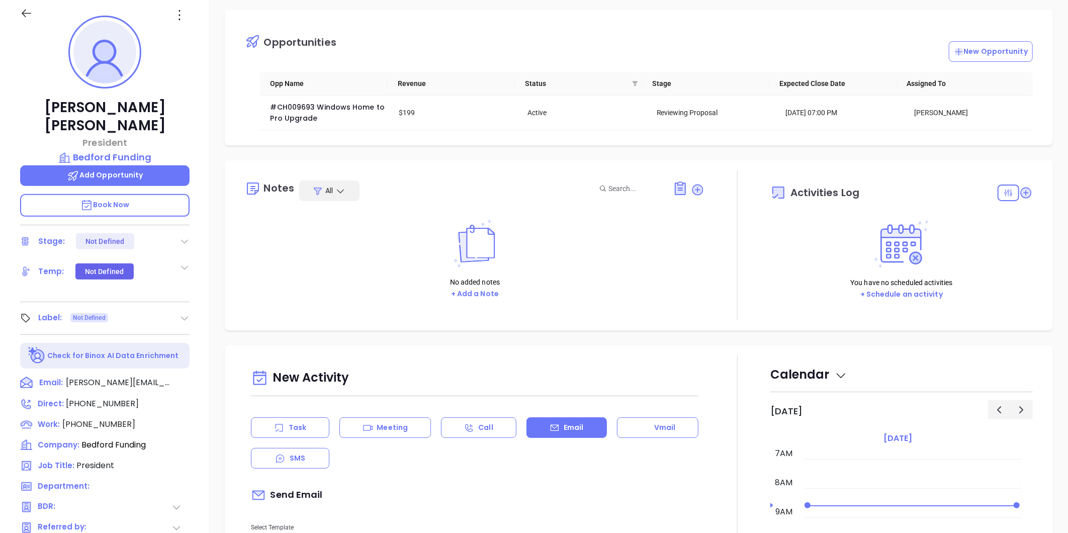
scroll to position [0, 0]
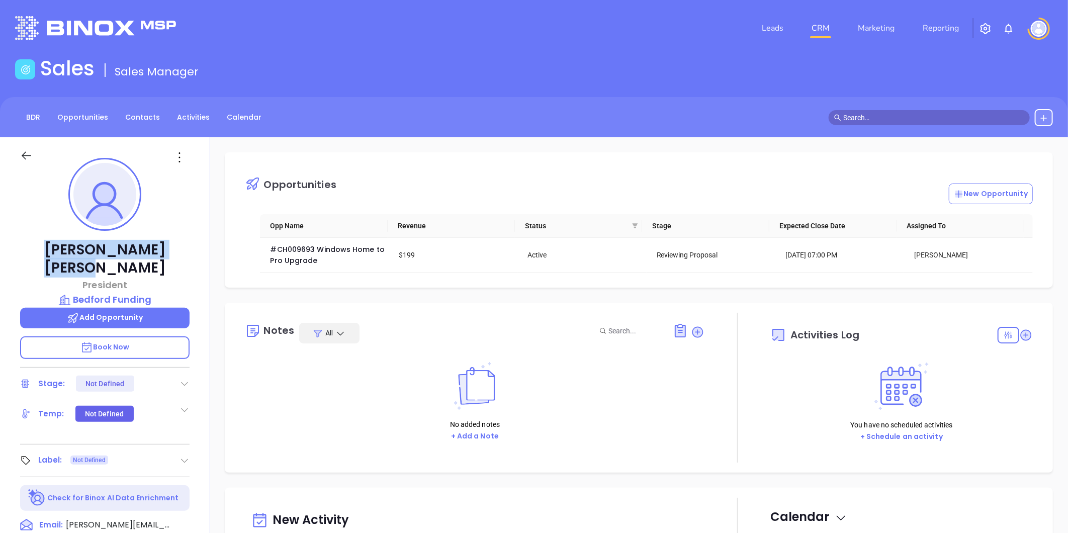
drag, startPoint x: 147, startPoint y: 249, endPoint x: 32, endPoint y: 254, distance: 114.7
click at [32, 254] on p "[PERSON_NAME]" at bounding box center [104, 259] width 169 height 36
copy p "[PERSON_NAME]"
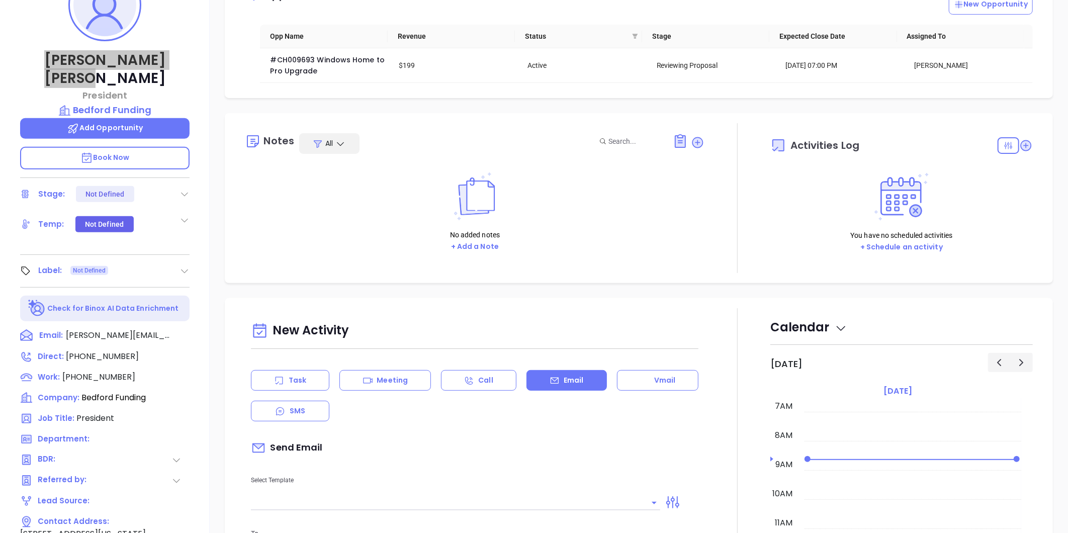
scroll to position [84, 0]
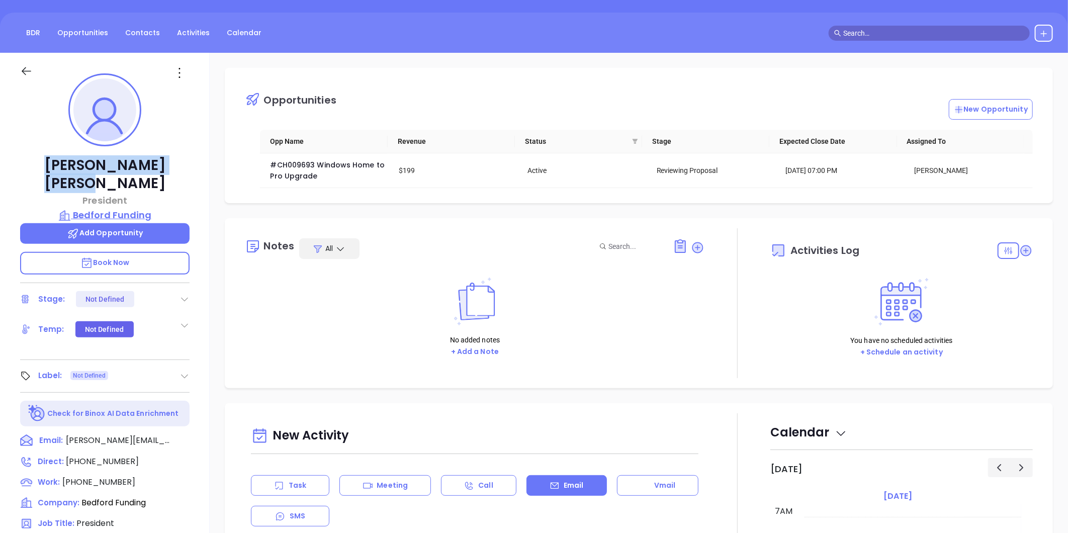
click at [136, 208] on p "Bedford Funding" at bounding box center [104, 215] width 169 height 14
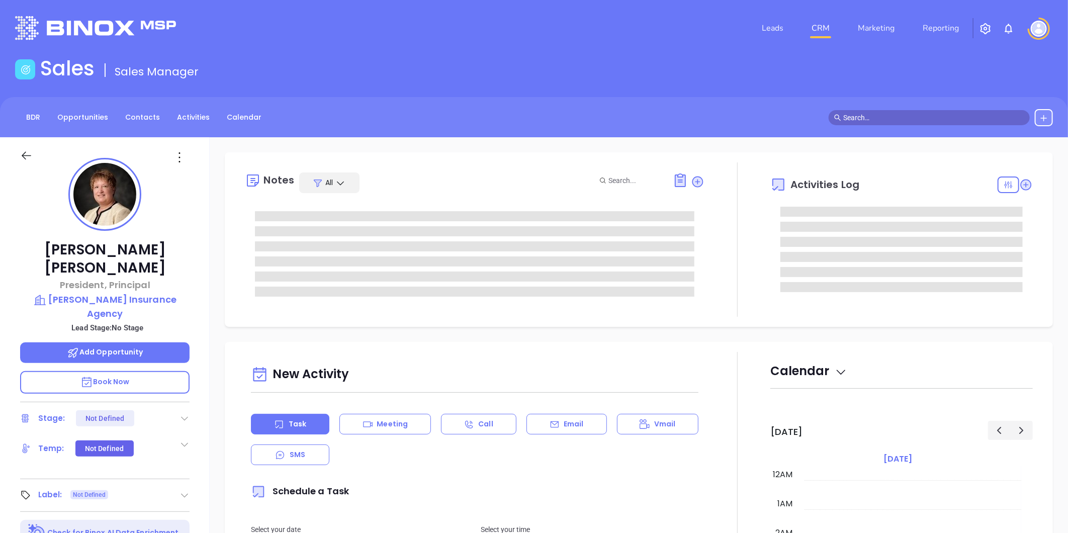
type input "[DATE]"
type input "[PERSON_NAME]"
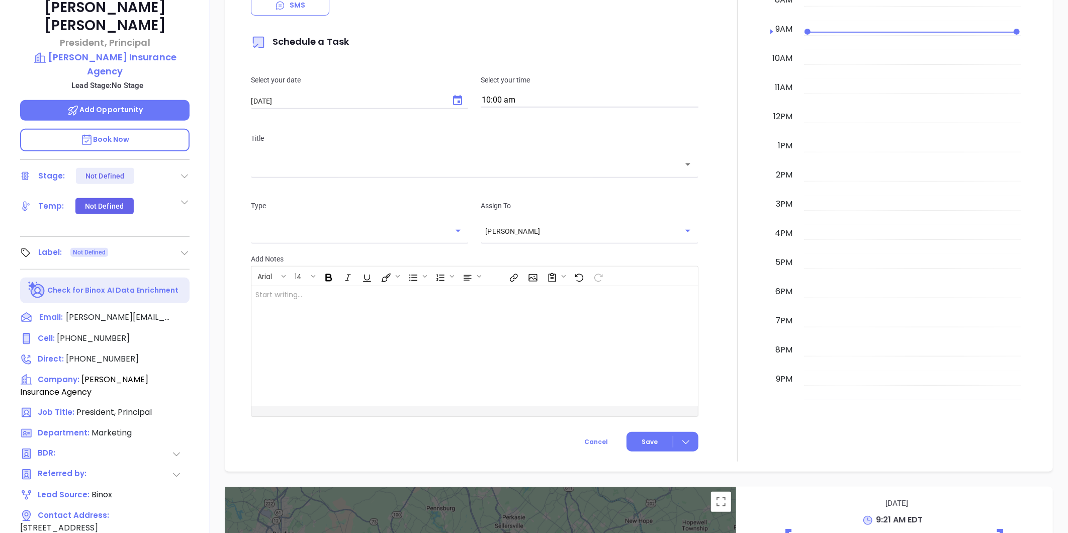
scroll to position [84, 0]
